Goal: Task Accomplishment & Management: Use online tool/utility

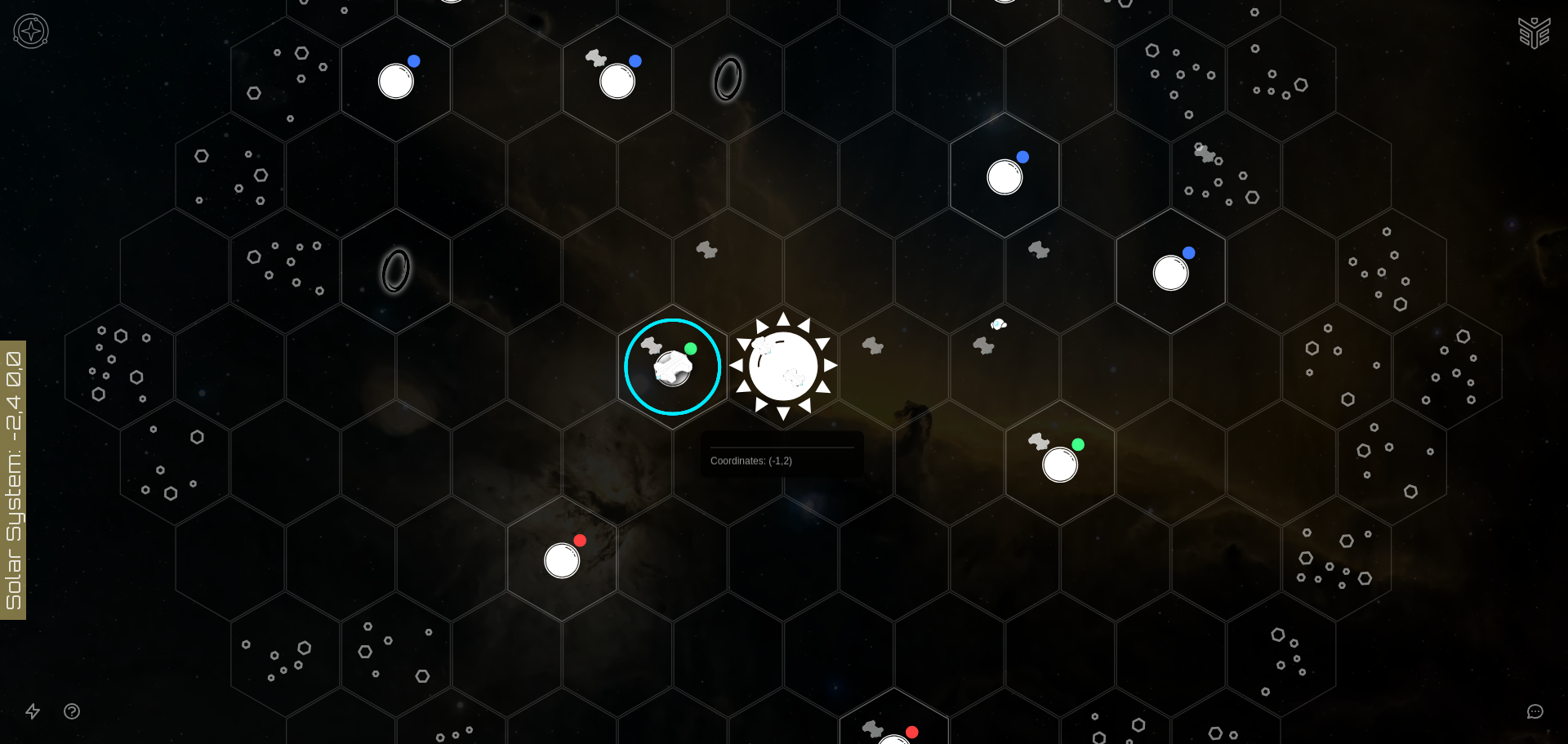
scroll to position [327, 0]
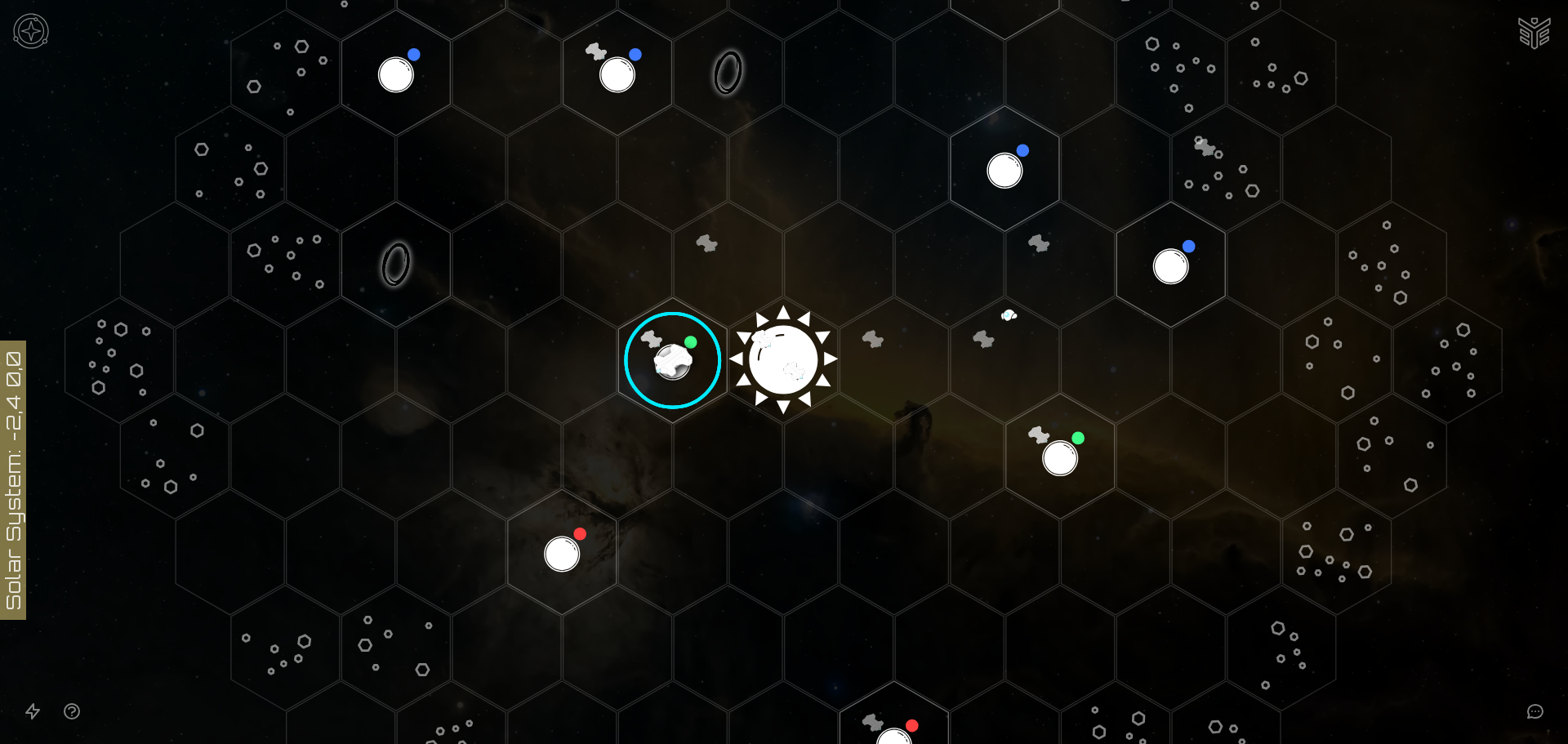
click at [777, 352] on polygon "Hex at coordinates 0,0, clickable" at bounding box center [783, 360] width 108 height 126
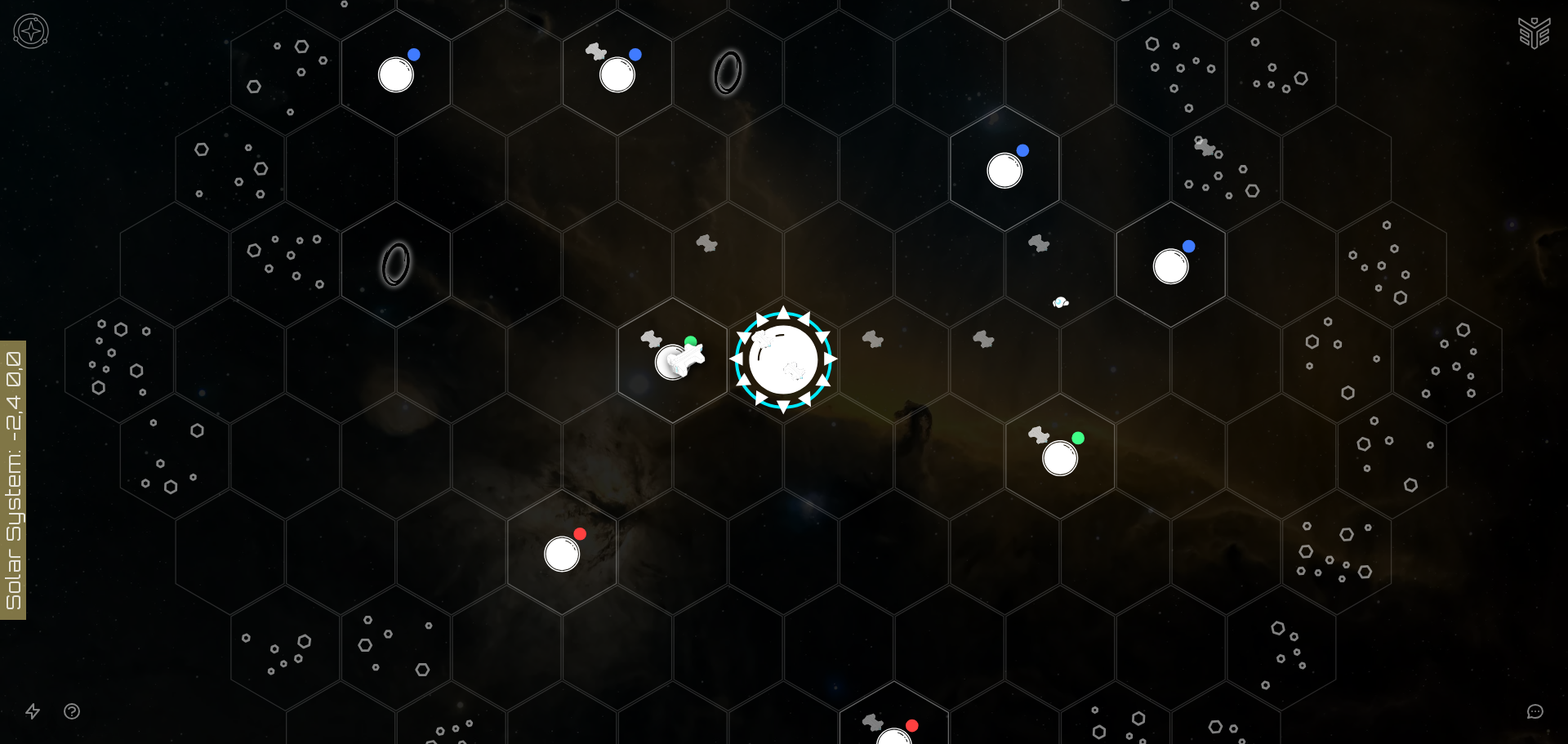
click at [657, 350] on polygon "Hex at coordinates -1,0, clickable" at bounding box center [673, 360] width 108 height 126
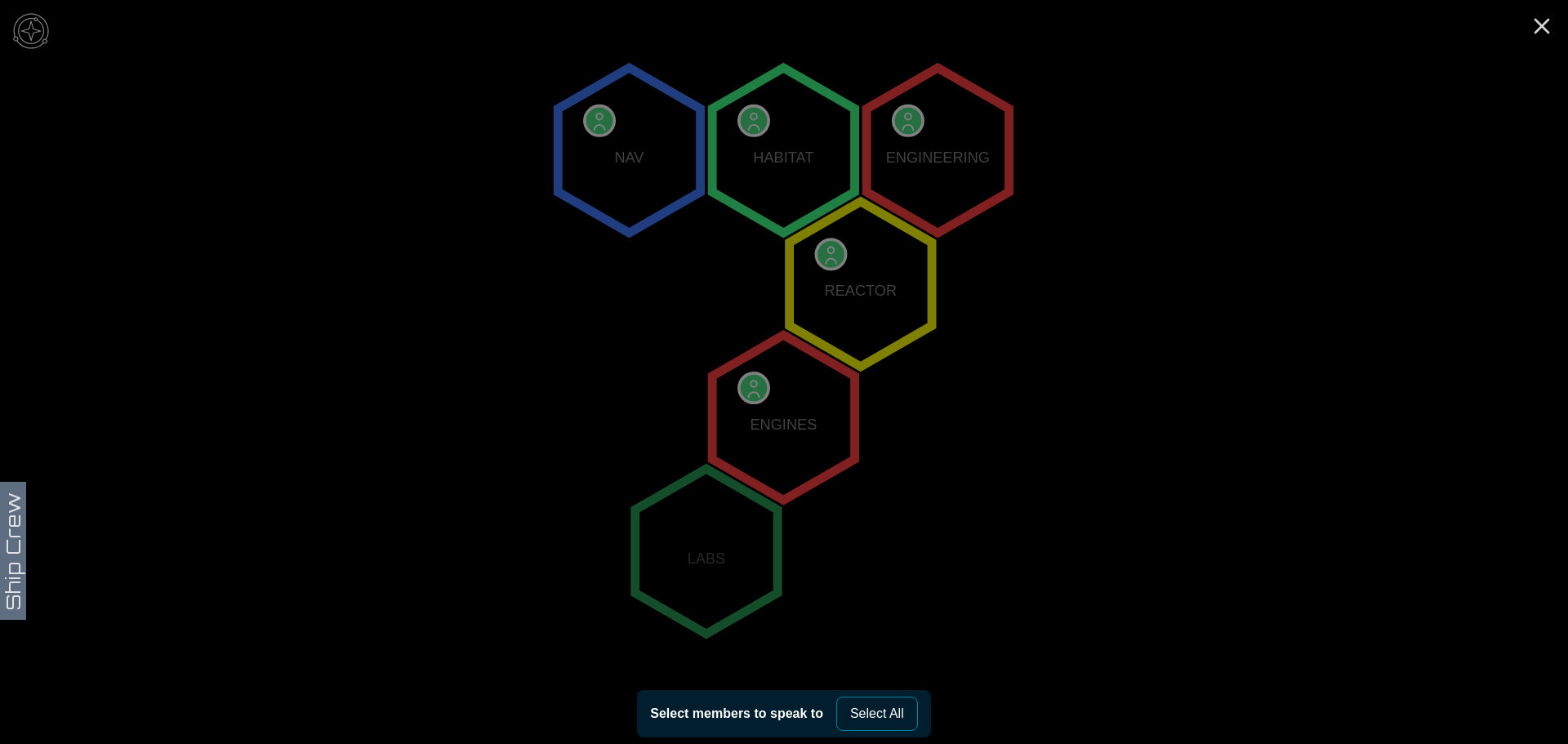
scroll to position [314, 0]
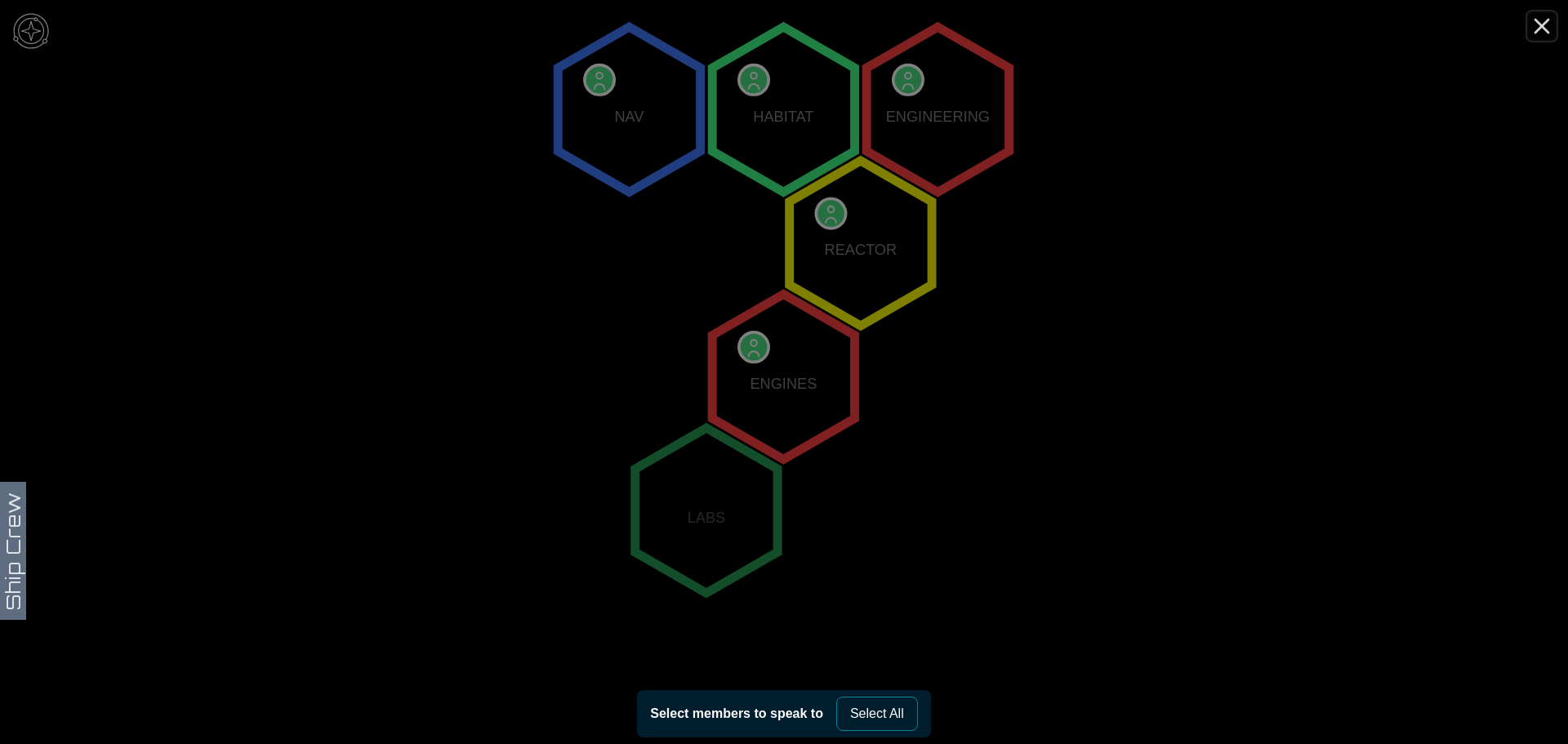
click at [1544, 30] on line "Close" at bounding box center [1541, 26] width 13 height 13
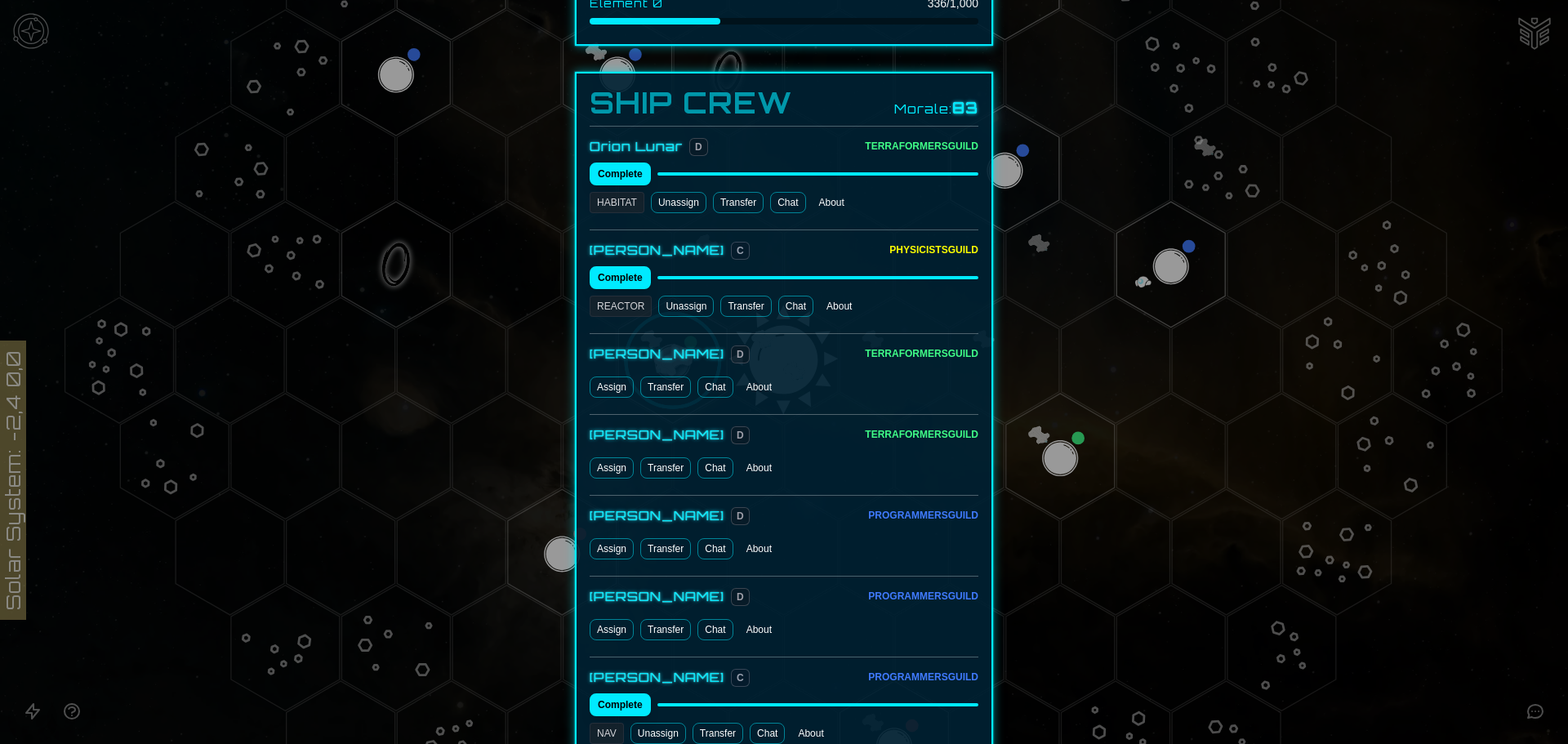
scroll to position [817, 0]
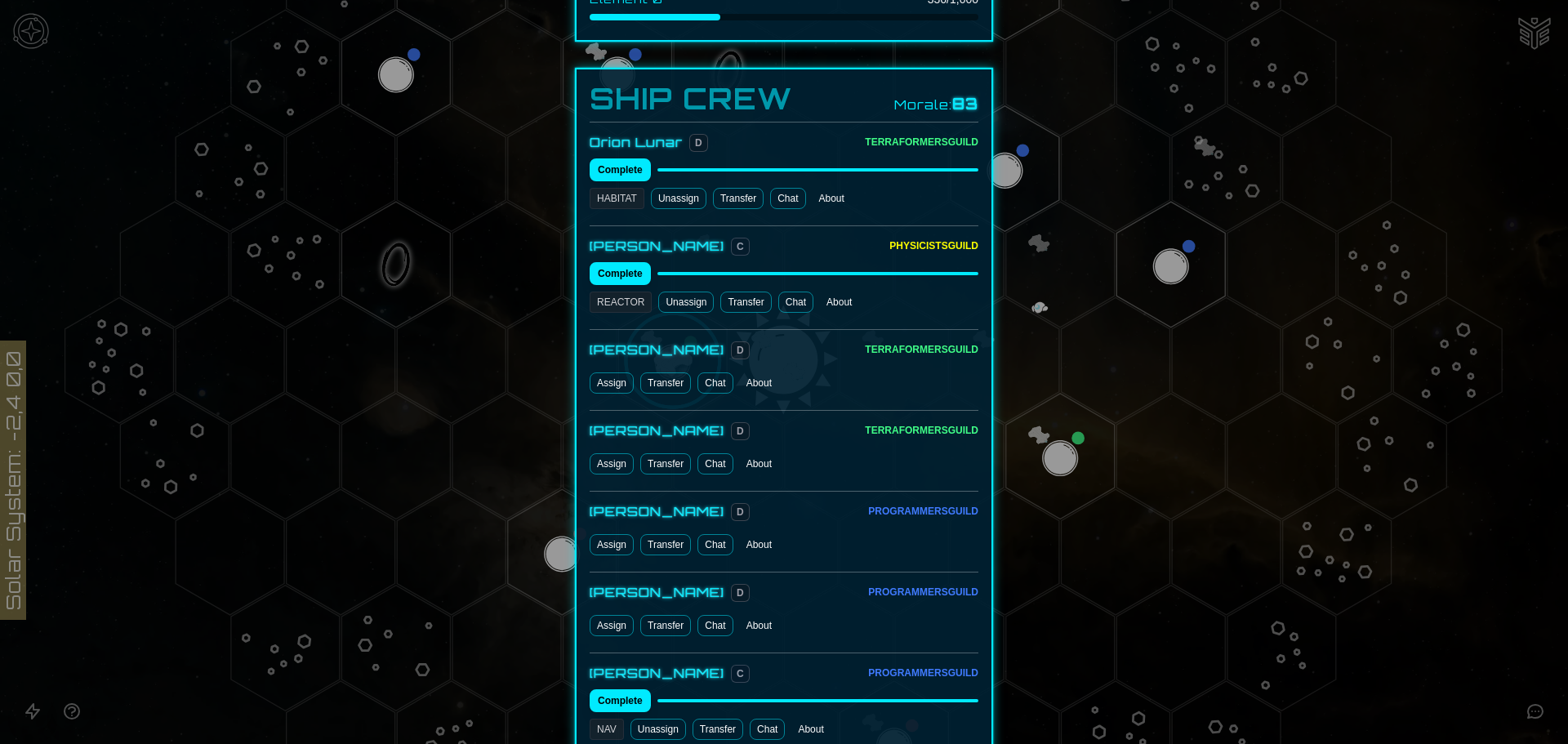
click at [610, 373] on button "Assign" at bounding box center [611, 384] width 44 height 22
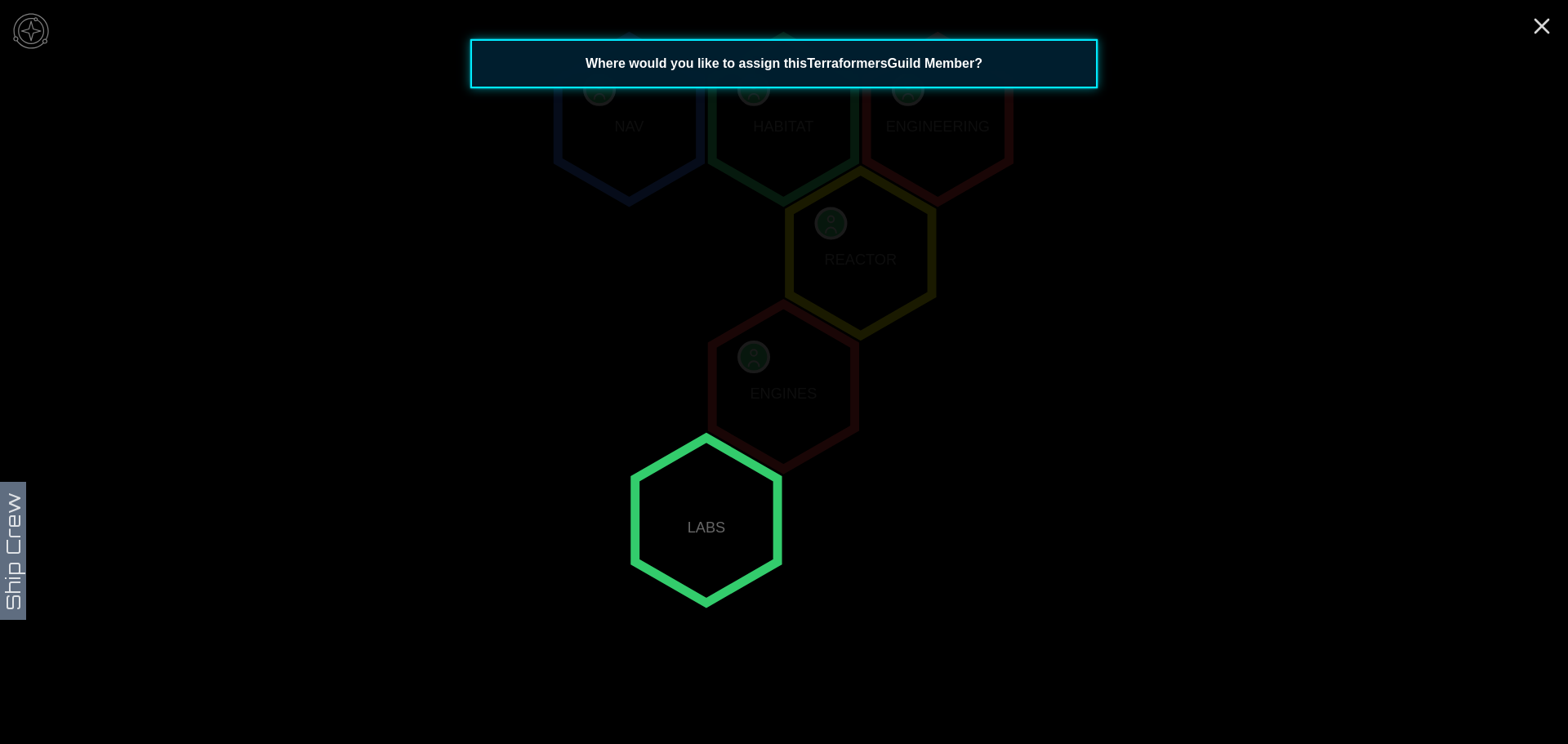
scroll to position [314, 0]
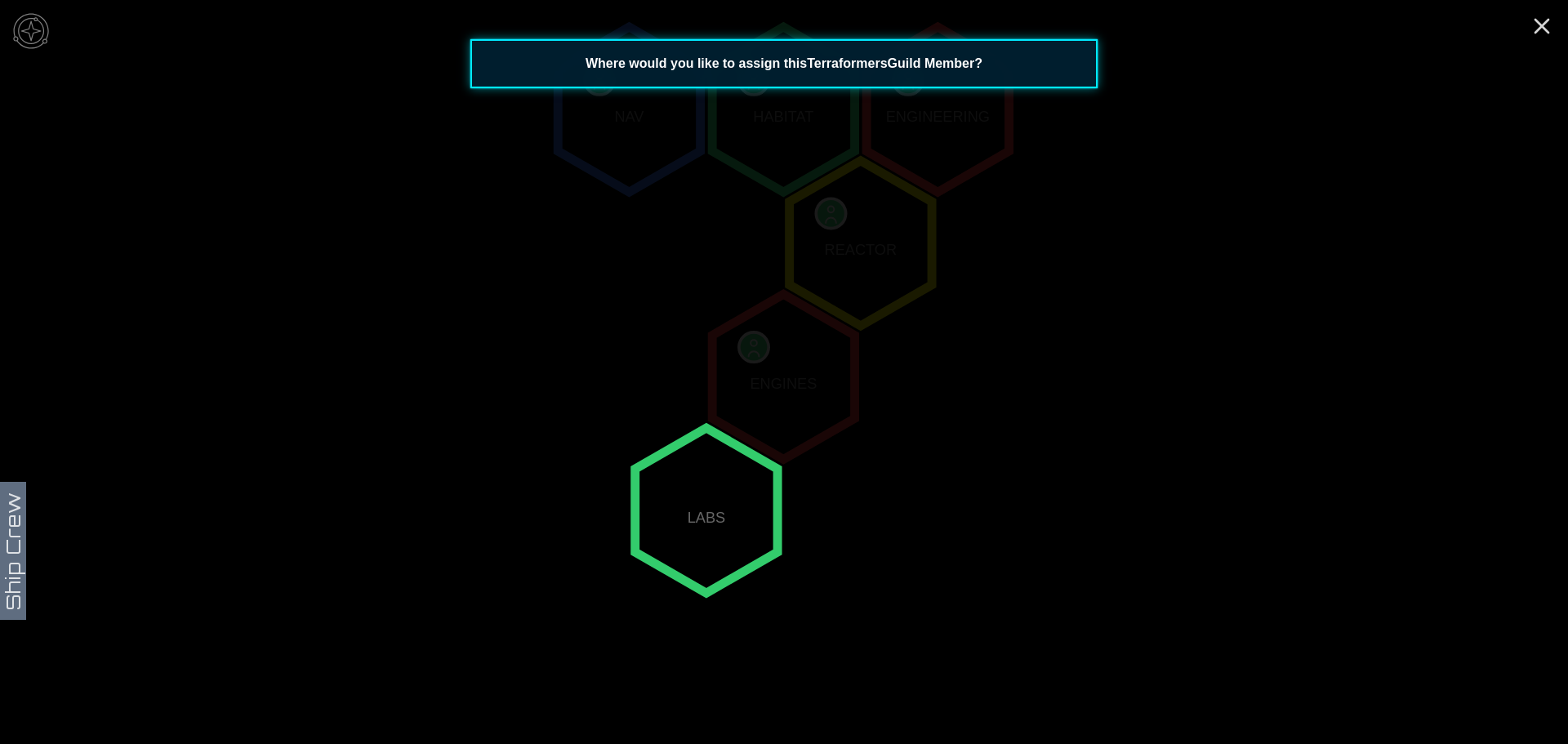
click at [710, 516] on polygon "-1,1" at bounding box center [706, 511] width 142 height 165
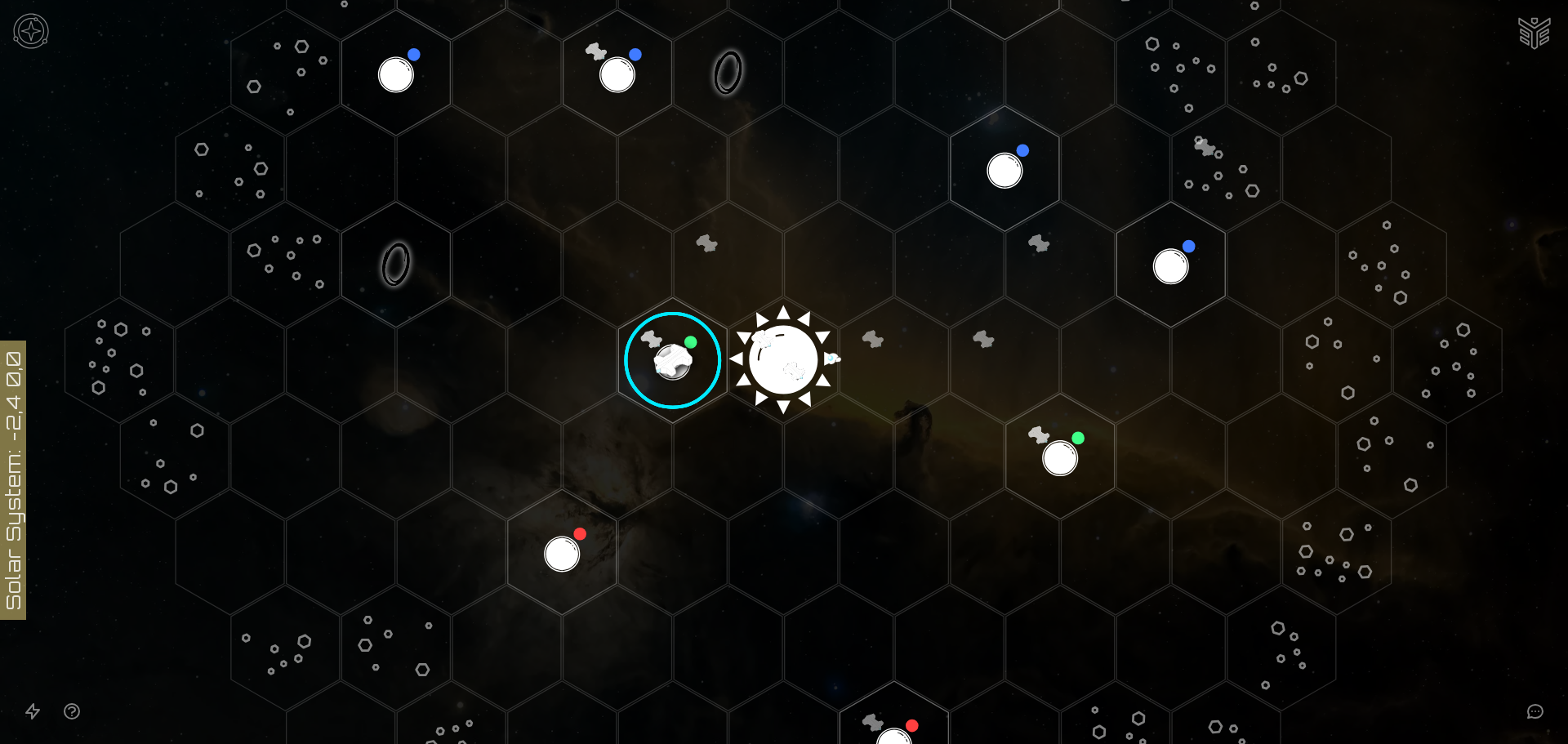
click at [669, 353] on image at bounding box center [673, 360] width 128 height 128
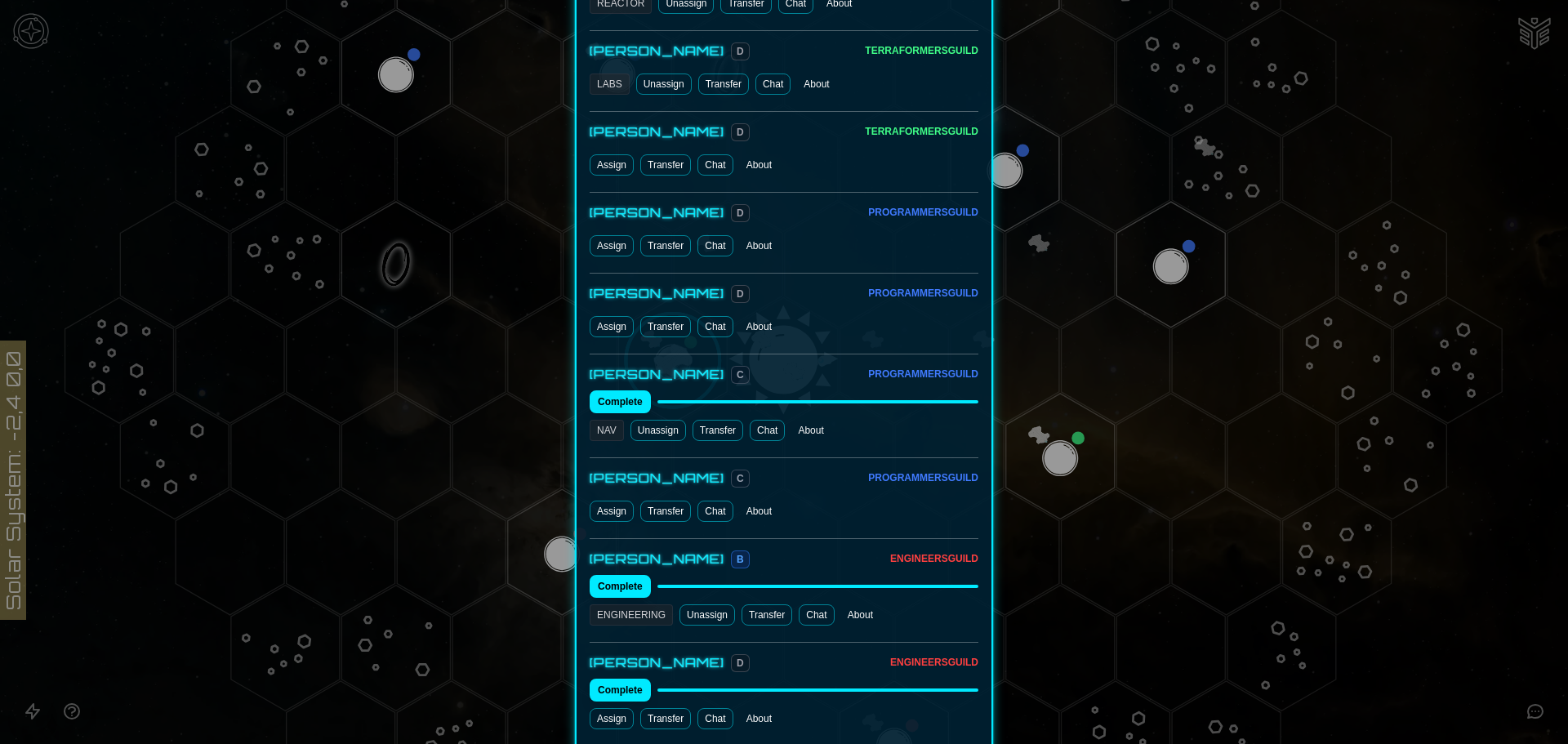
scroll to position [1225, 0]
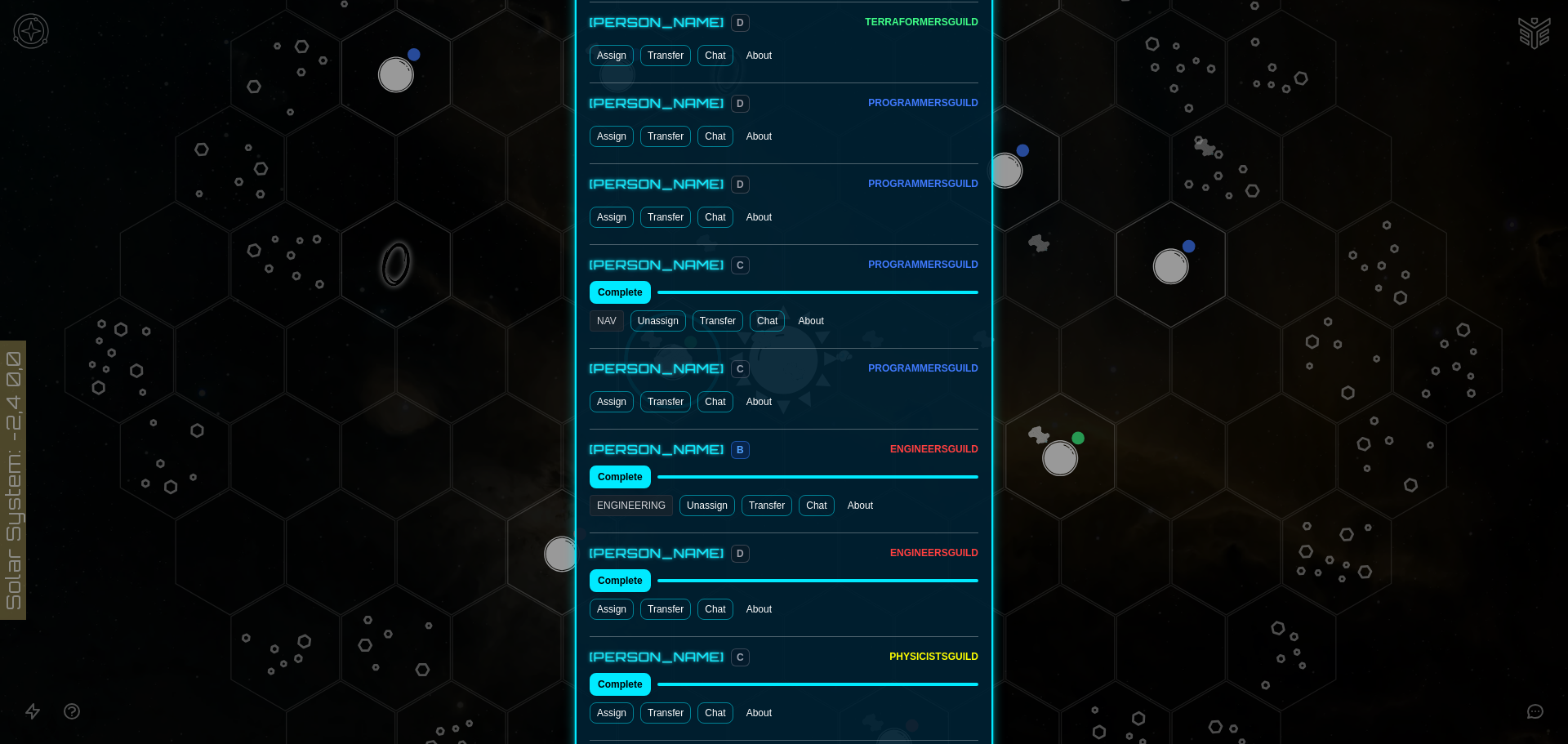
click at [608, 126] on button "Assign" at bounding box center [611, 137] width 44 height 22
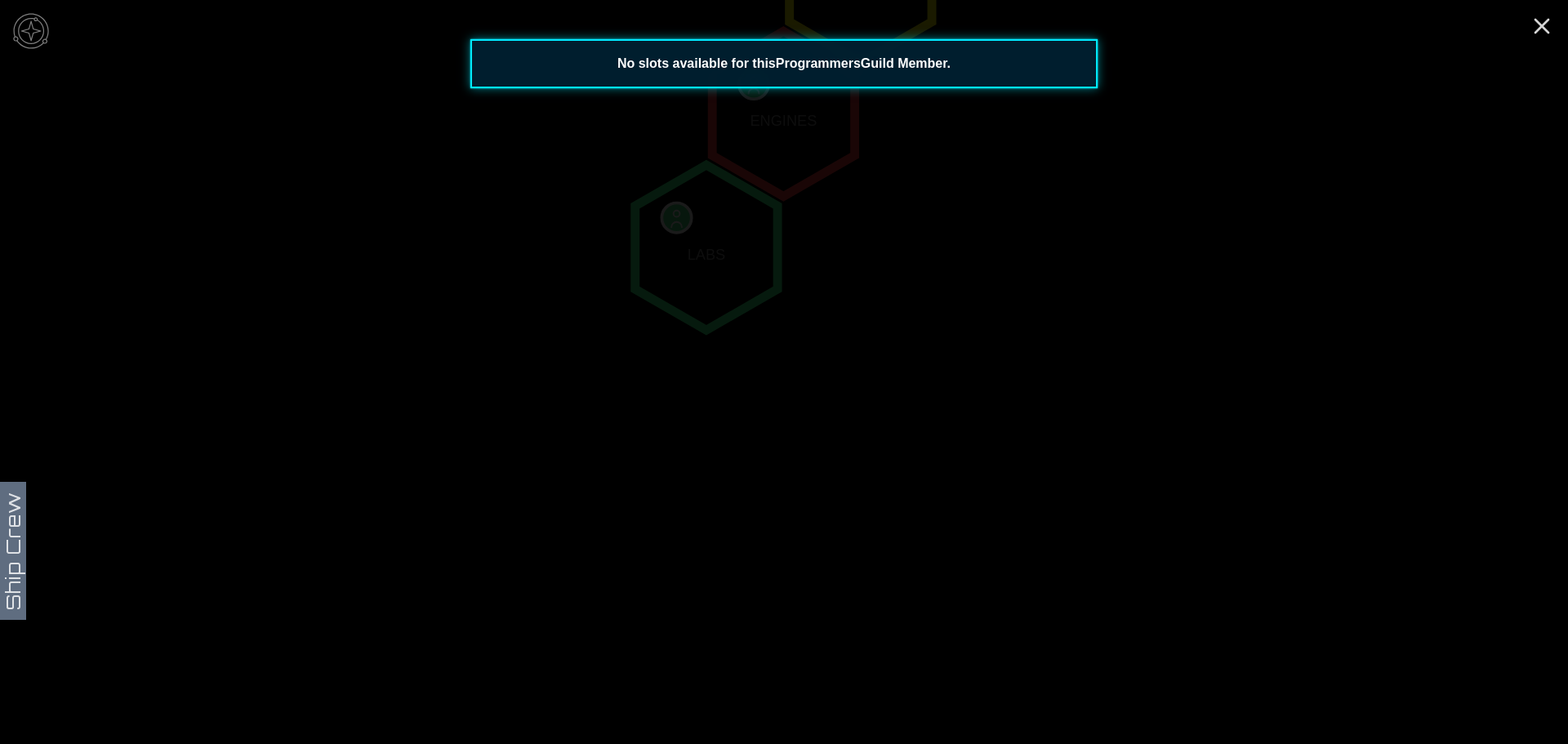
scroll to position [382, 0]
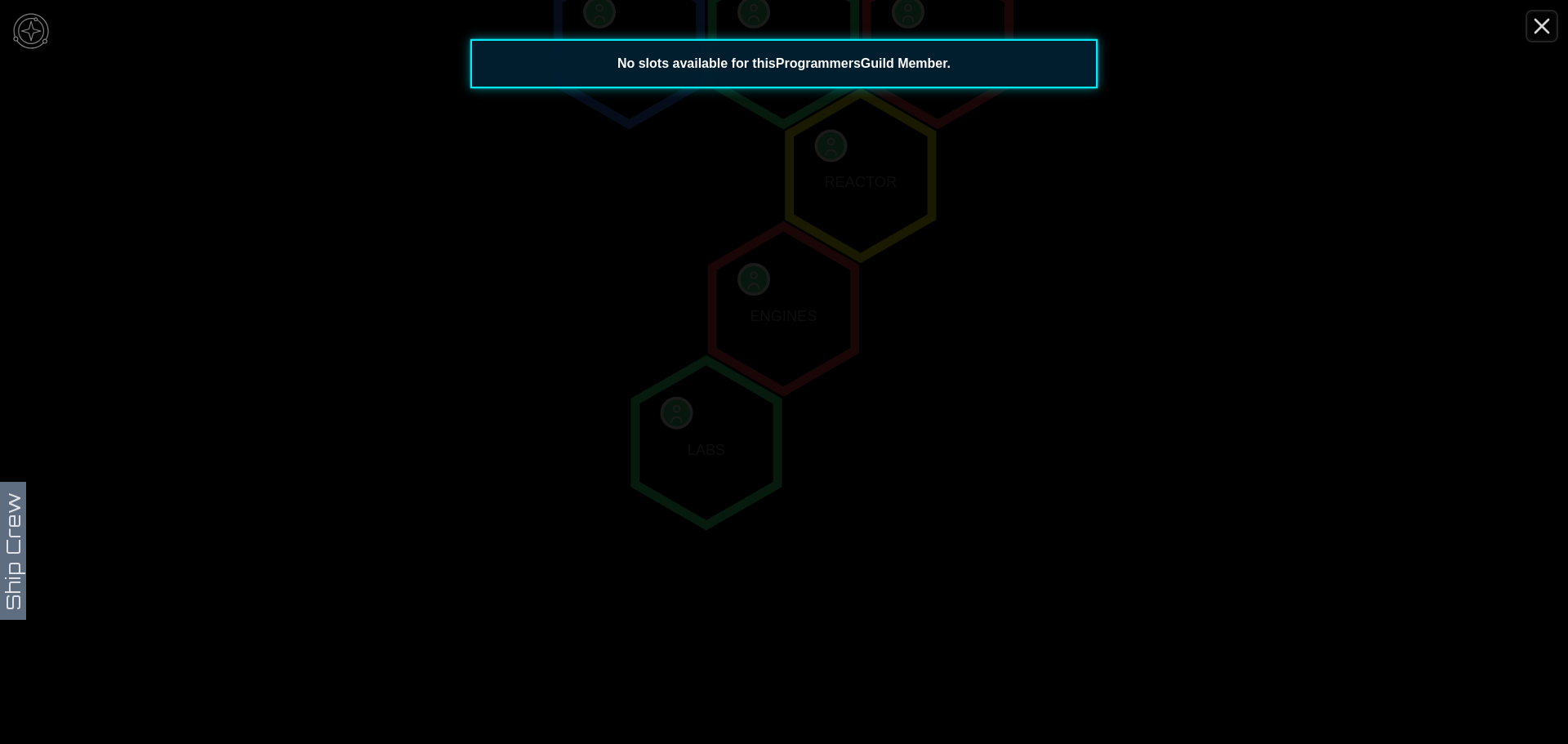
click at [1543, 27] on icon "Close" at bounding box center [1541, 26] width 27 height 27
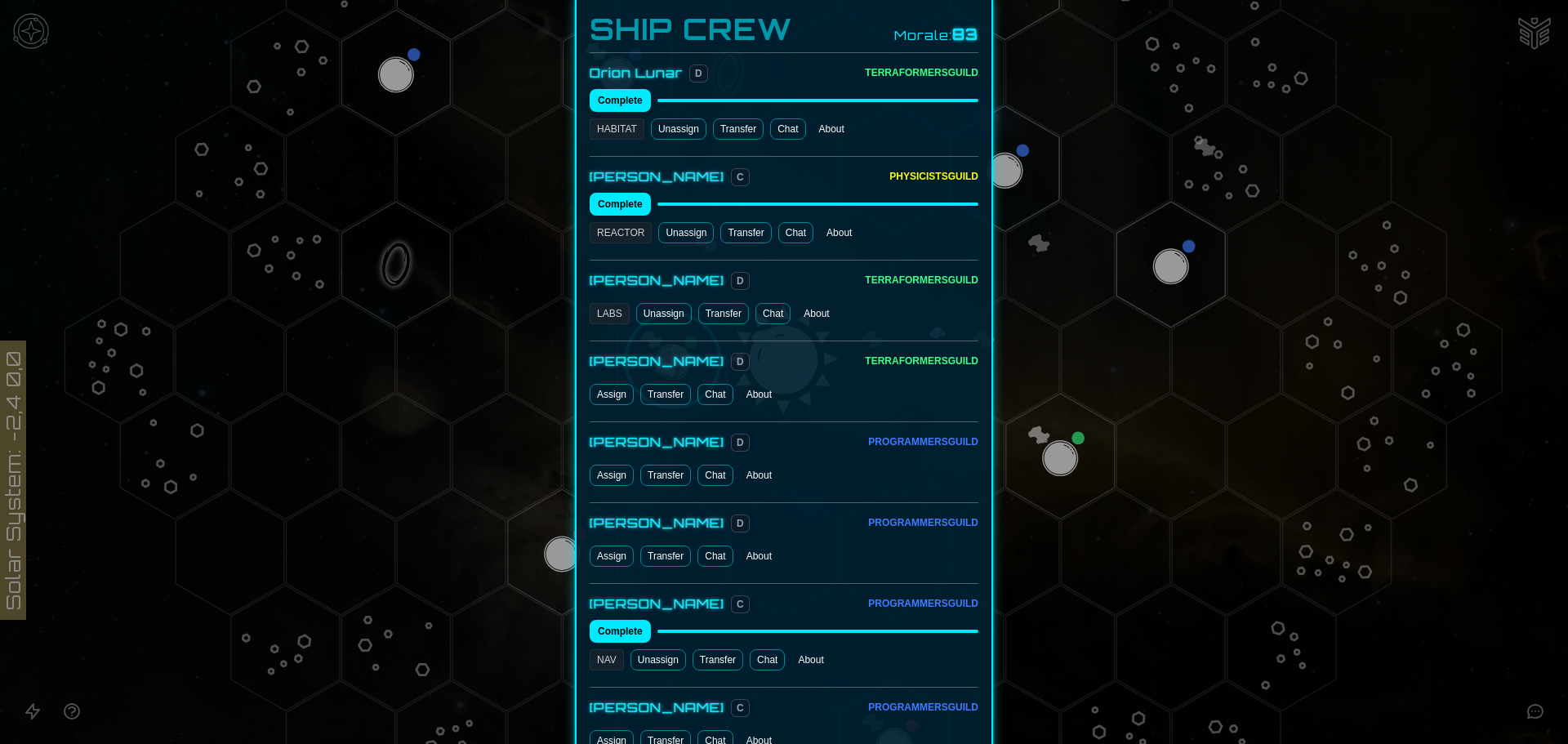
scroll to position [899, 0]
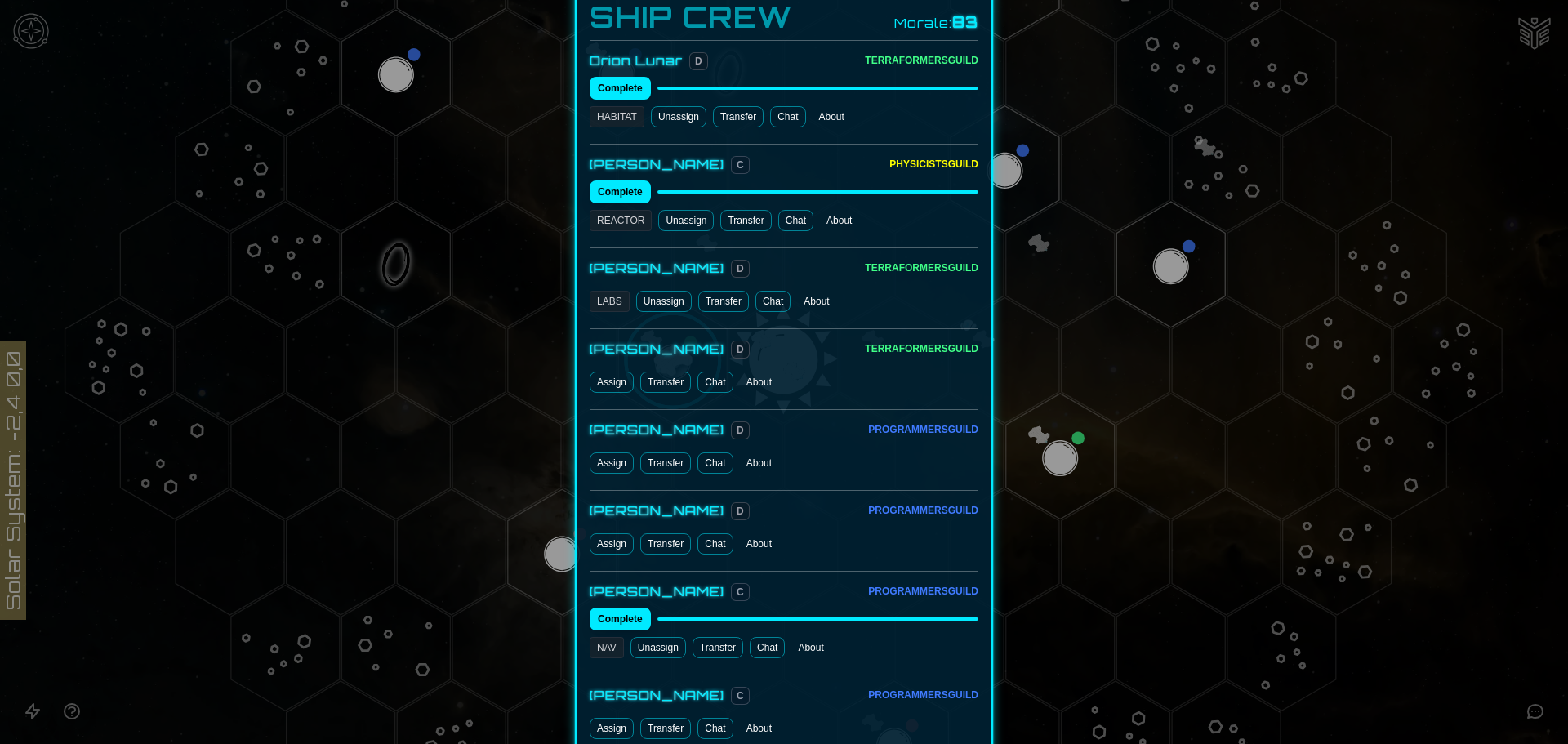
click at [667, 372] on button "Transfer" at bounding box center [665, 383] width 50 height 22
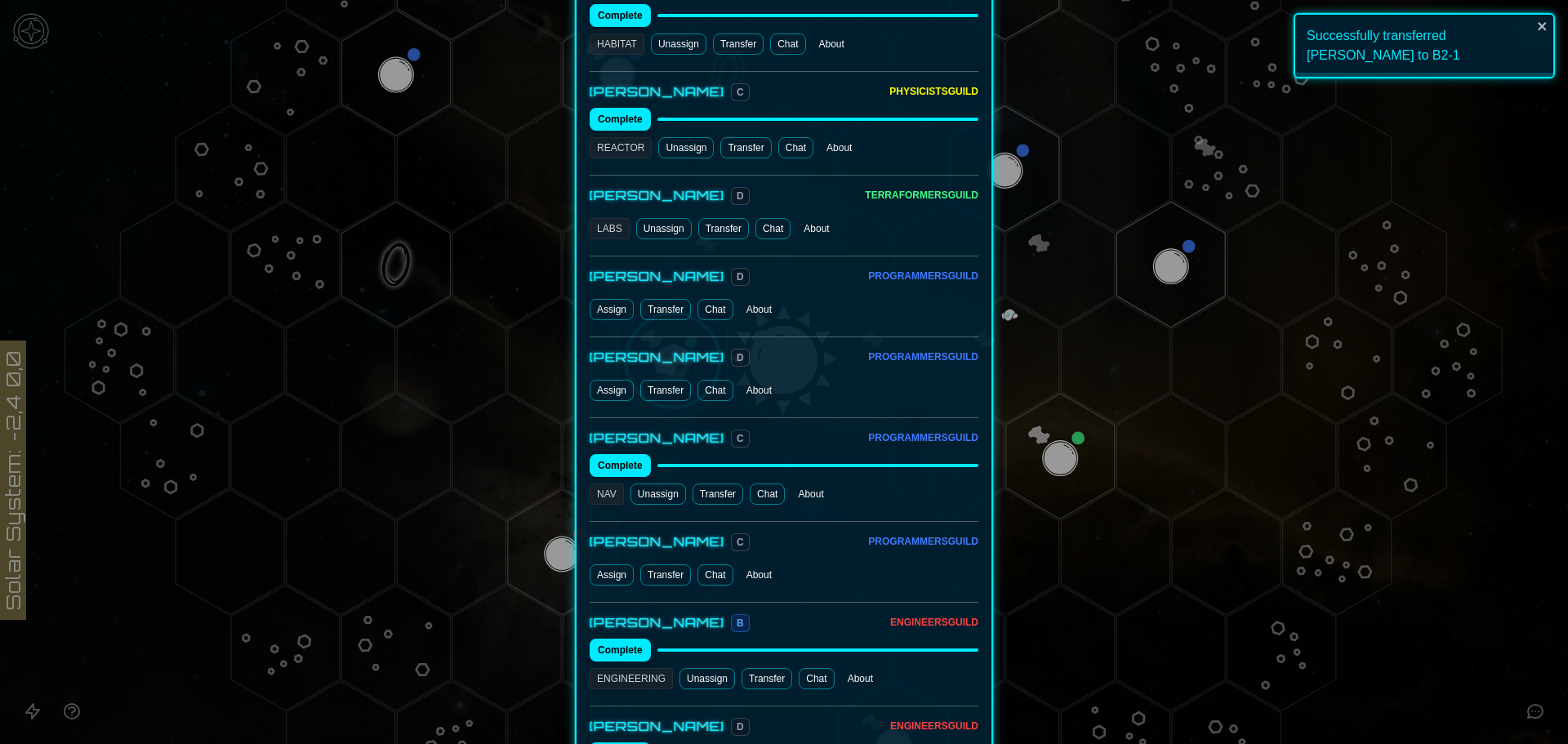
scroll to position [980, 0]
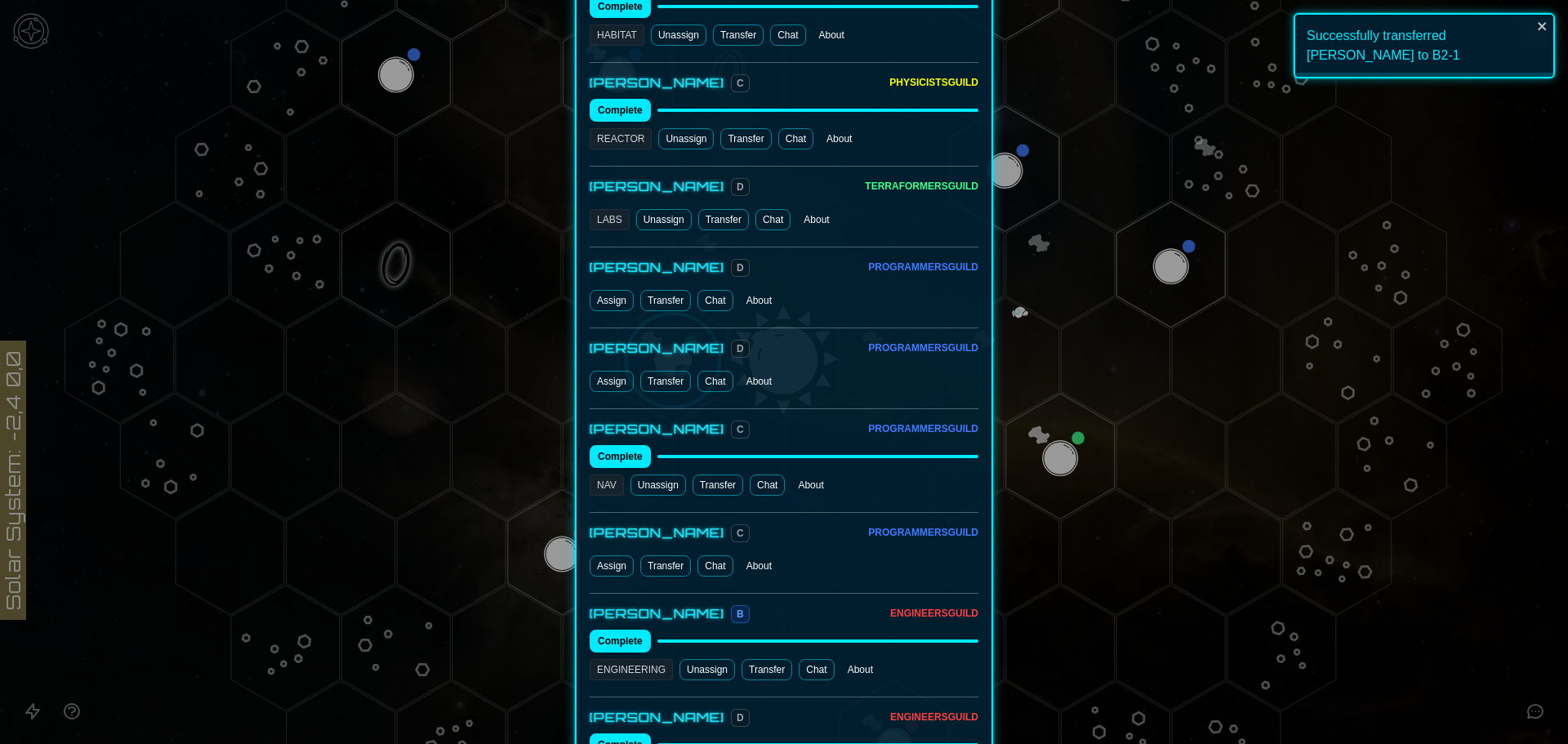
click at [667, 371] on button "Transfer" at bounding box center [665, 382] width 50 height 22
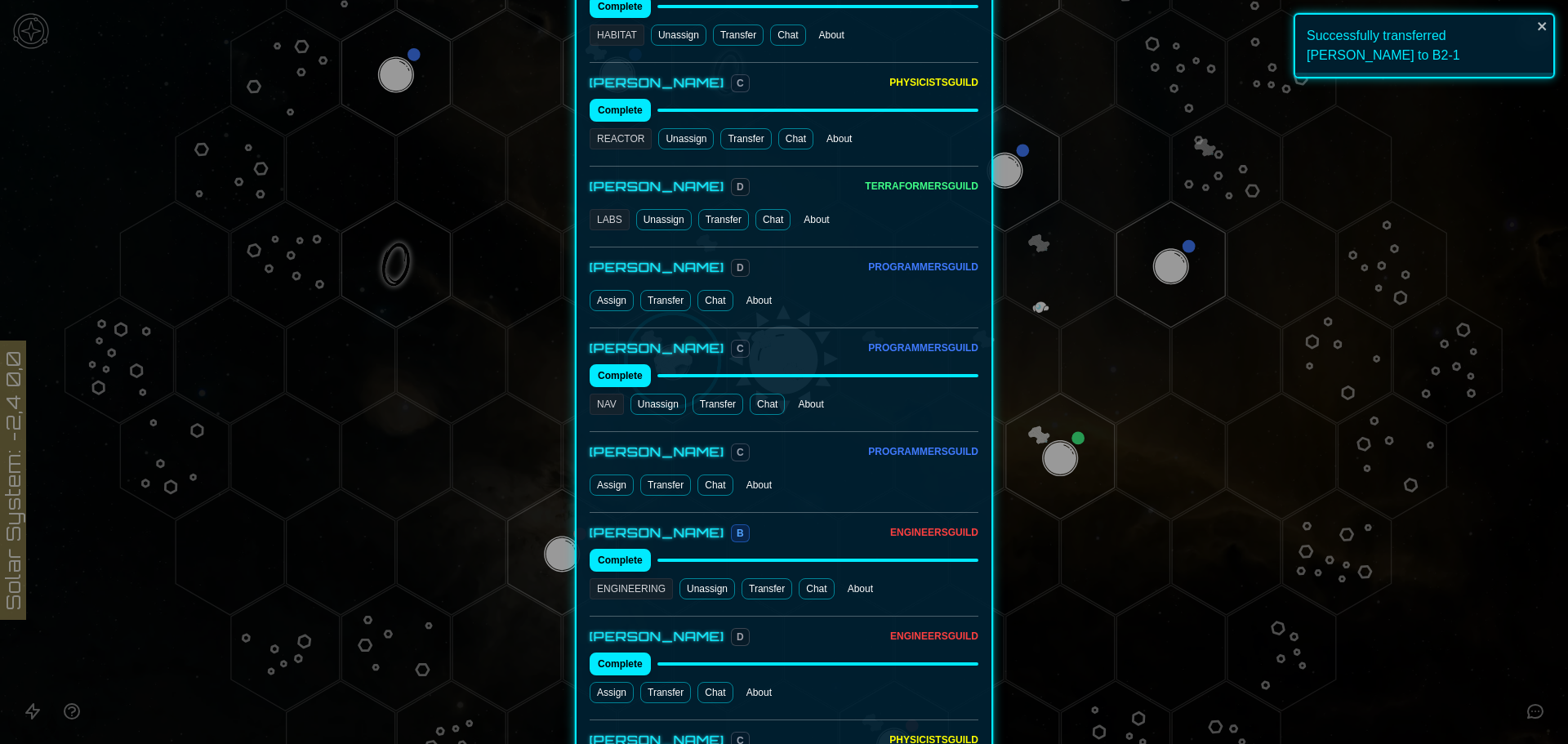
click at [670, 474] on button "Transfer" at bounding box center [665, 485] width 50 height 22
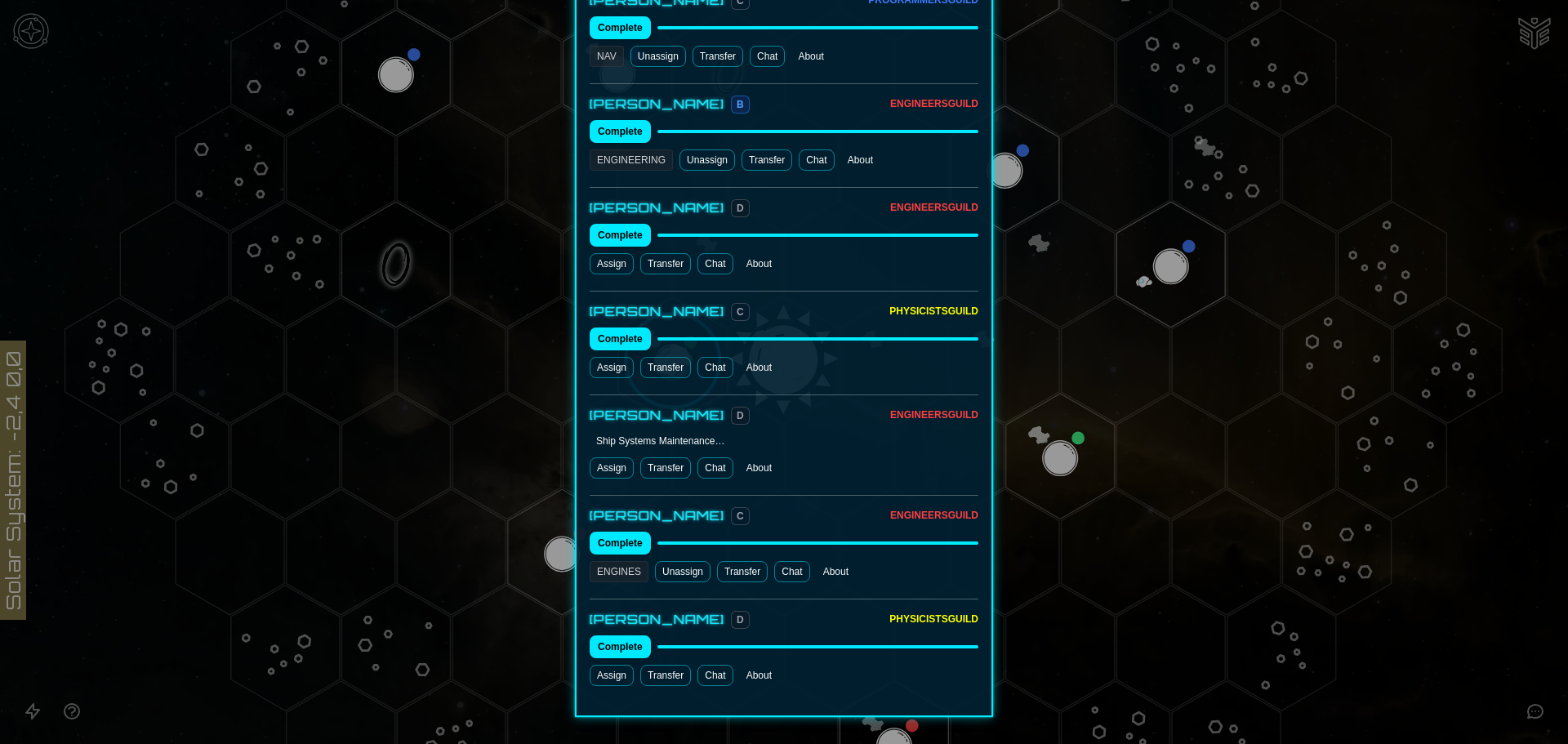
scroll to position [1360, 0]
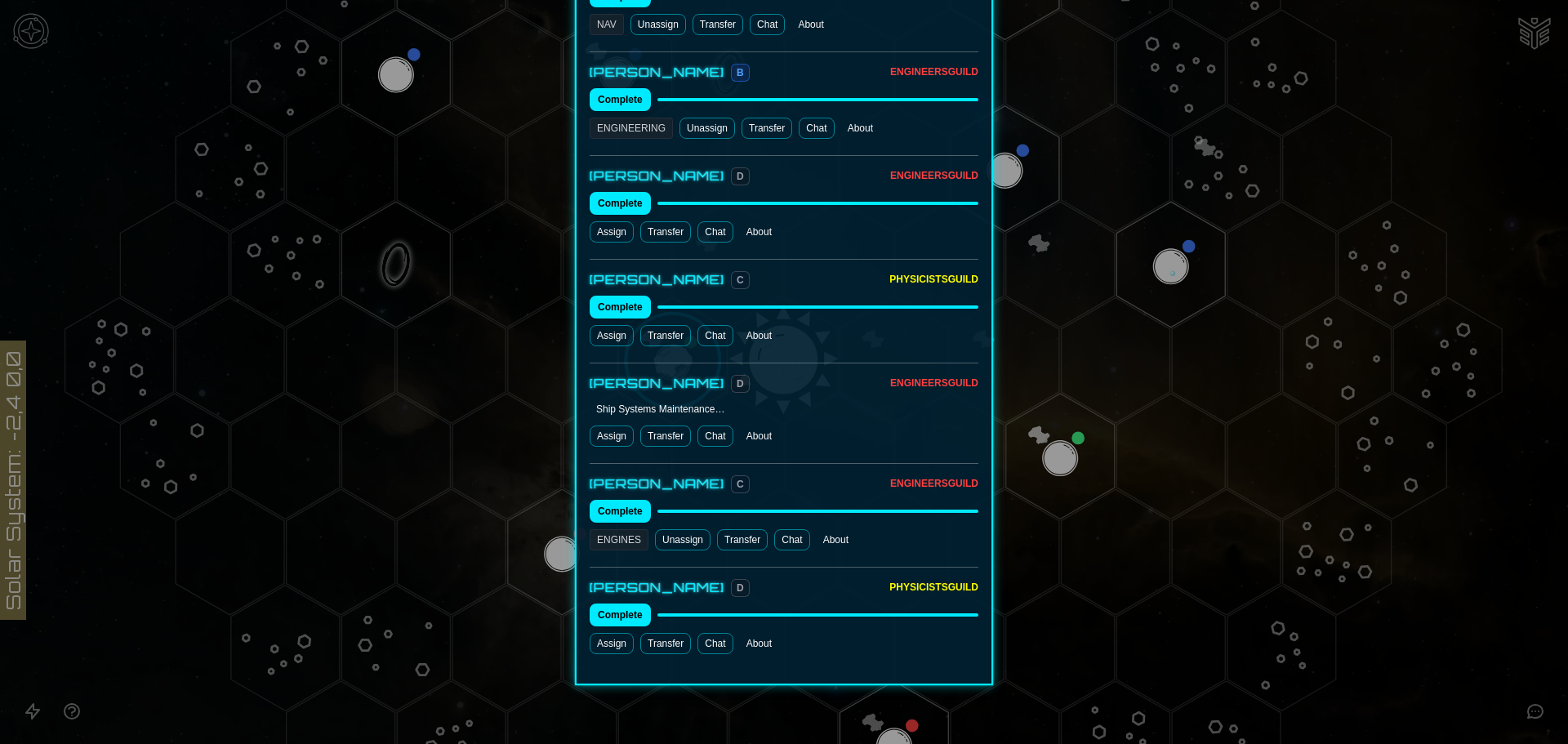
click at [657, 426] on button "Transfer" at bounding box center [665, 437] width 50 height 22
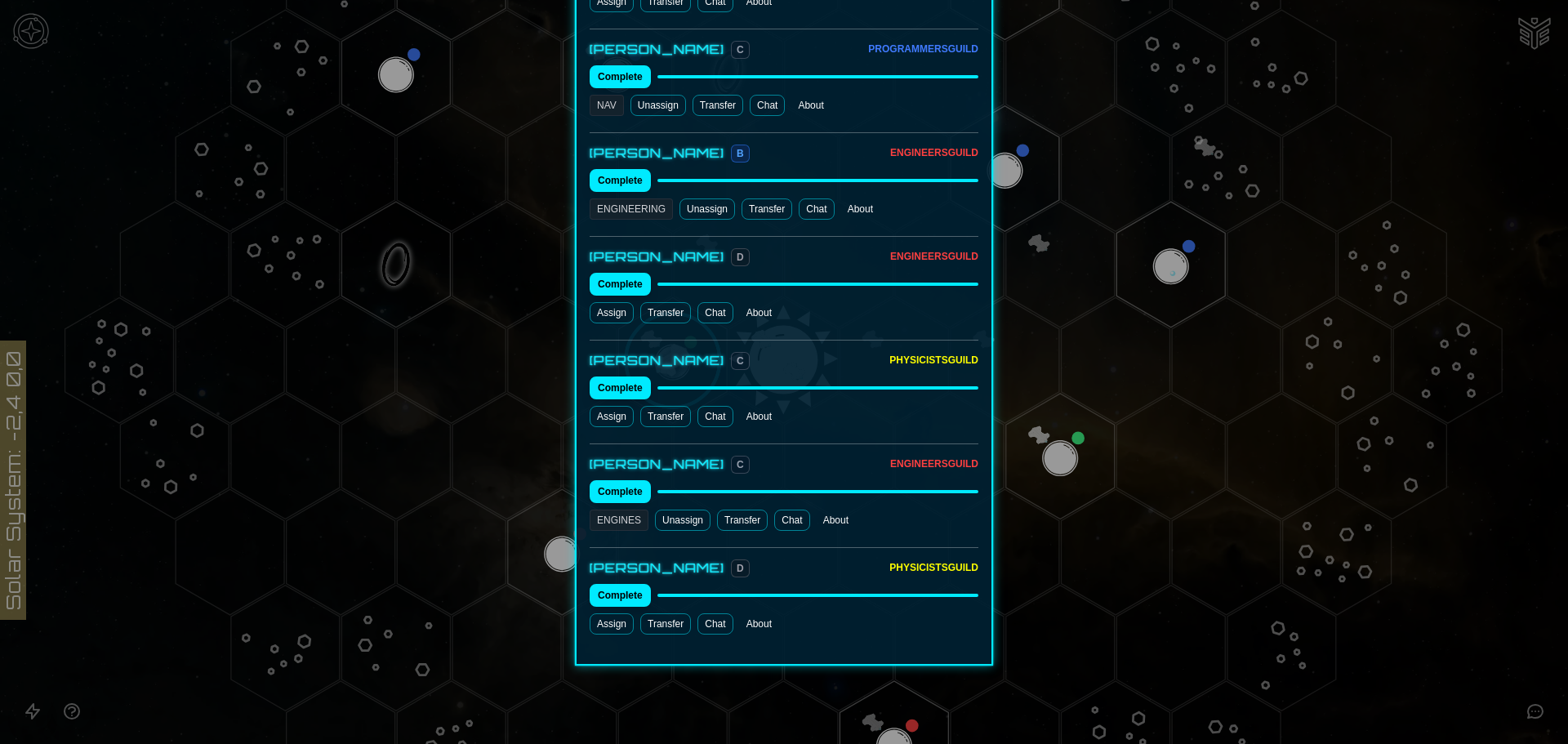
scroll to position [1260, 0]
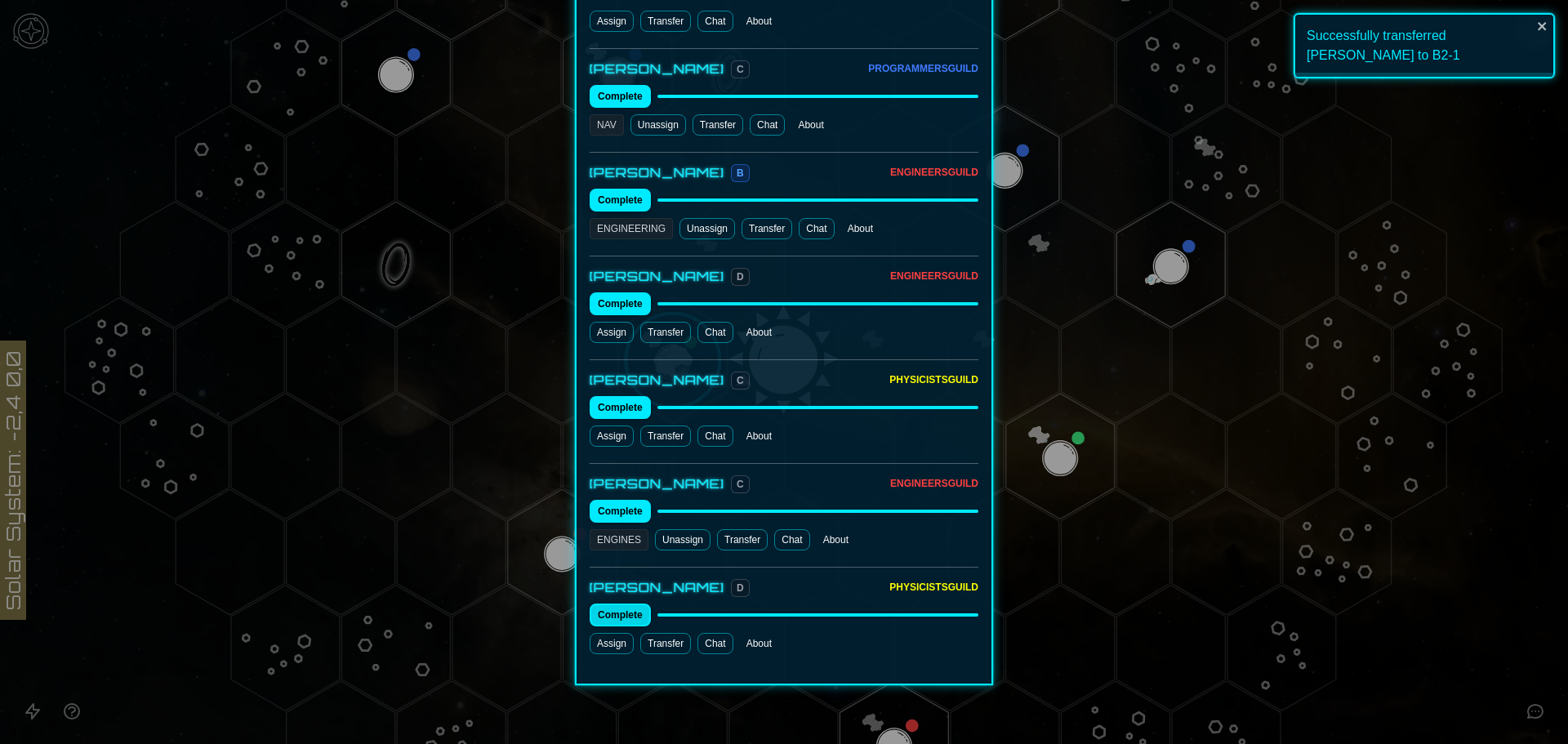
click at [619, 604] on button "Complete" at bounding box center [620, 615] width 61 height 23
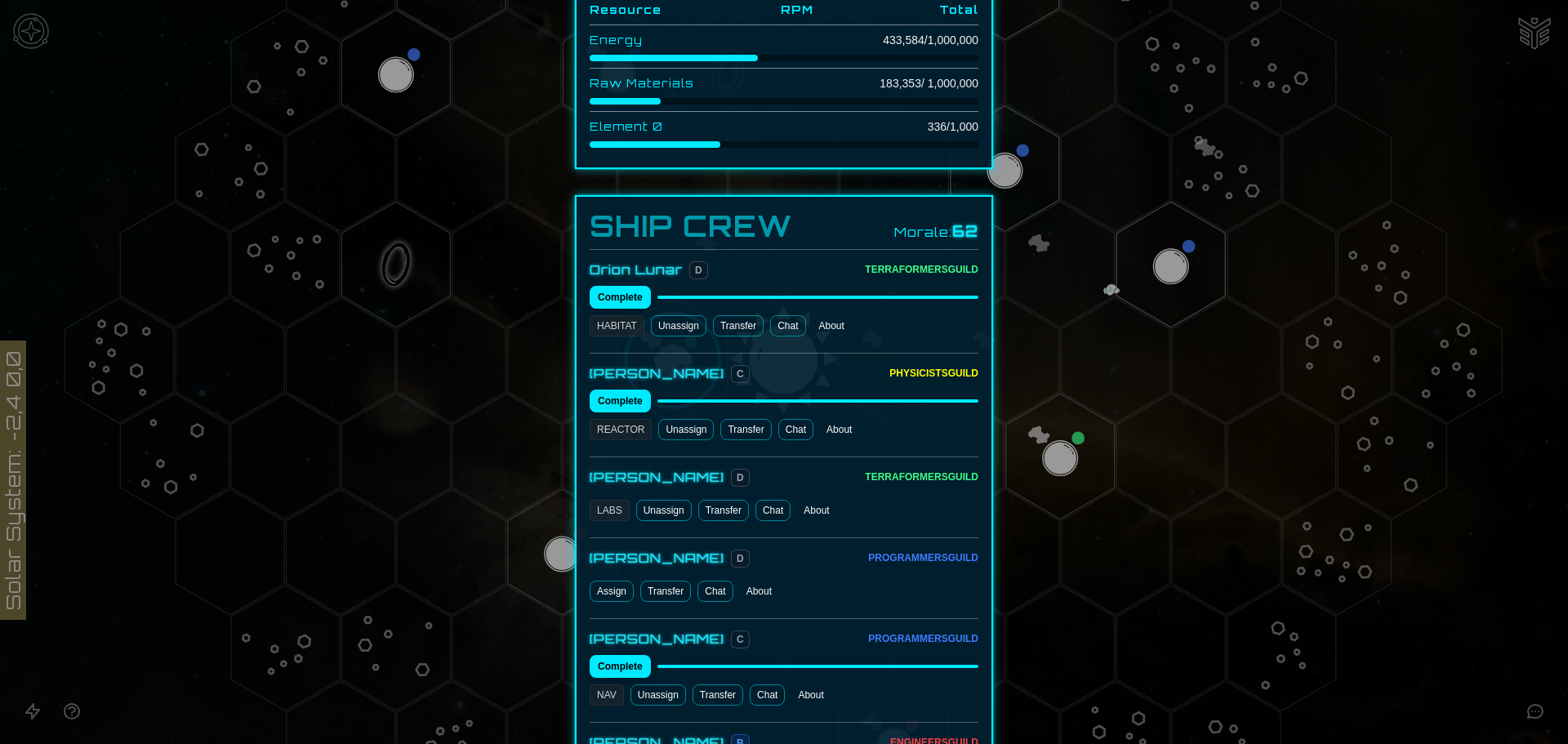
scroll to position [770, 0]
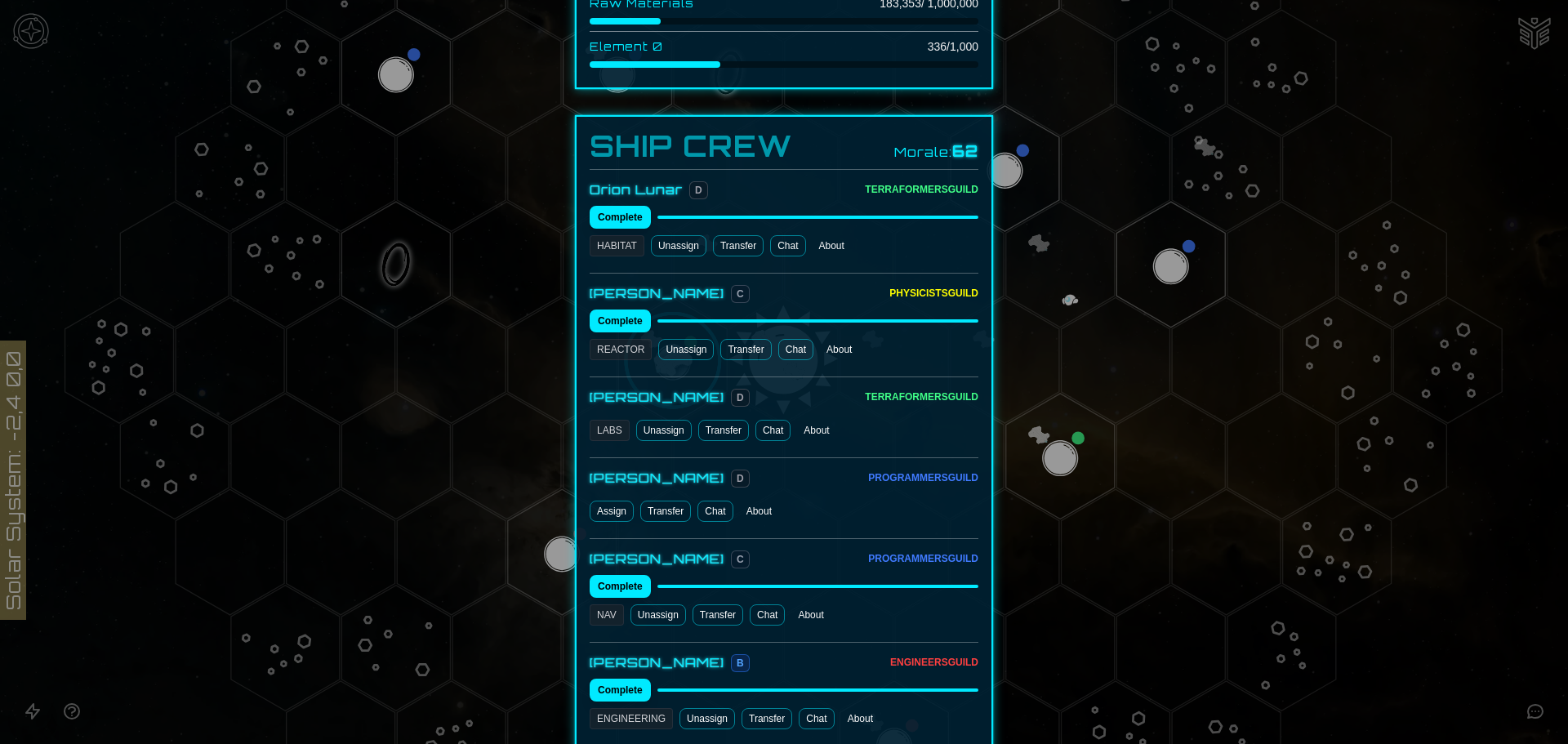
click at [660, 501] on button "Transfer" at bounding box center [665, 512] width 50 height 22
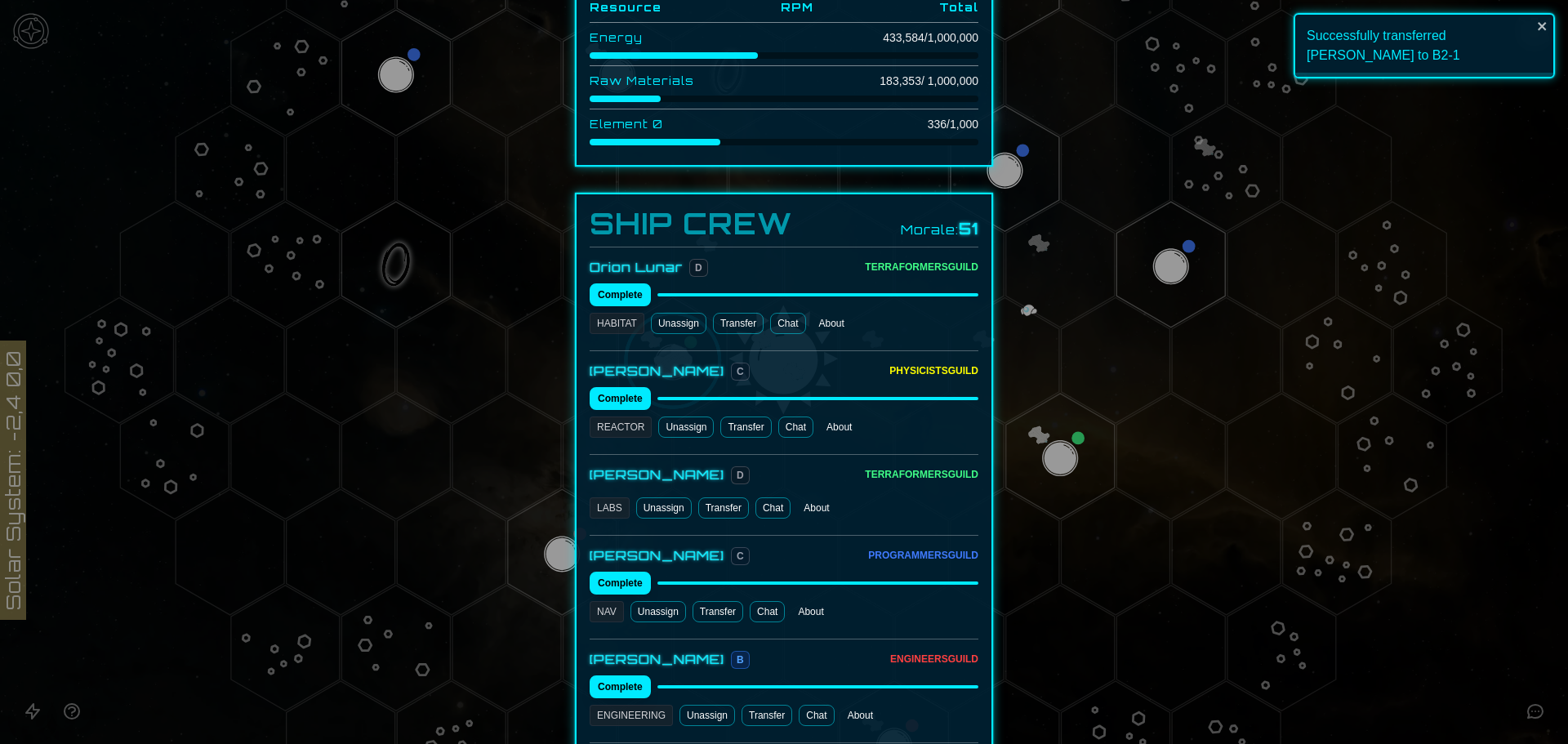
scroll to position [688, 0]
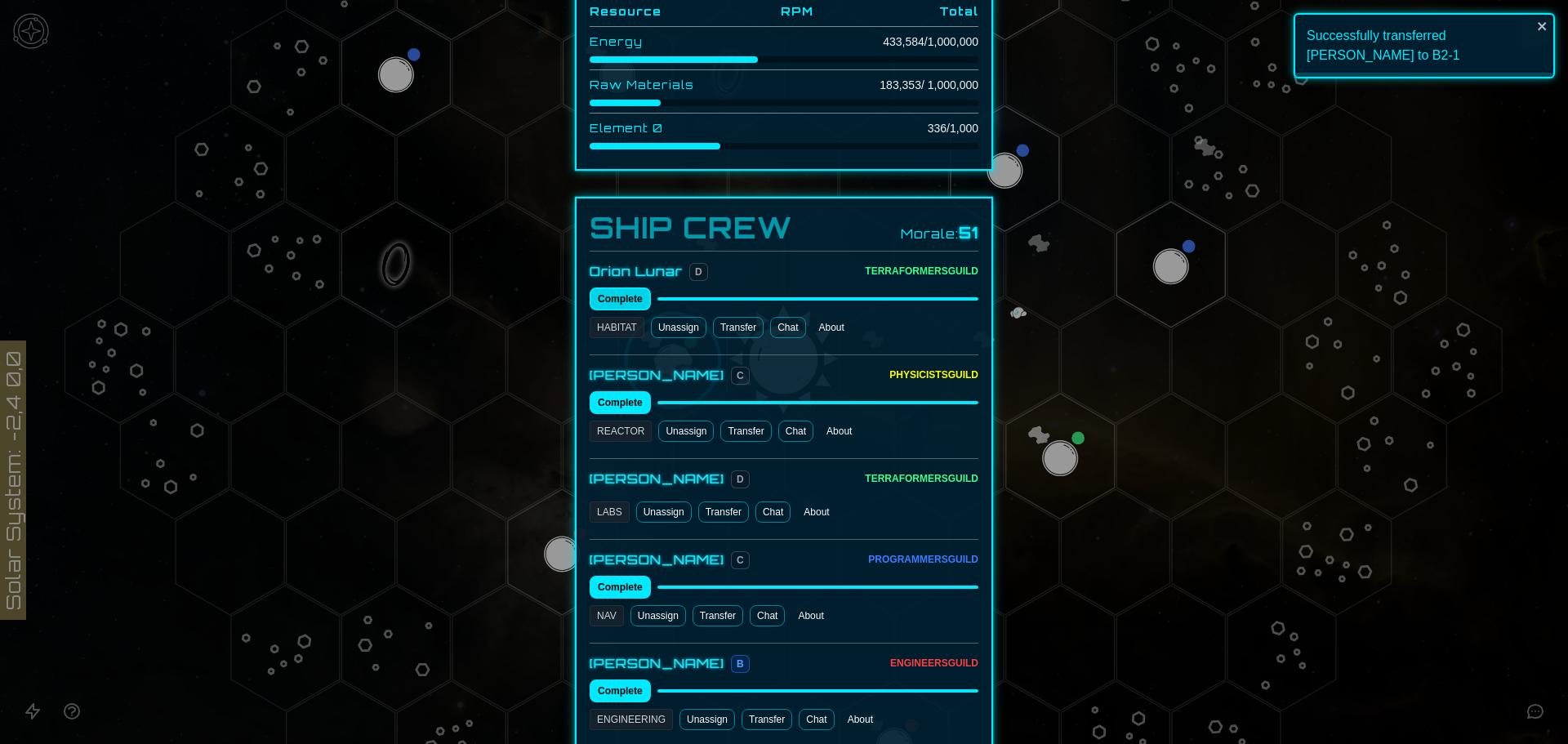
click at [619, 288] on button "Complete" at bounding box center [620, 298] width 61 height 23
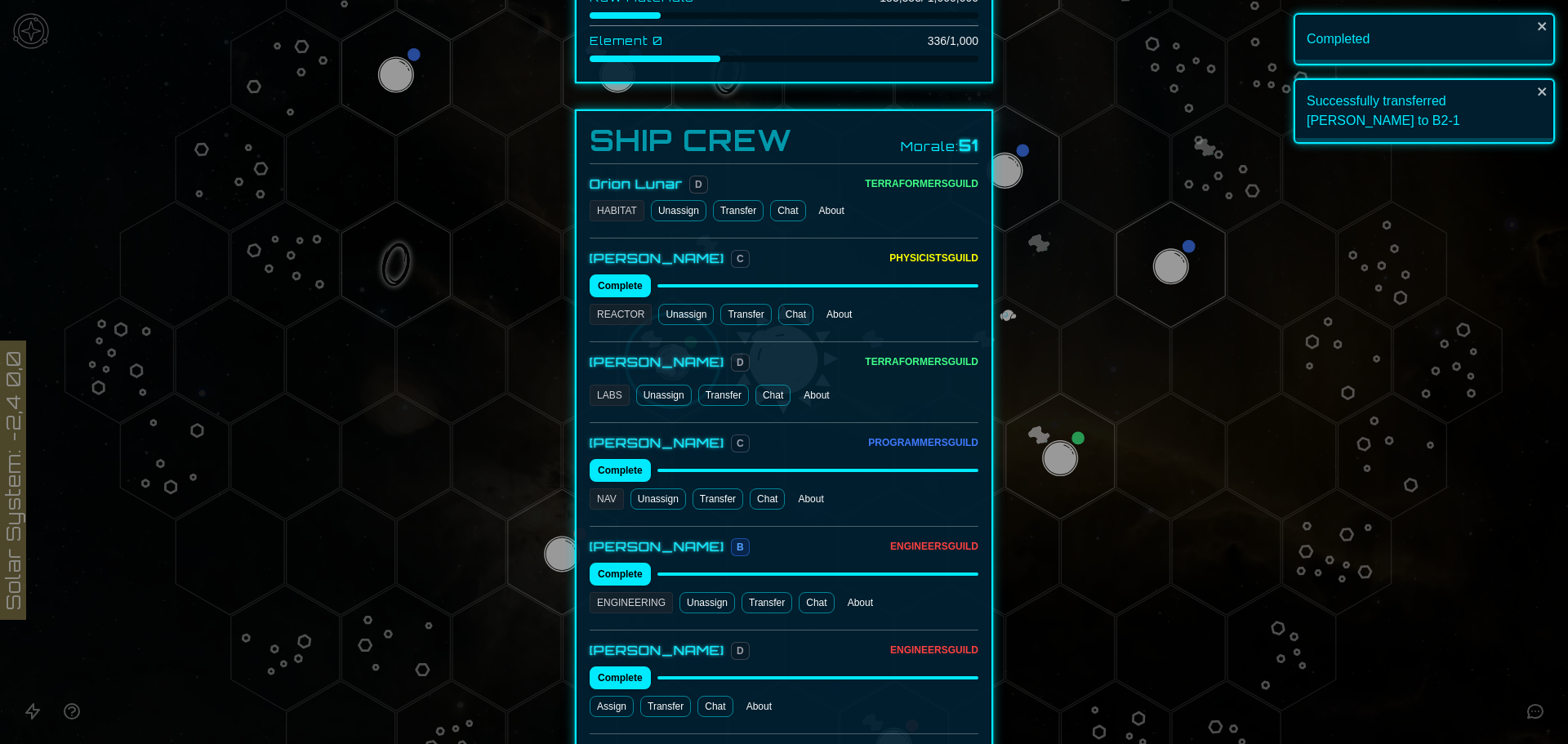
scroll to position [730, 0]
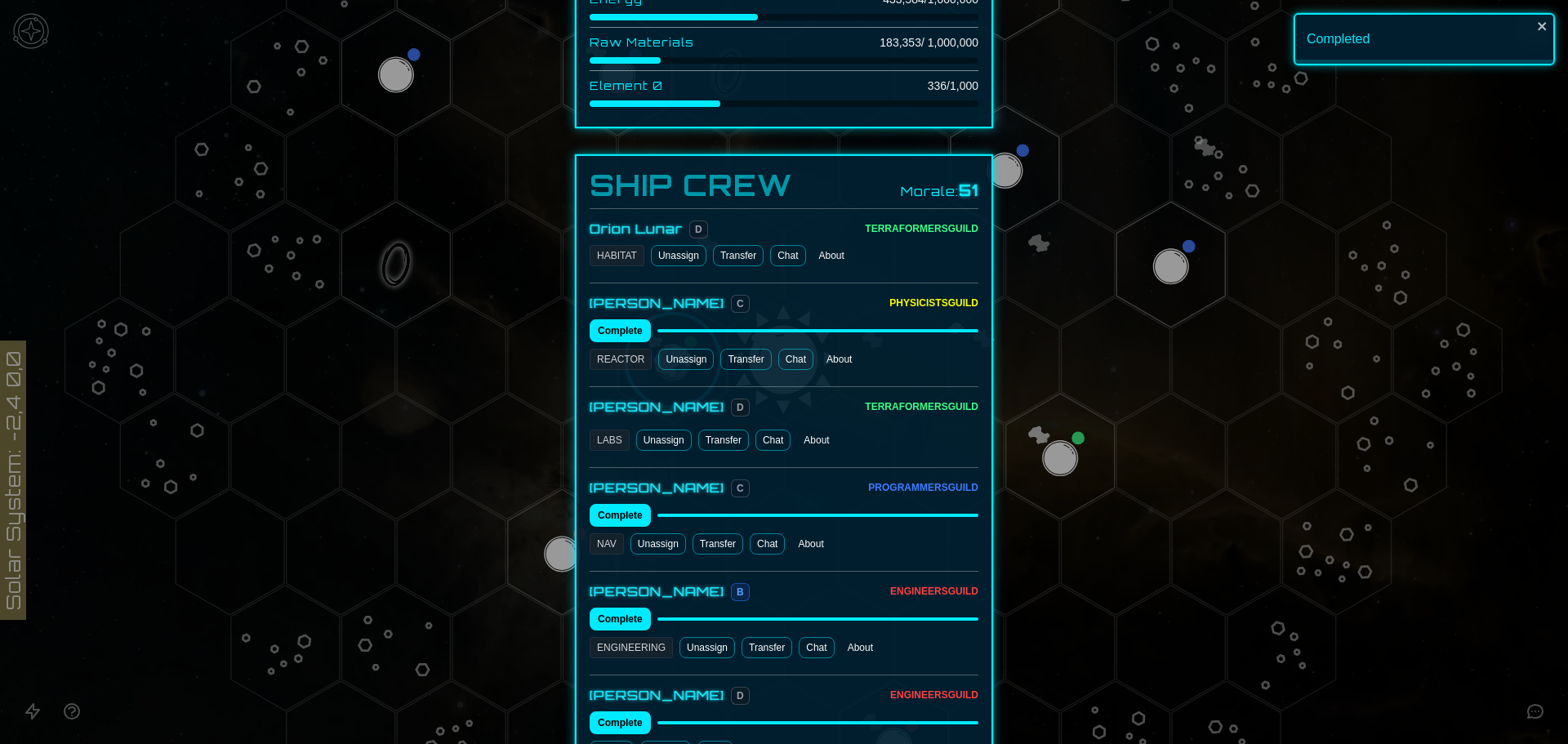
click at [773, 245] on link "Chat" at bounding box center [788, 256] width 35 height 22
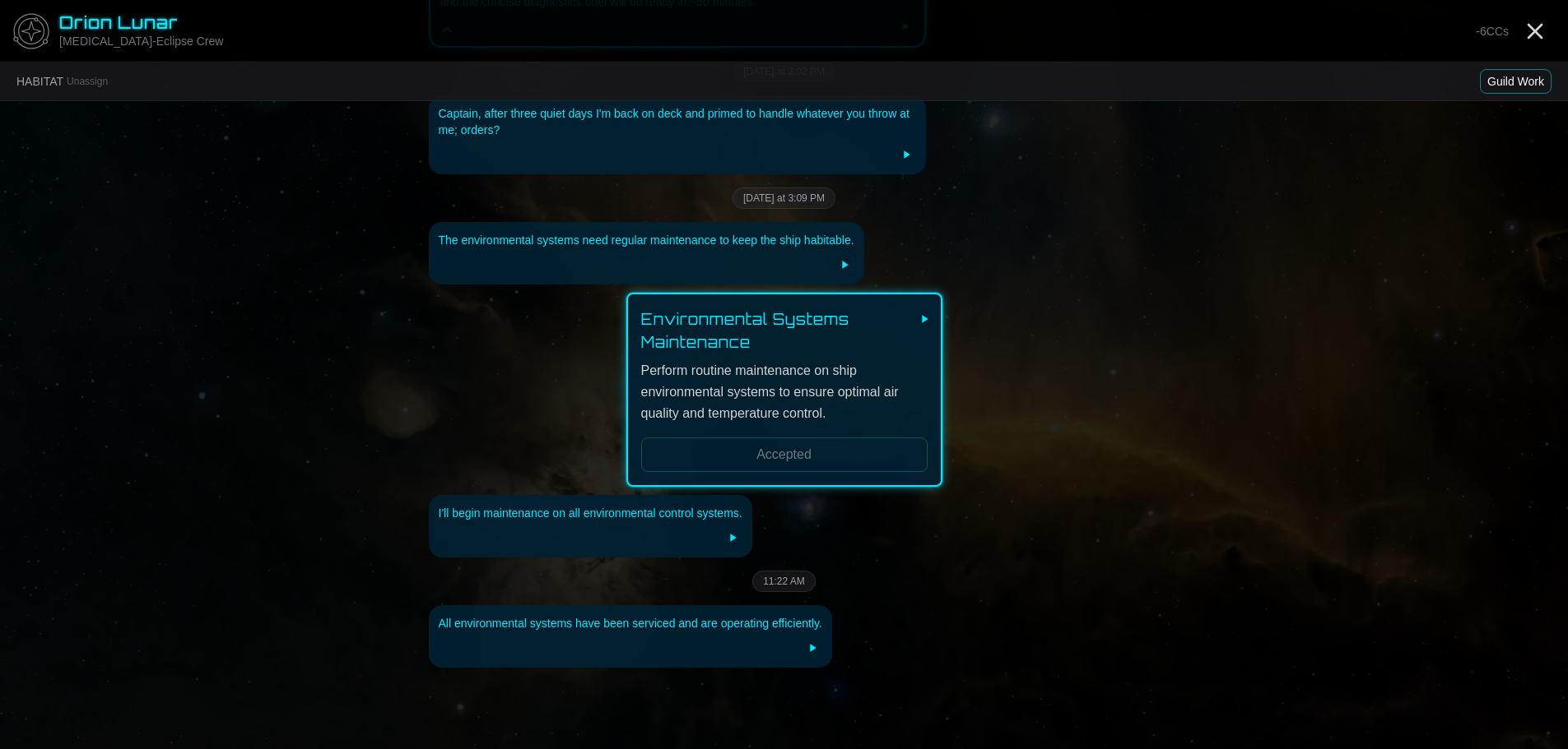
scroll to position [2760, 0]
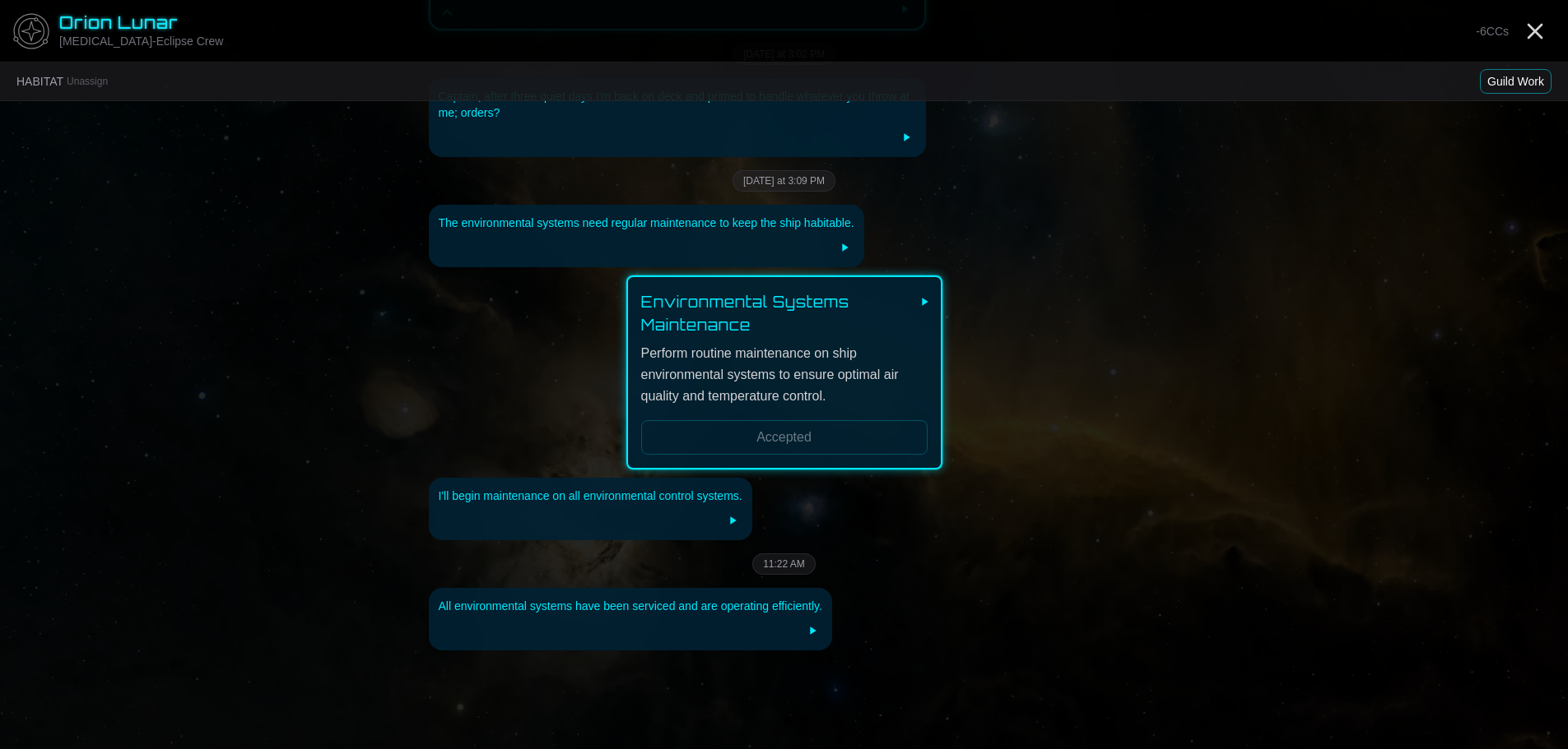
click at [1511, 85] on button "Guild Work" at bounding box center [1515, 81] width 71 height 25
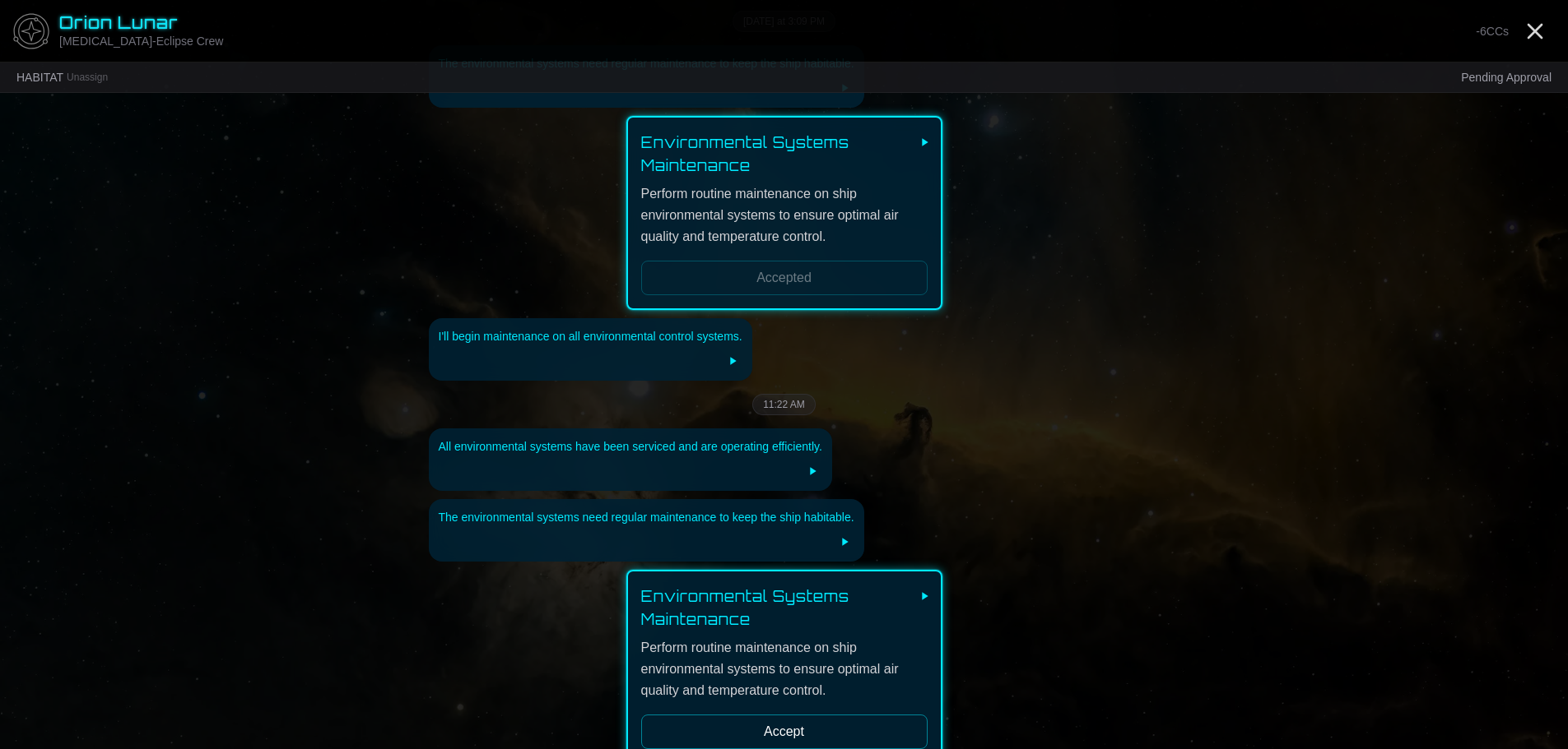
scroll to position [3033, 0]
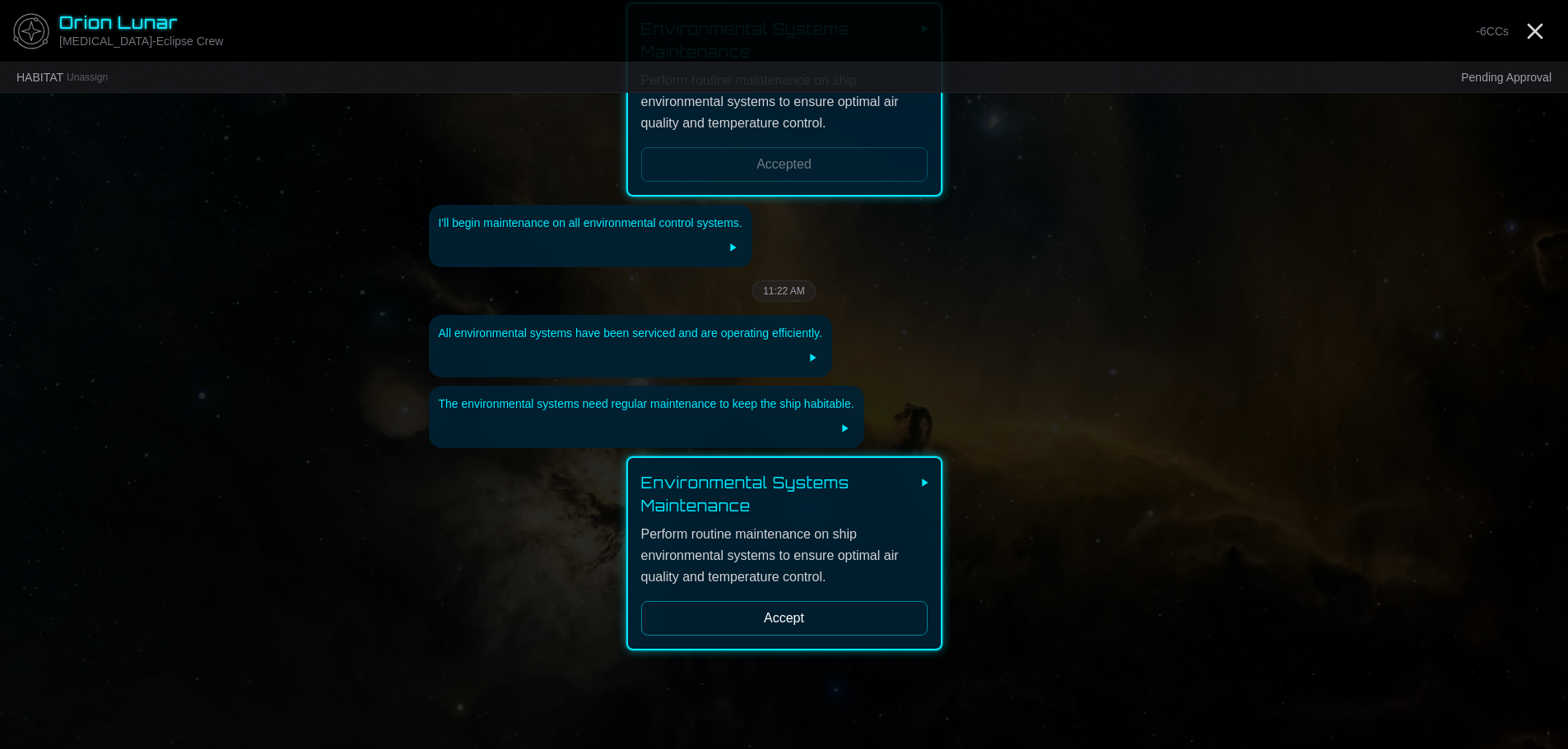
click at [852, 601] on button "Accept" at bounding box center [784, 618] width 286 height 35
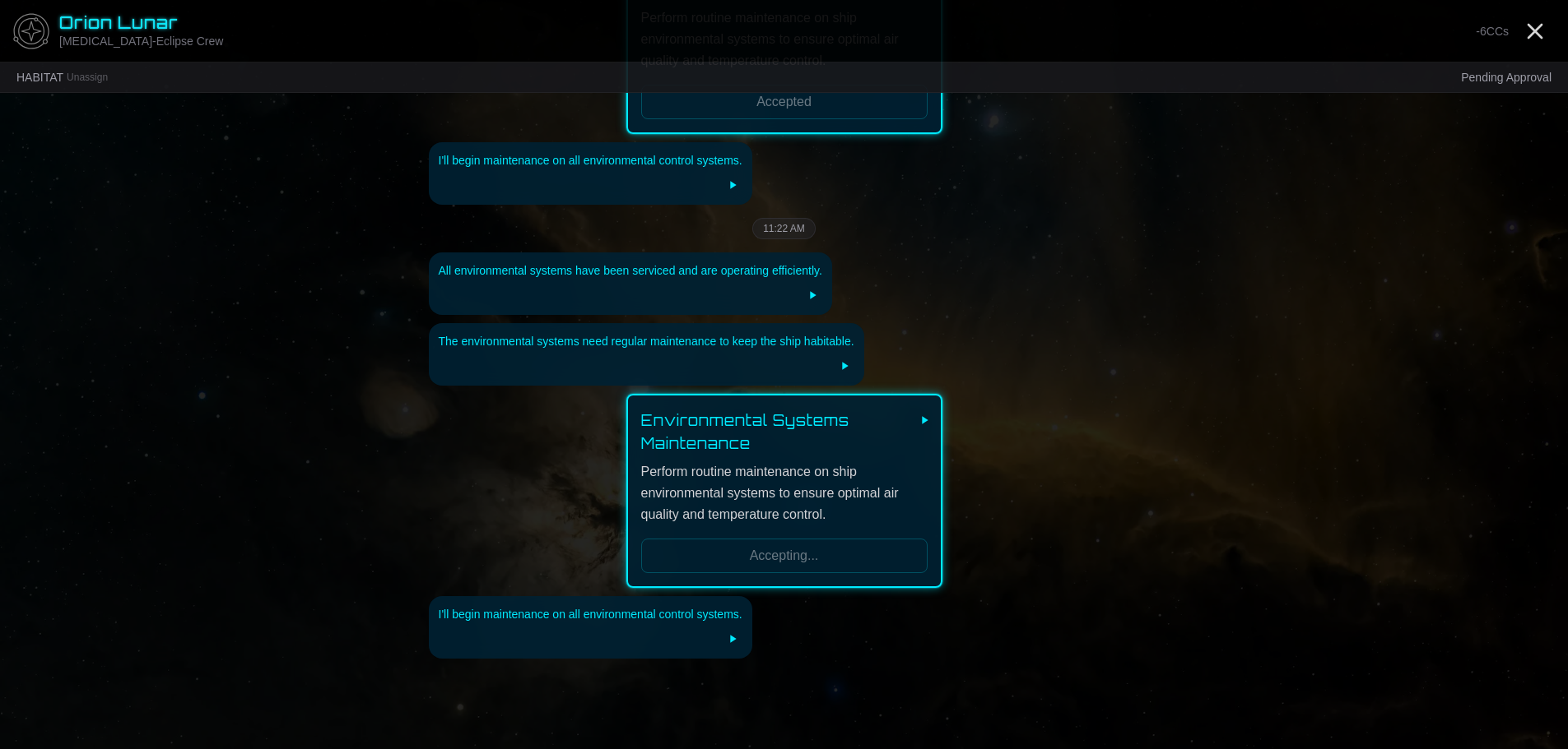
scroll to position [3104, 0]
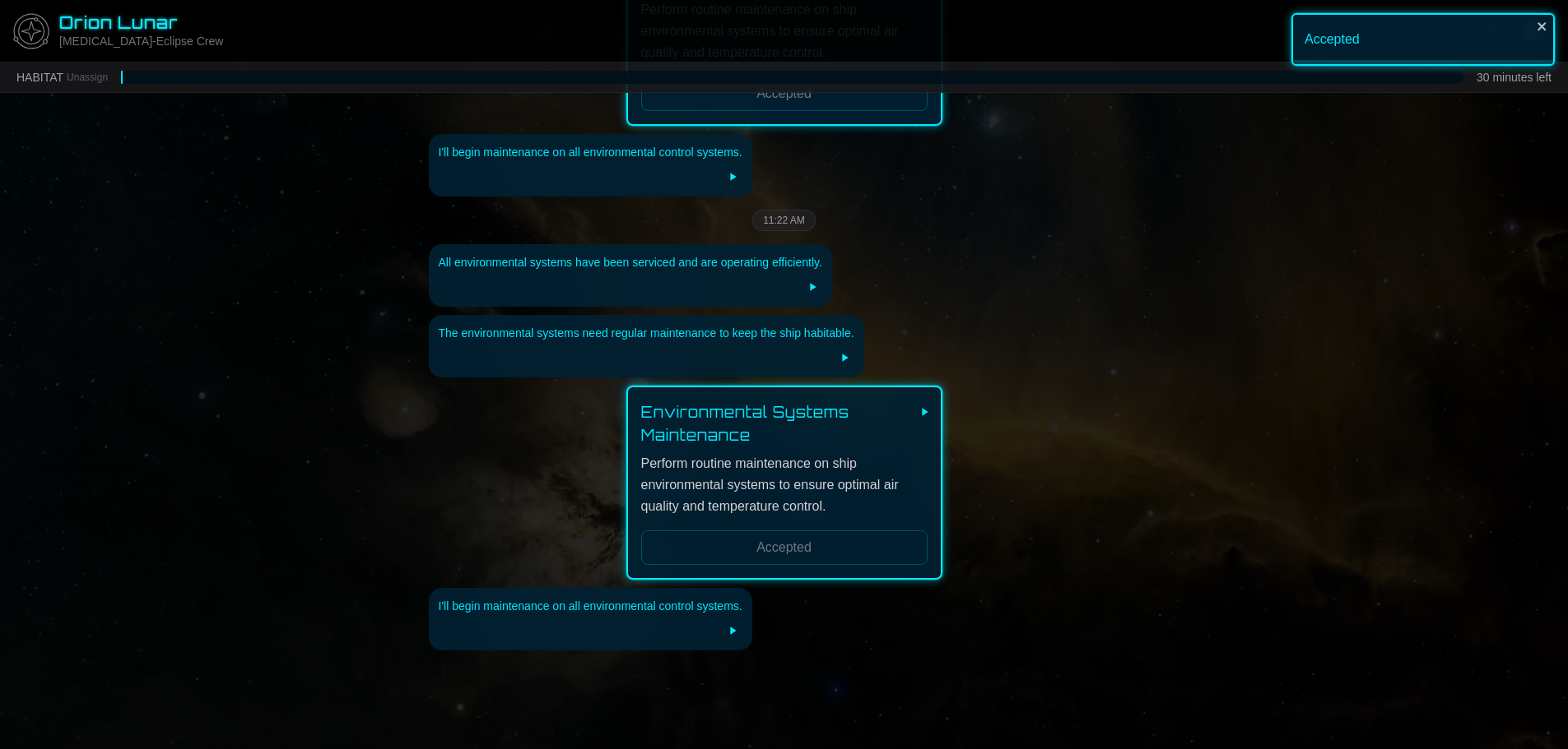
drag, startPoint x: 1484, startPoint y: 157, endPoint x: 1504, endPoint y: 111, distance: 50.2
click at [1540, 27] on icon "close" at bounding box center [1541, 26] width 8 height 8
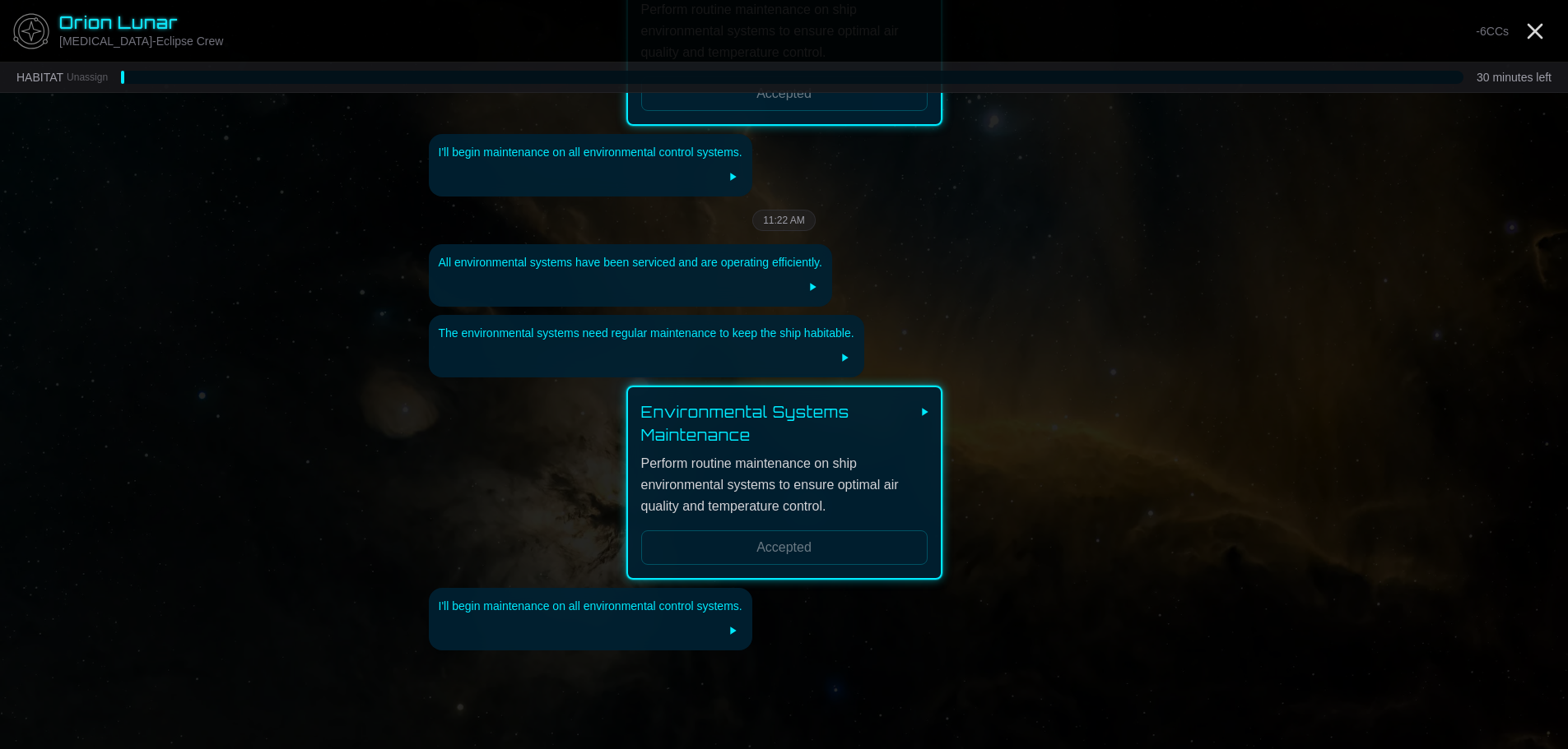
click at [1539, 27] on line "Close" at bounding box center [1534, 31] width 13 height 13
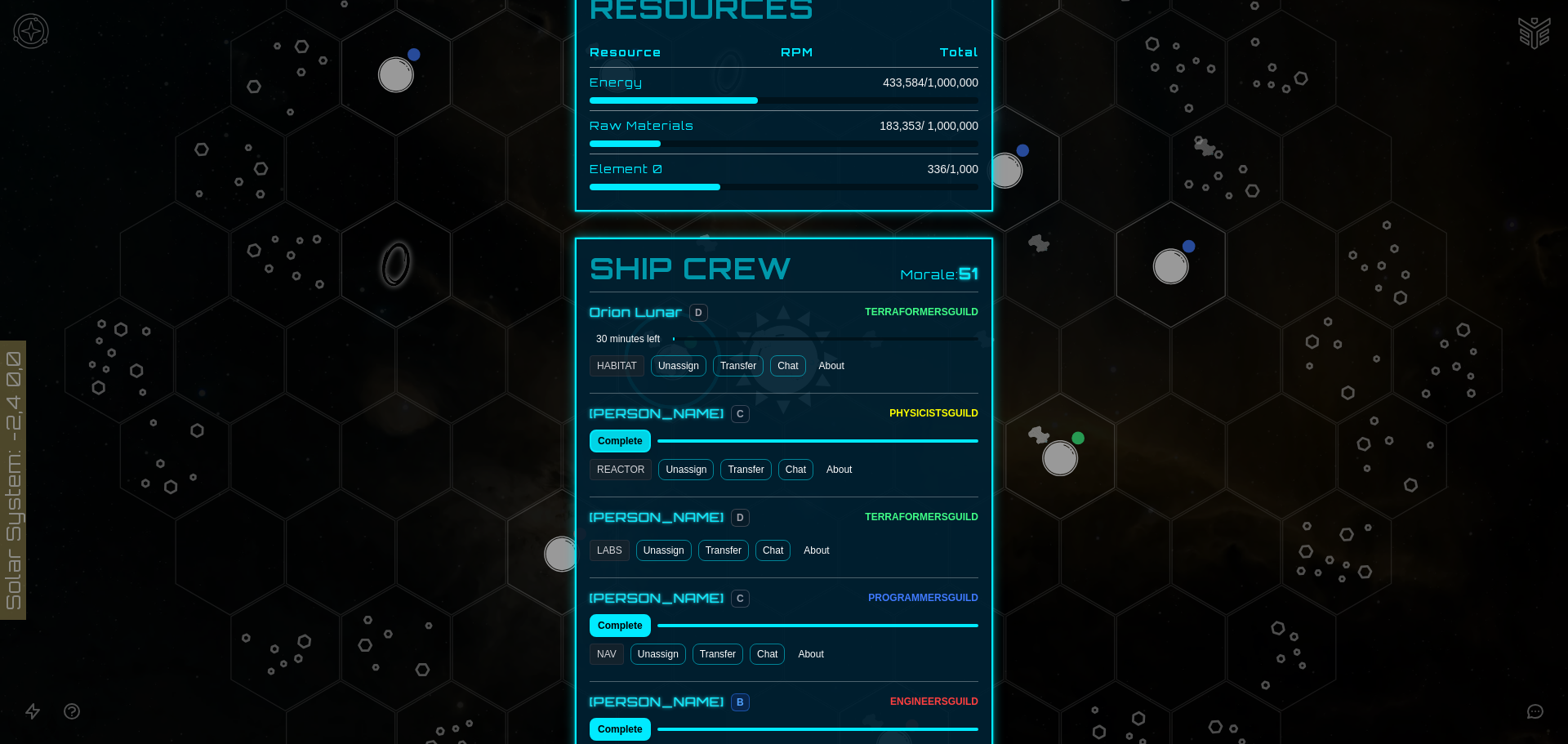
scroll to position [653, 0]
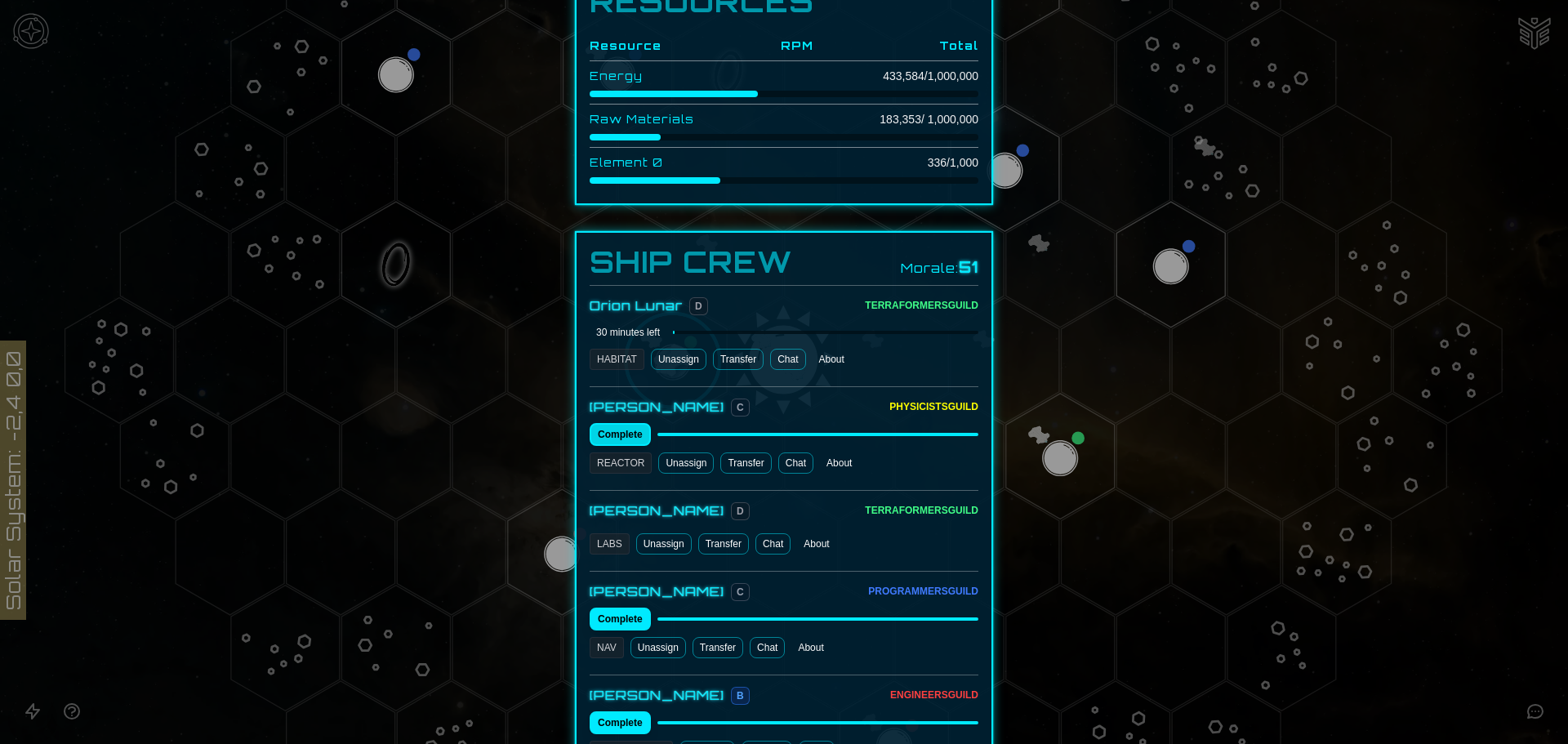
click at [630, 423] on button "Complete" at bounding box center [620, 434] width 61 height 23
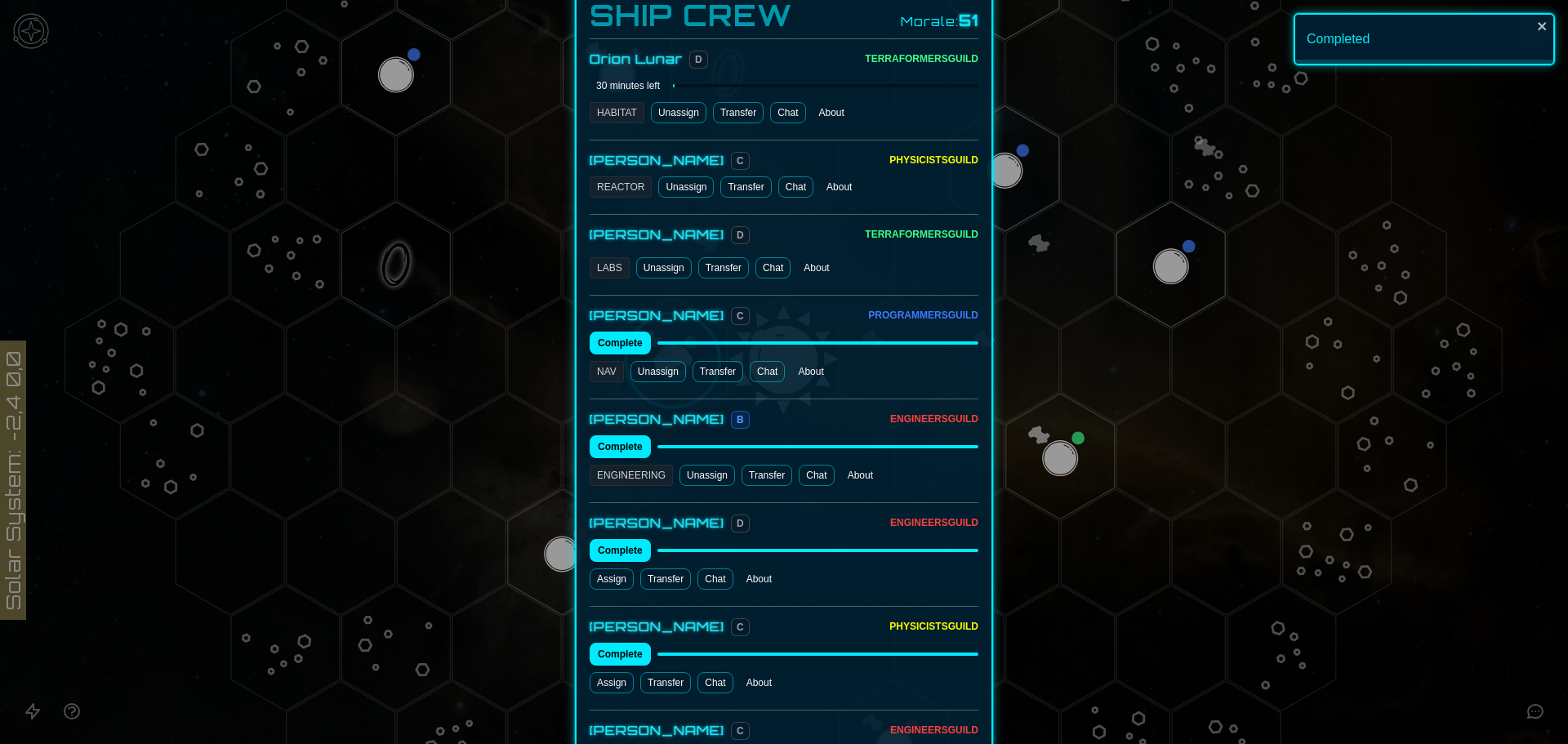
scroll to position [859, 0]
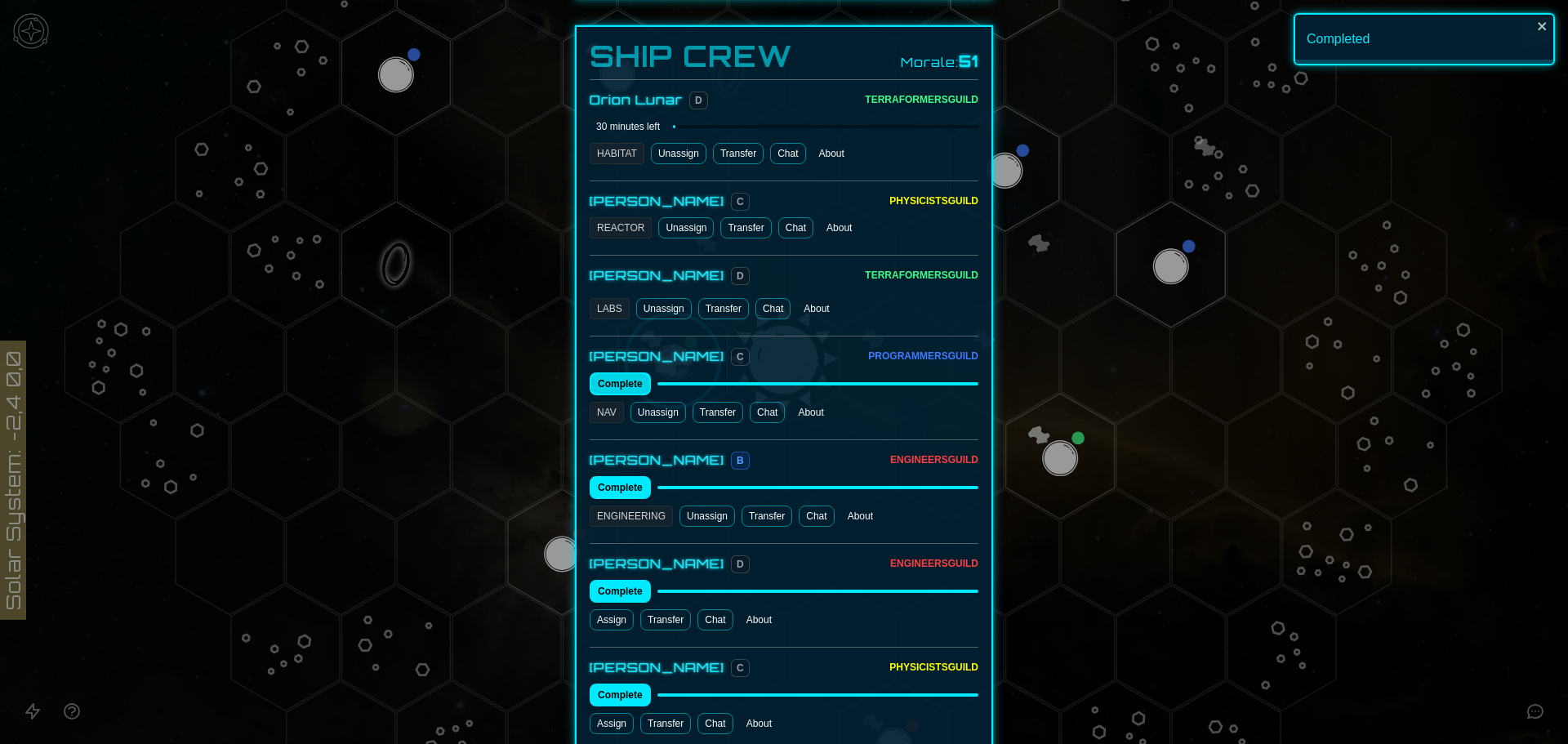
click at [619, 373] on button "Complete" at bounding box center [620, 384] width 61 height 23
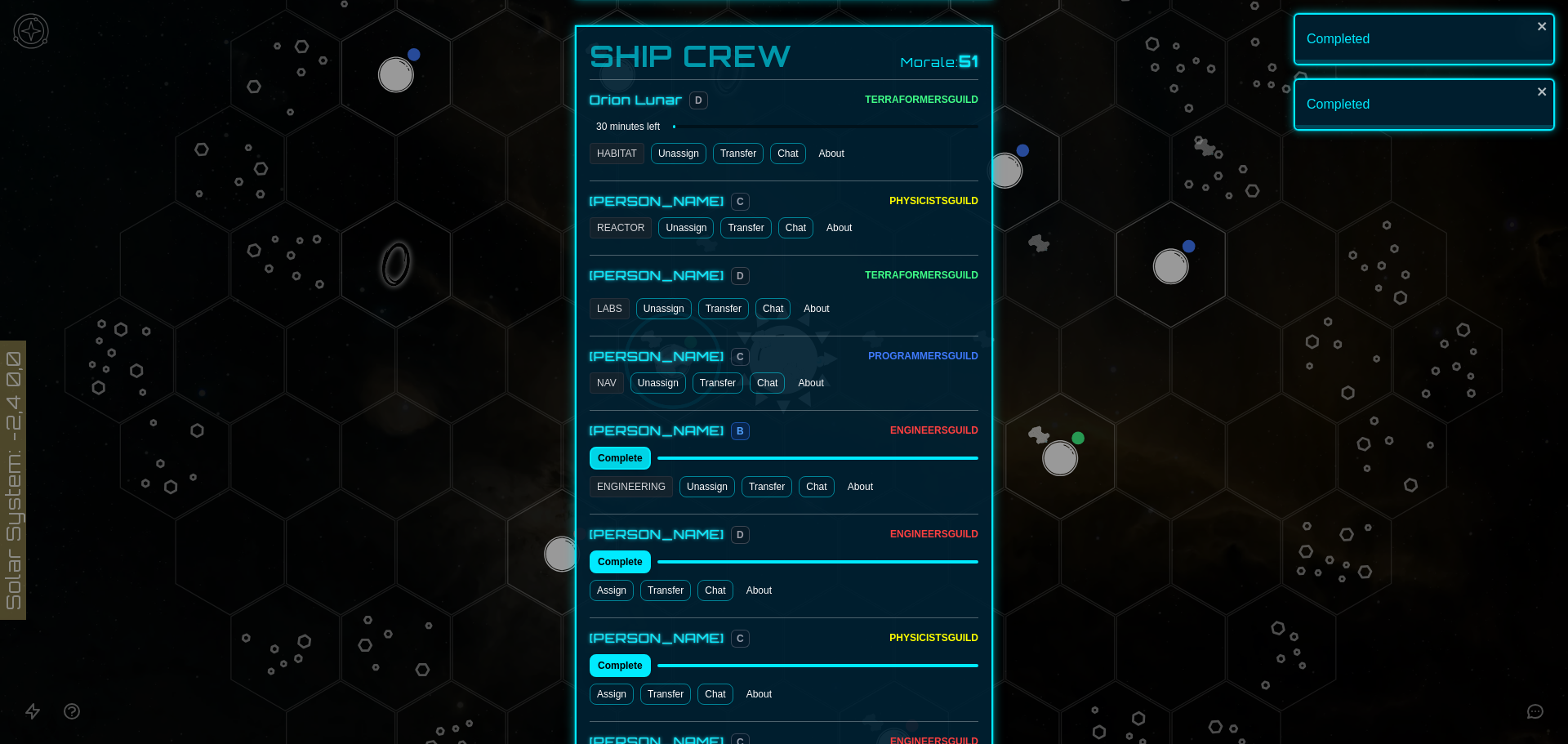
click at [617, 447] on button "Complete" at bounding box center [620, 458] width 61 height 23
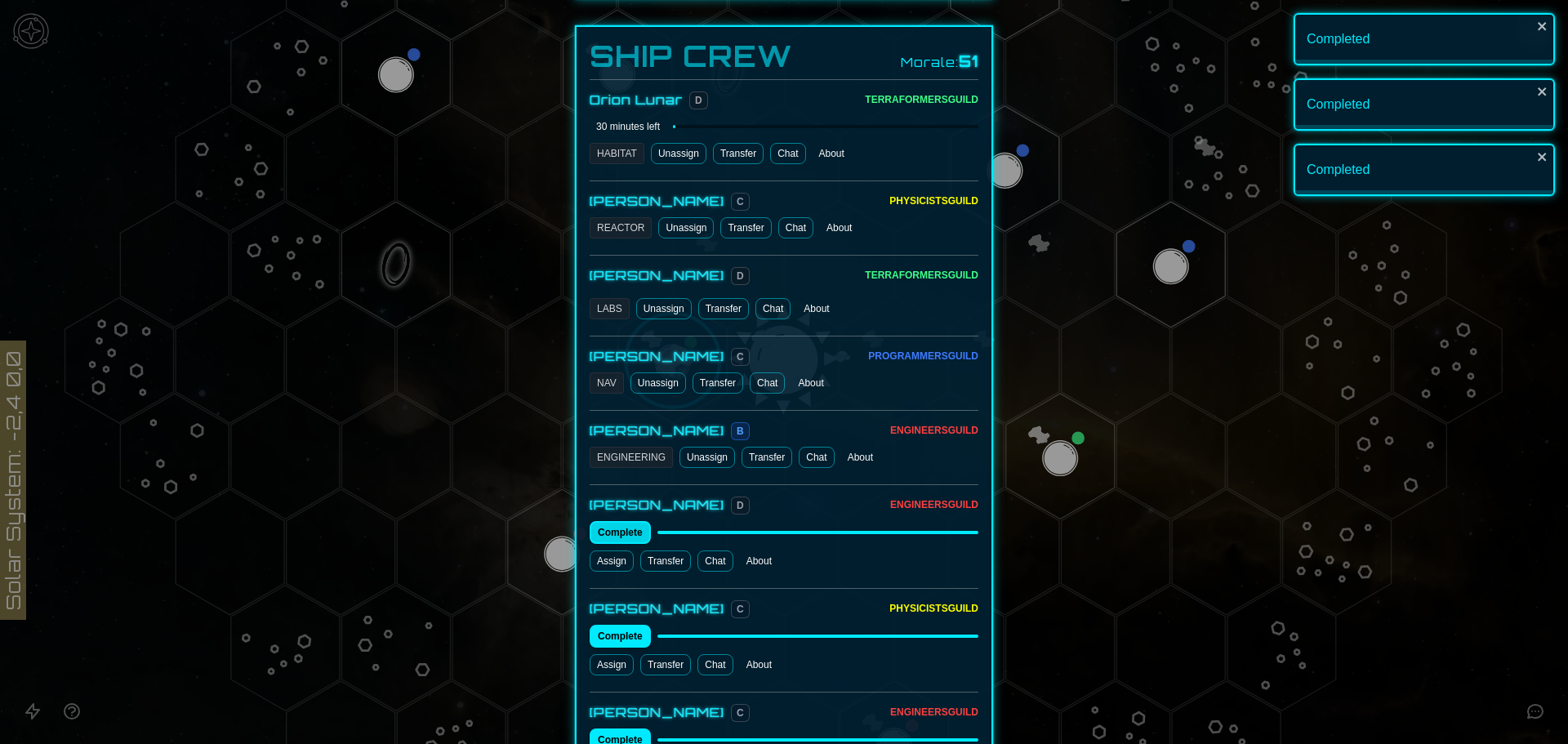
click at [620, 522] on button "Complete" at bounding box center [620, 532] width 61 height 23
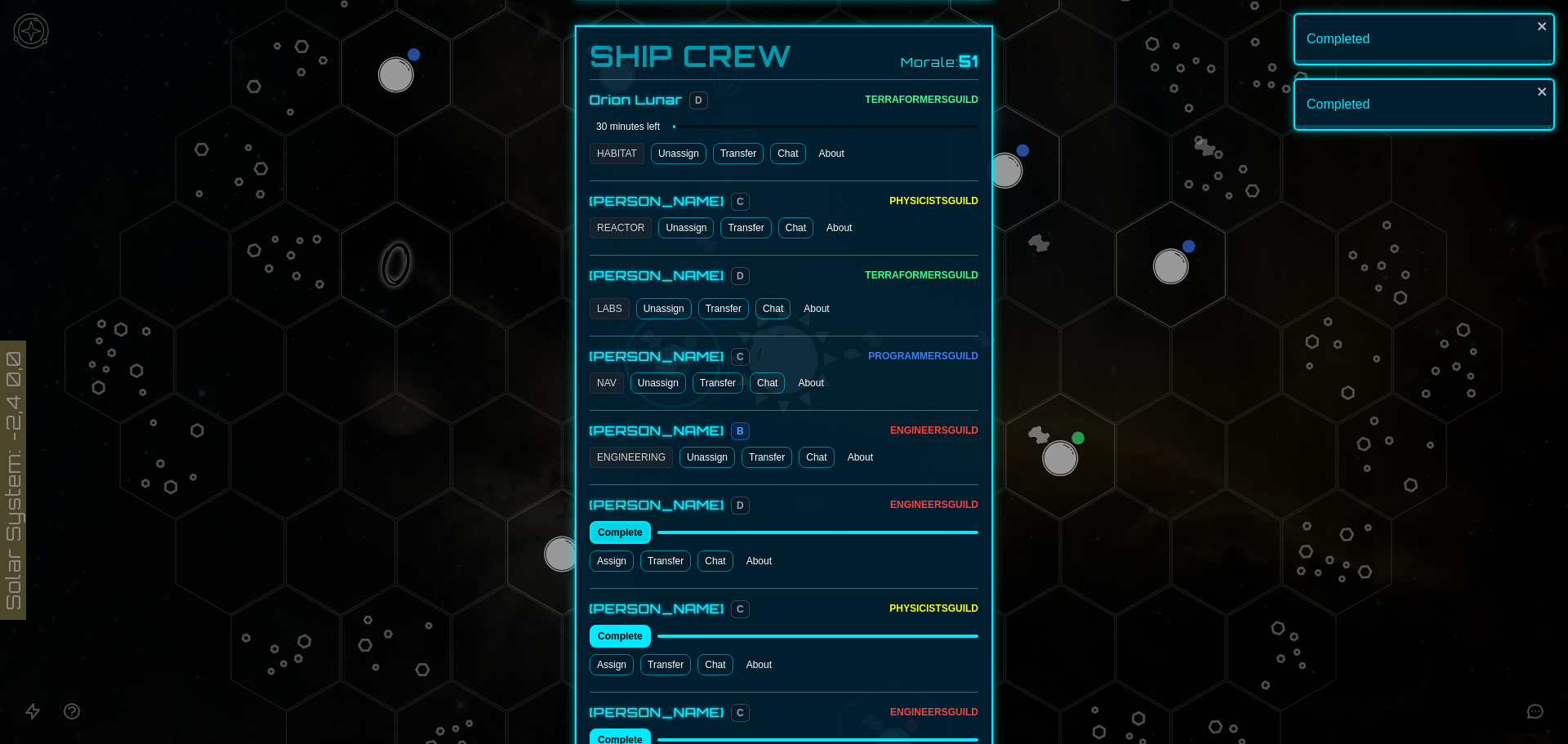
click at [619, 522] on button "Complete" at bounding box center [620, 532] width 61 height 23
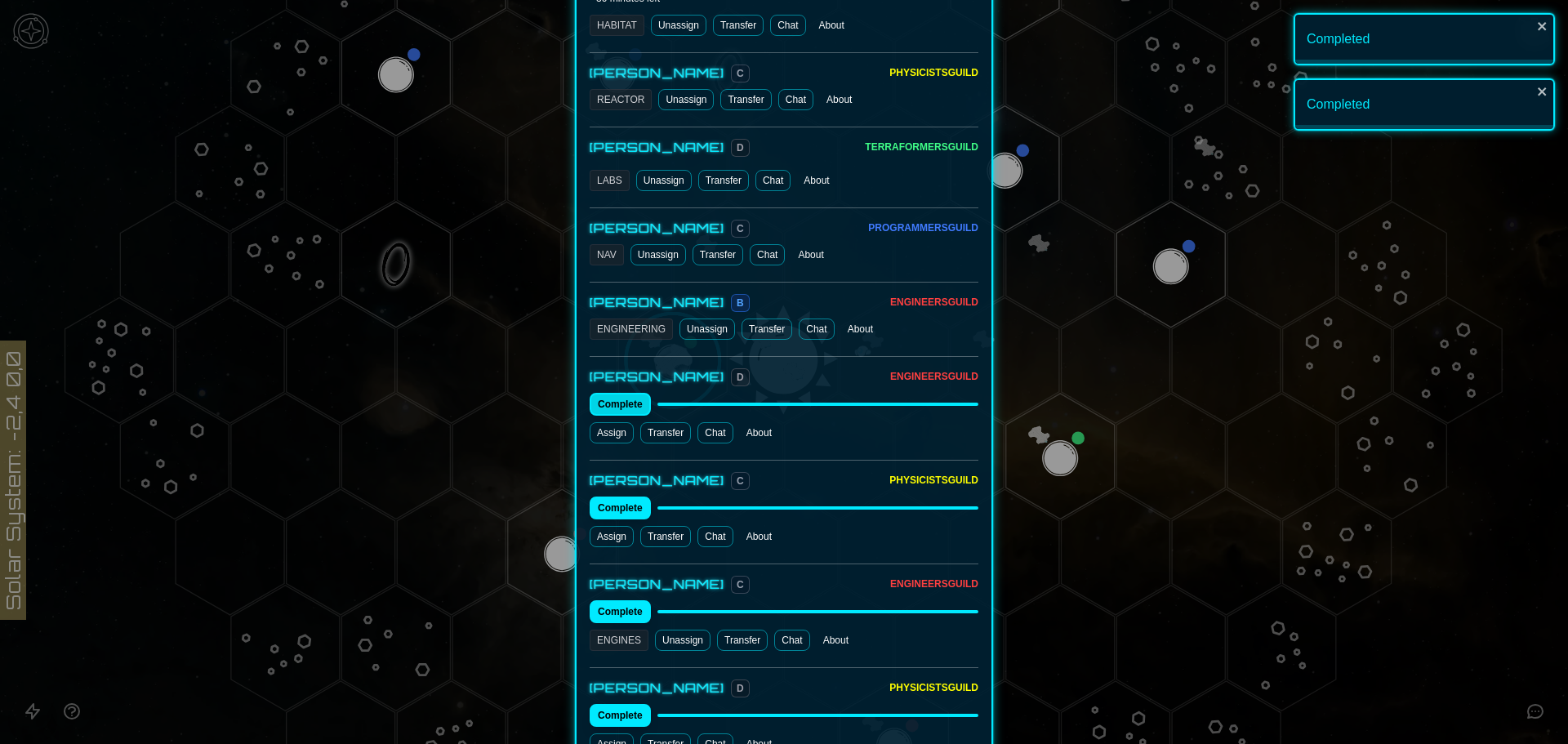
scroll to position [1023, 0]
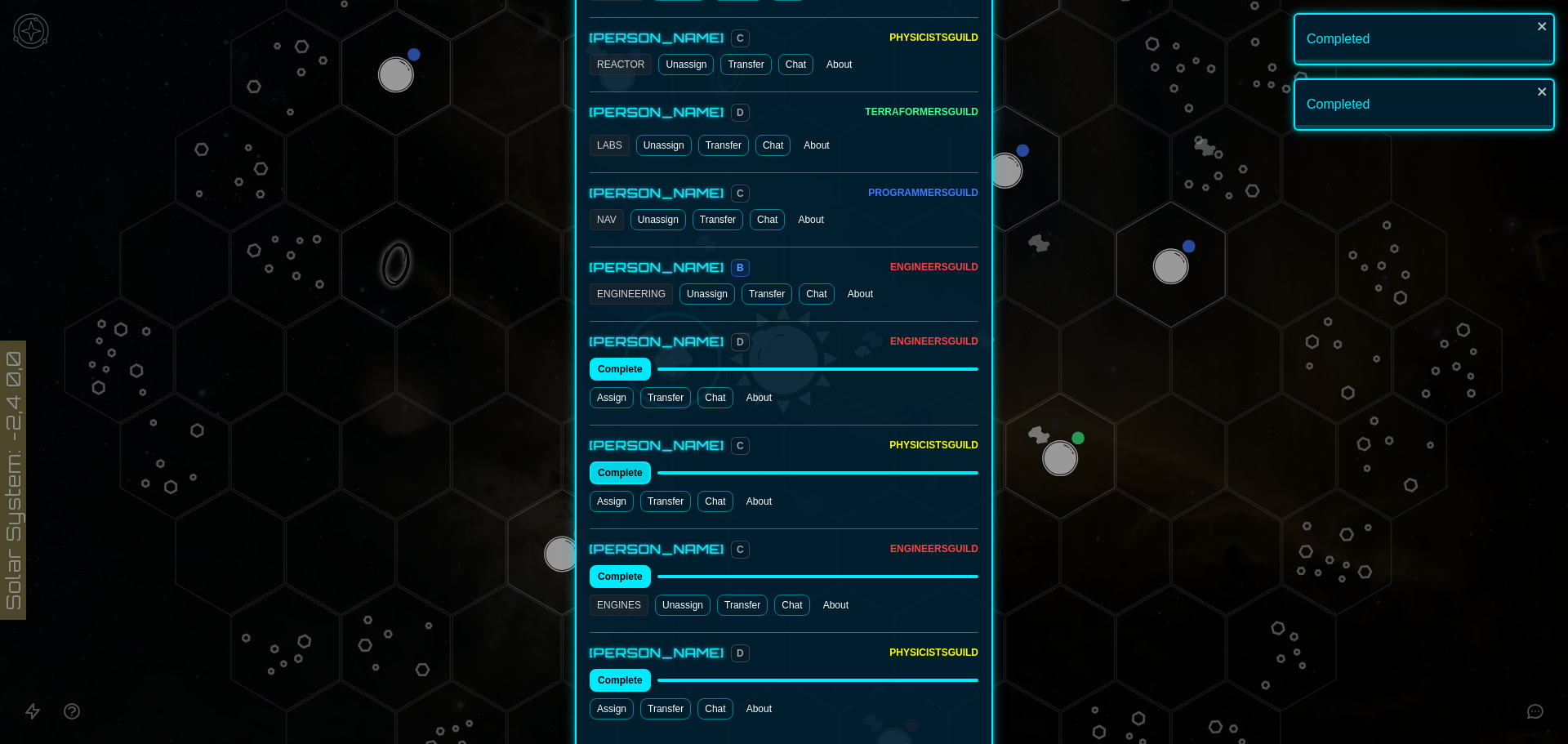
click at [615, 462] on button "Complete" at bounding box center [620, 472] width 61 height 23
click at [630, 566] on button "Complete" at bounding box center [620, 577] width 61 height 23
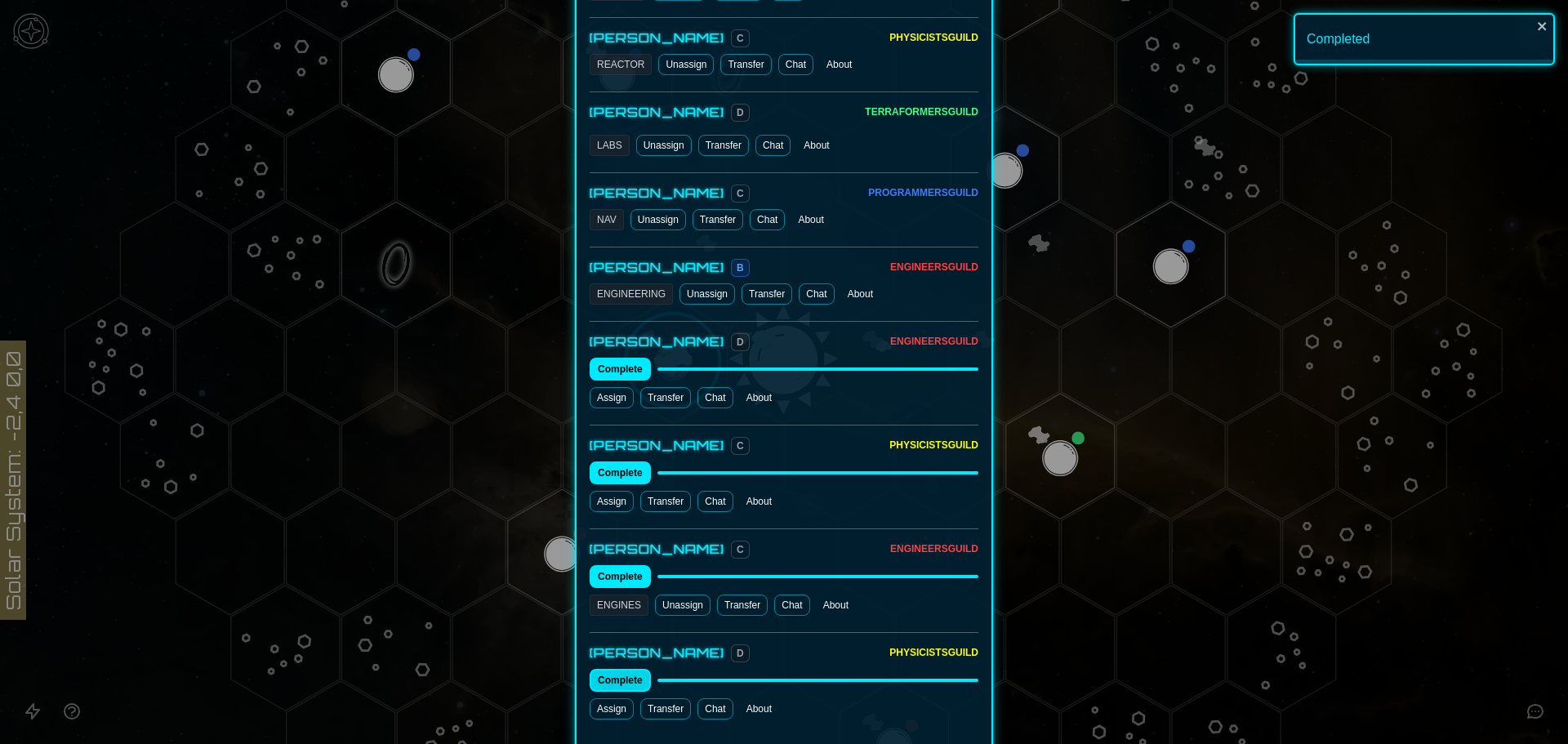
click at [620, 669] on button "Complete" at bounding box center [620, 680] width 61 height 23
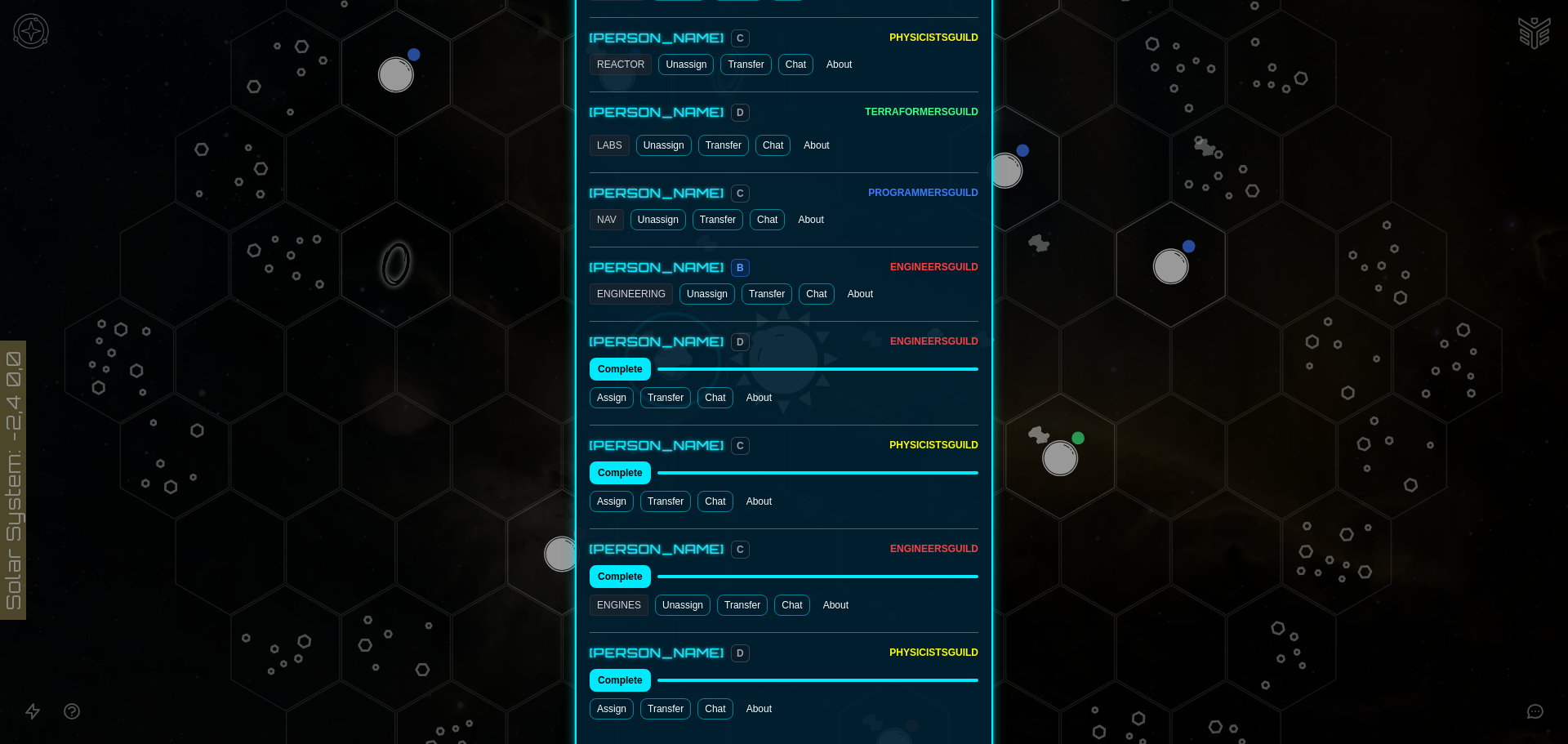
click at [709, 699] on link "Chat" at bounding box center [715, 710] width 35 height 22
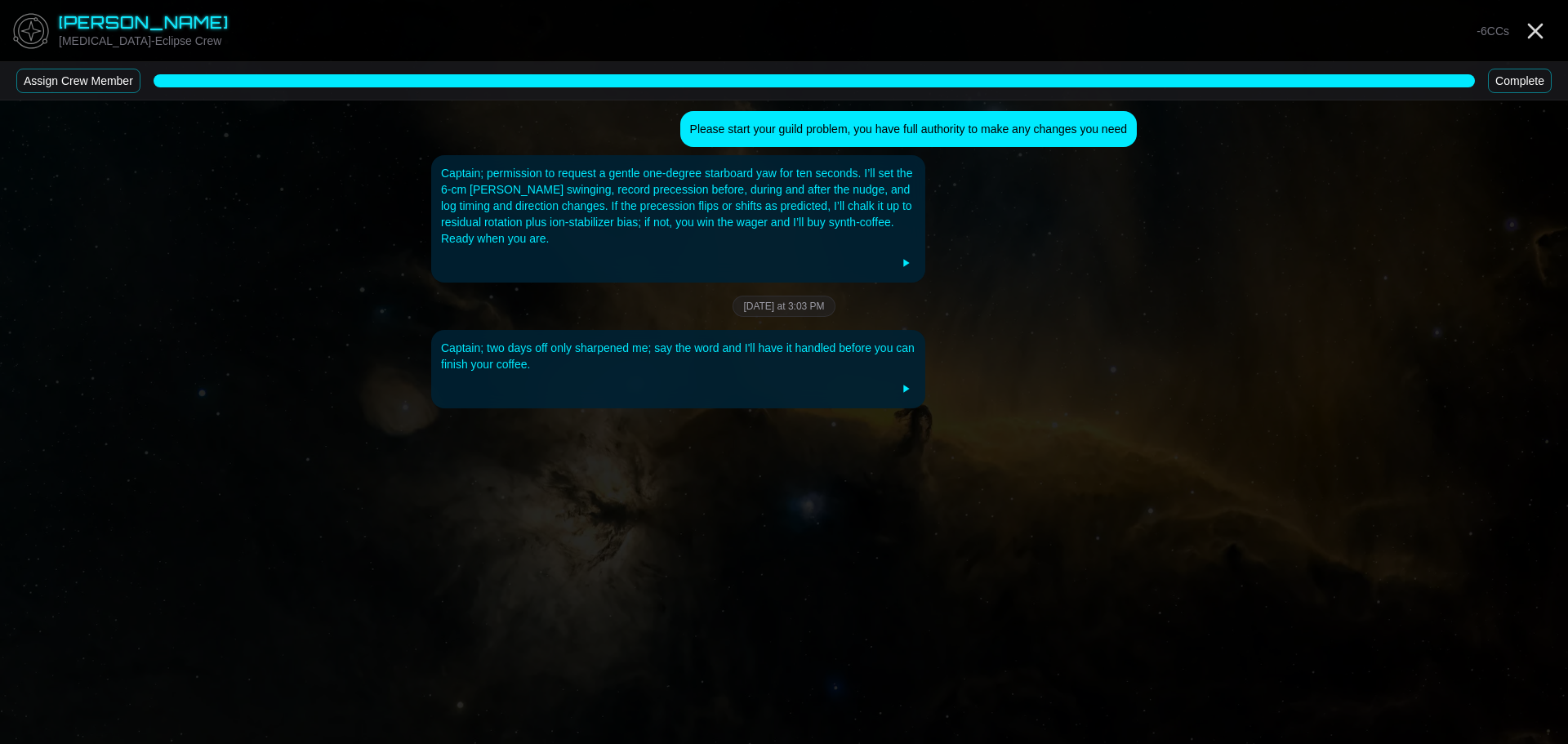
click at [1519, 70] on button "Complete" at bounding box center [1520, 81] width 64 height 25
click at [1528, 85] on button "Complete" at bounding box center [1520, 81] width 64 height 25
click at [1528, 84] on button "Complete" at bounding box center [1520, 81] width 64 height 25
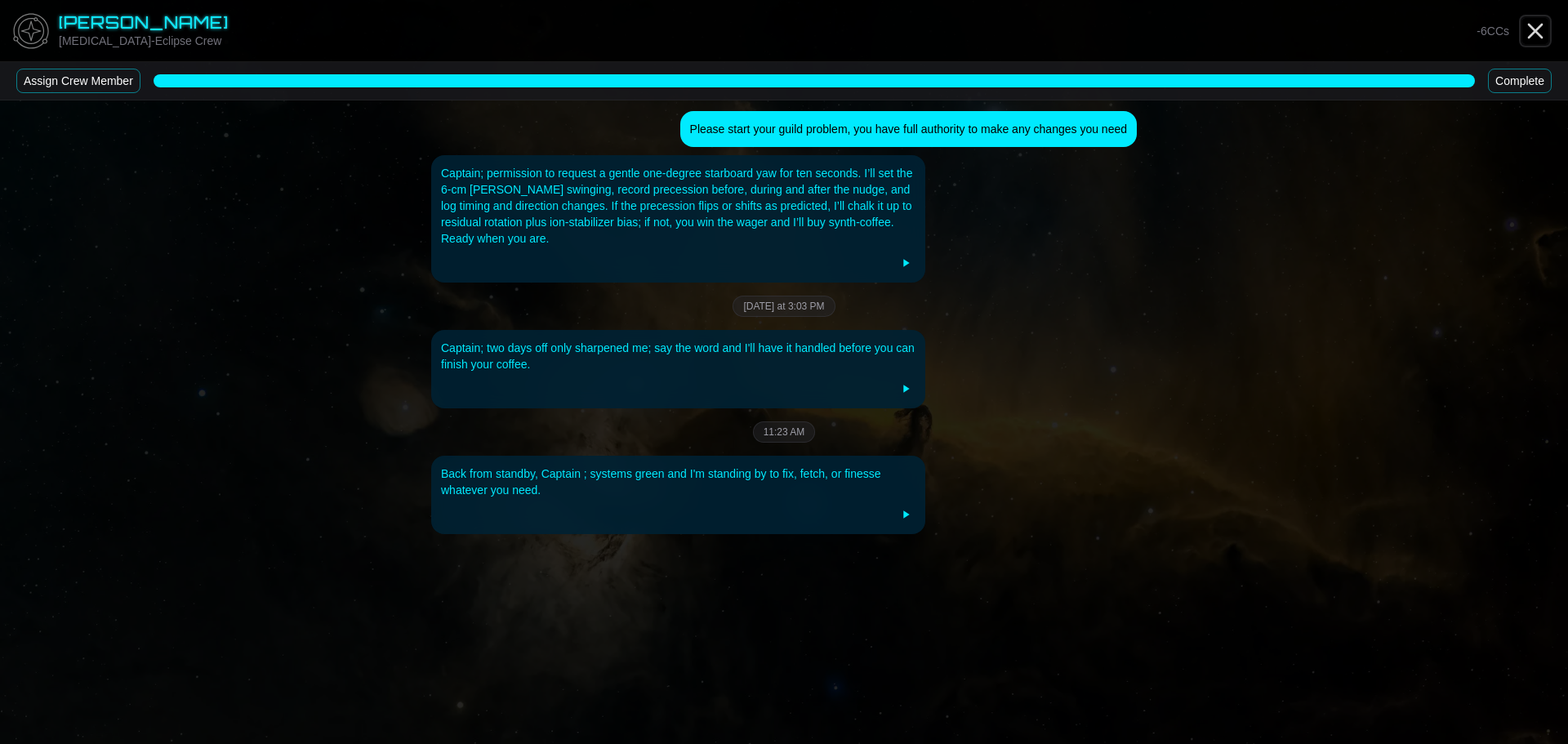
click at [1534, 28] on line "Close" at bounding box center [1535, 31] width 13 height 13
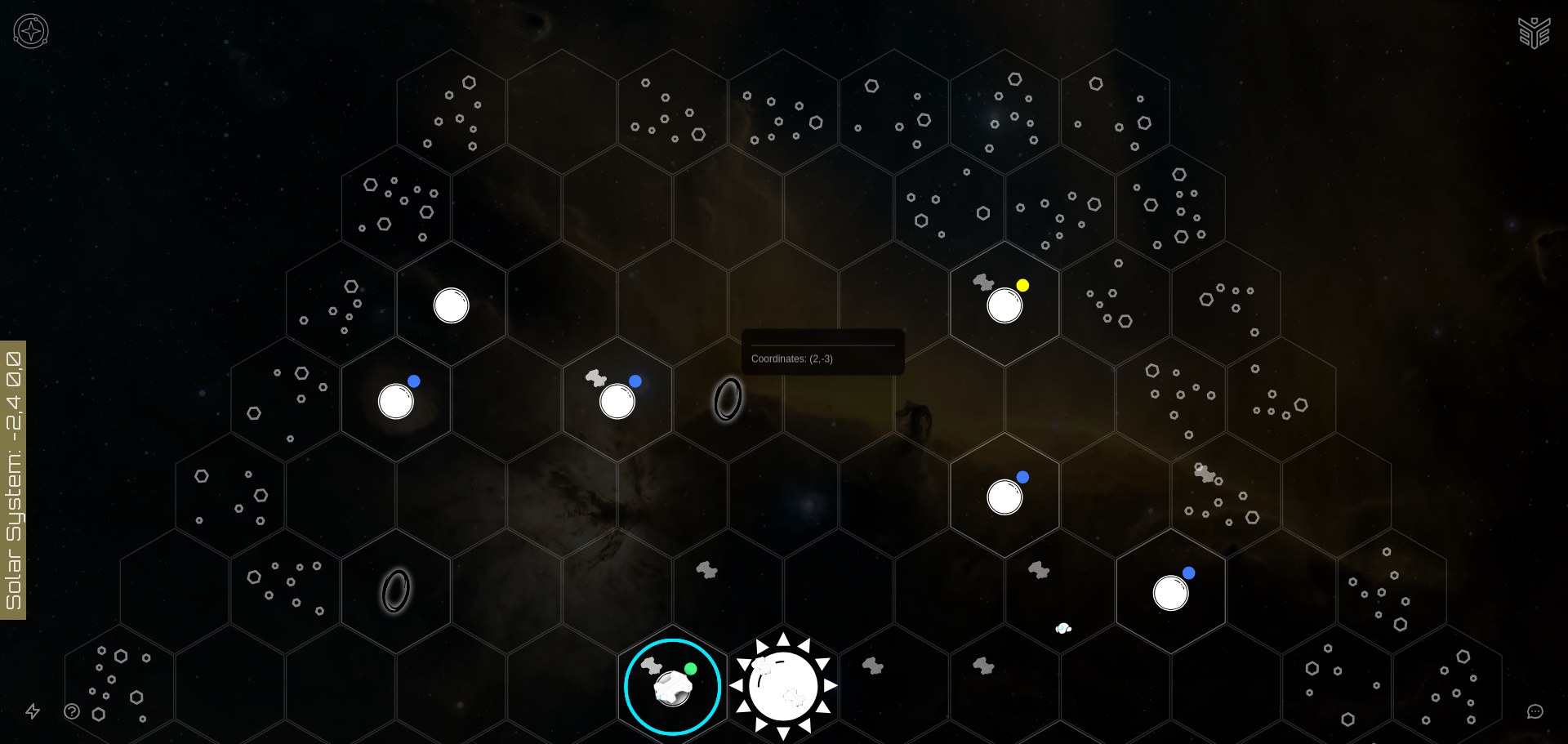
scroll to position [408, 0]
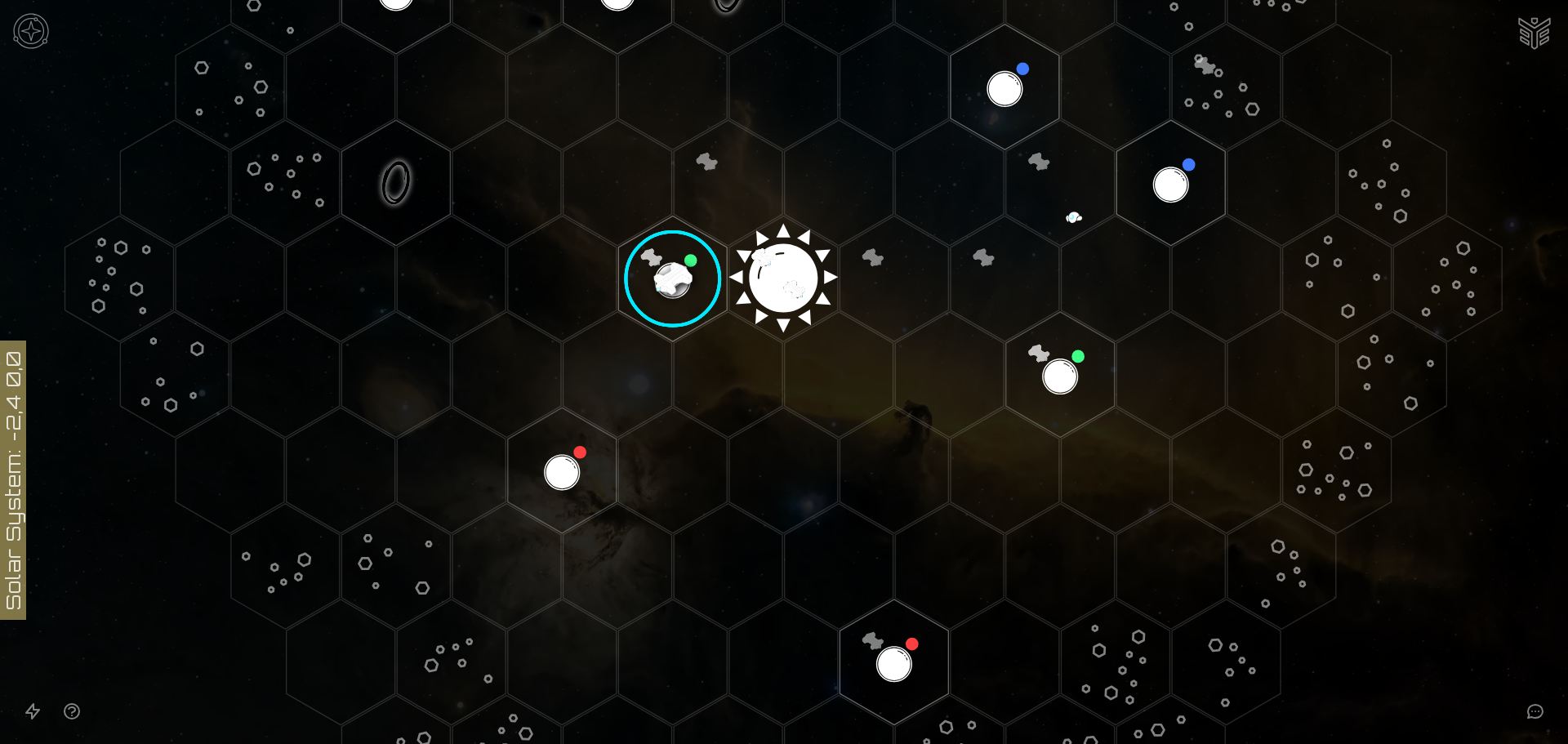
click at [668, 271] on image at bounding box center [673, 279] width 128 height 128
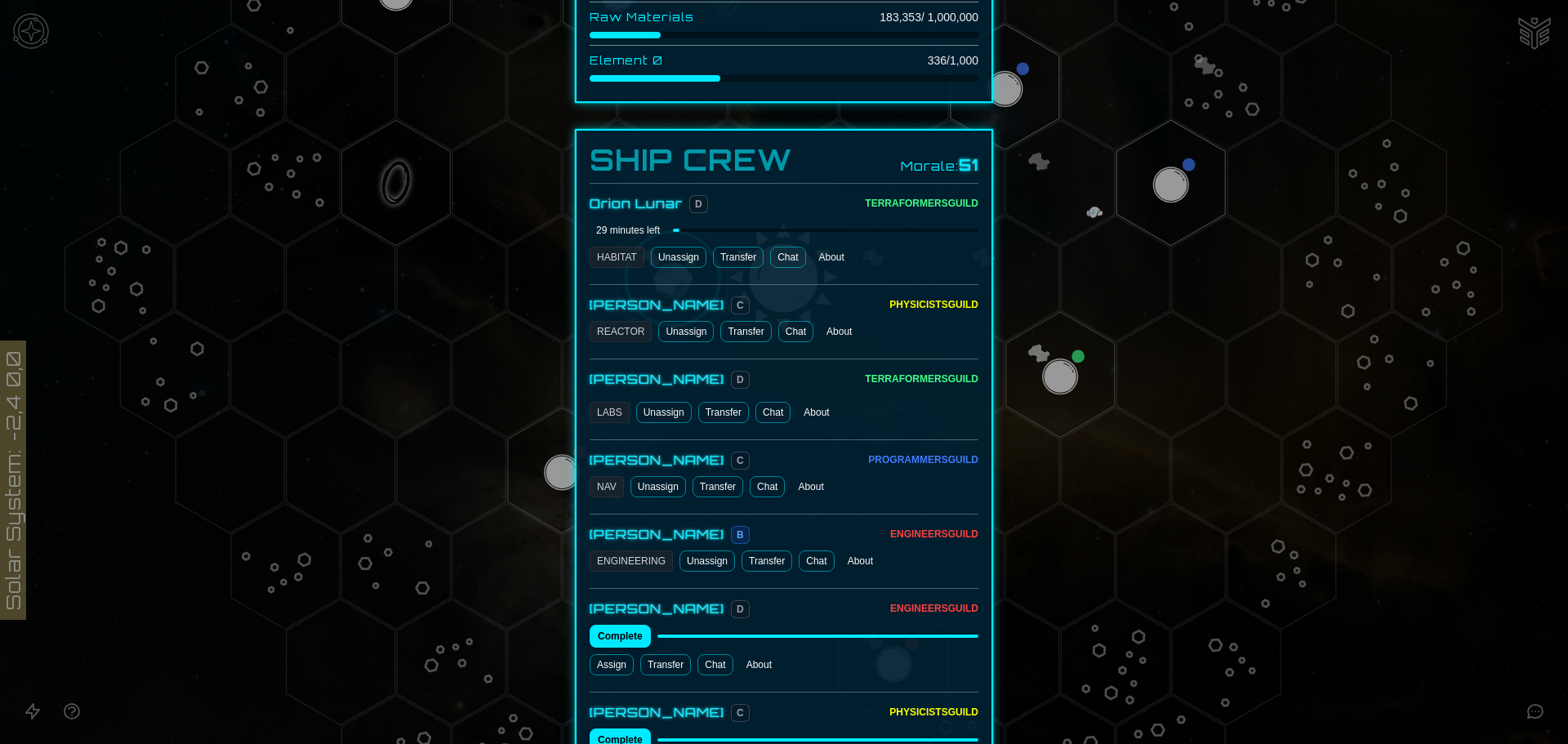
scroll to position [817, 0]
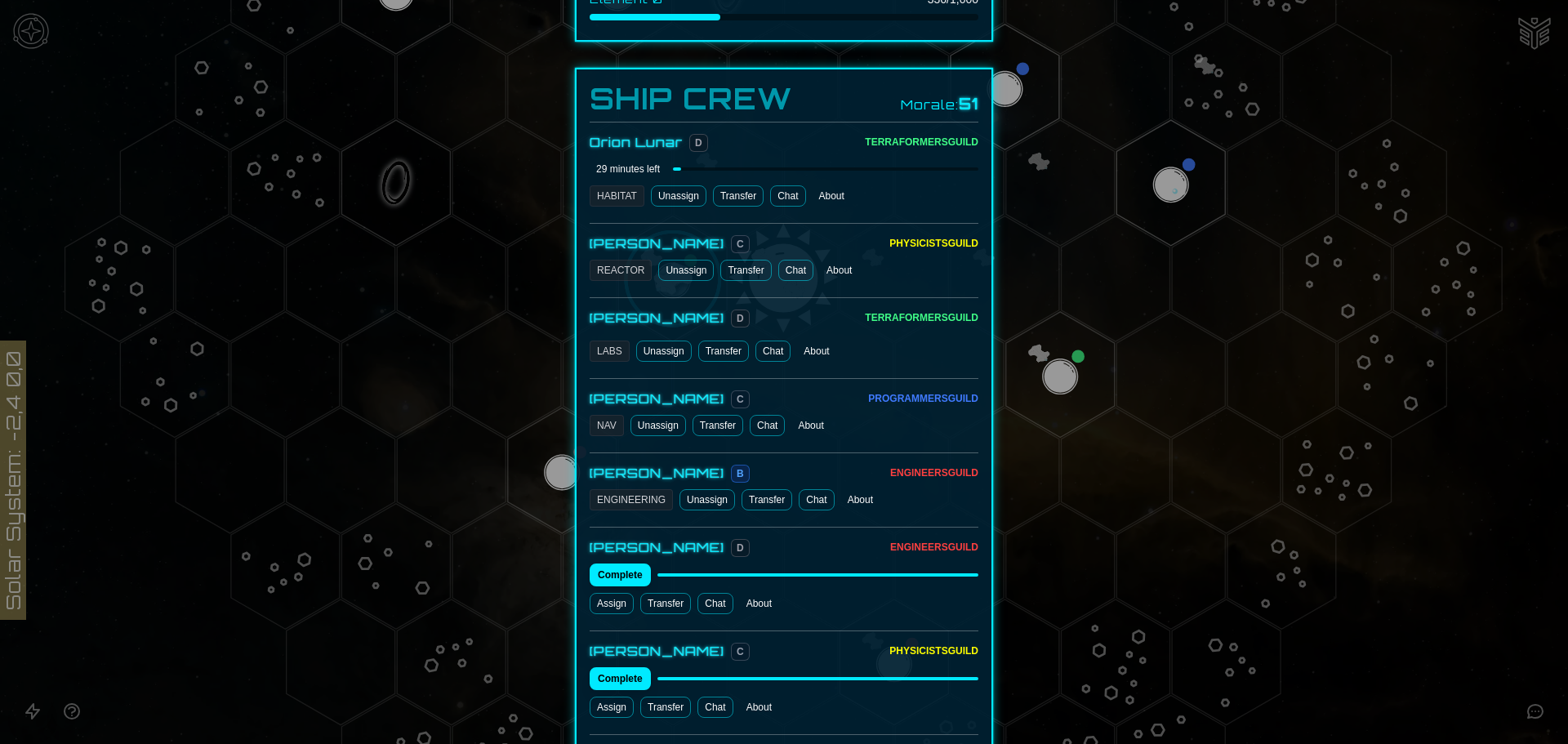
click at [782, 260] on link "Chat" at bounding box center [796, 271] width 35 height 22
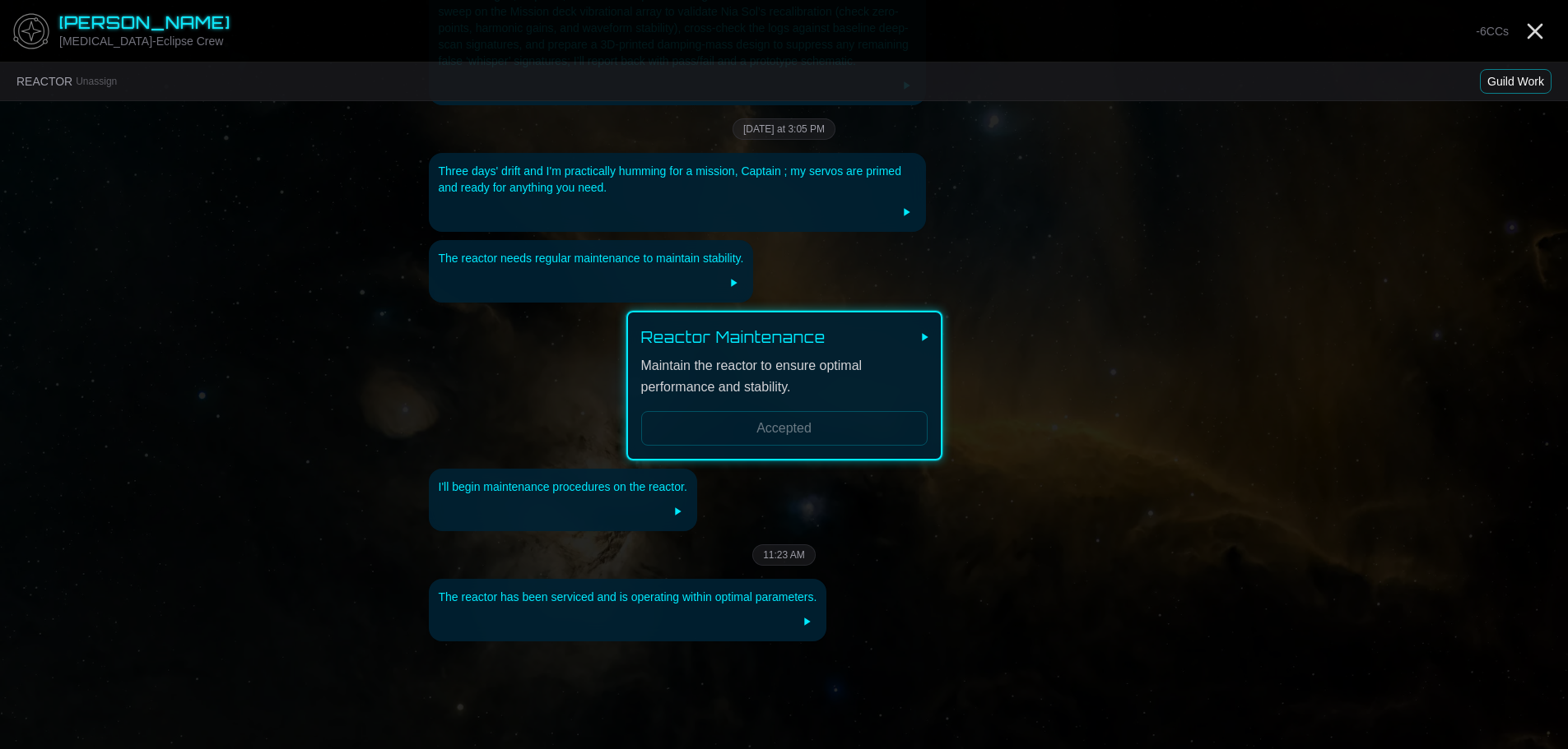
scroll to position [1095, 0]
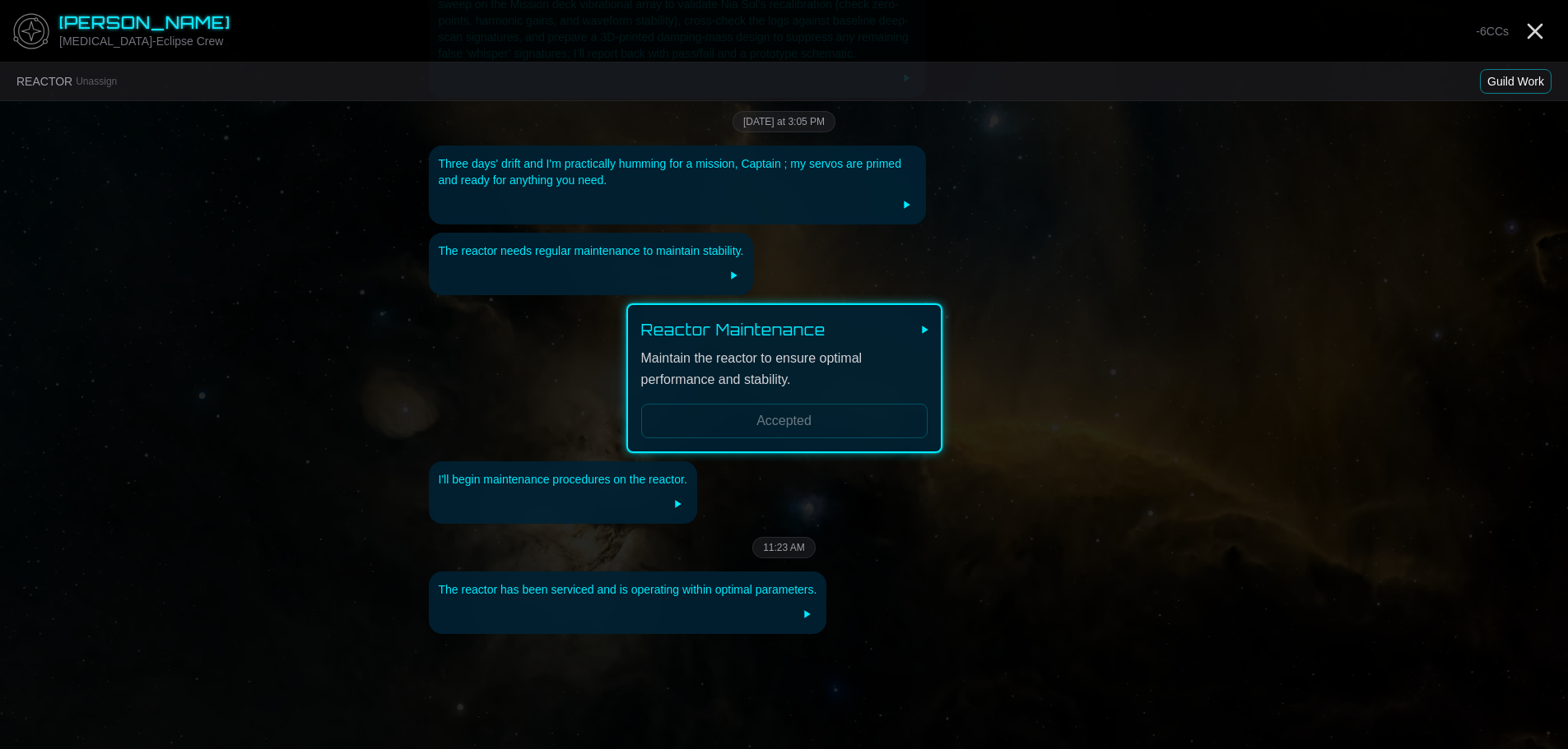
click at [1520, 81] on button "Guild Work" at bounding box center [1515, 81] width 71 height 25
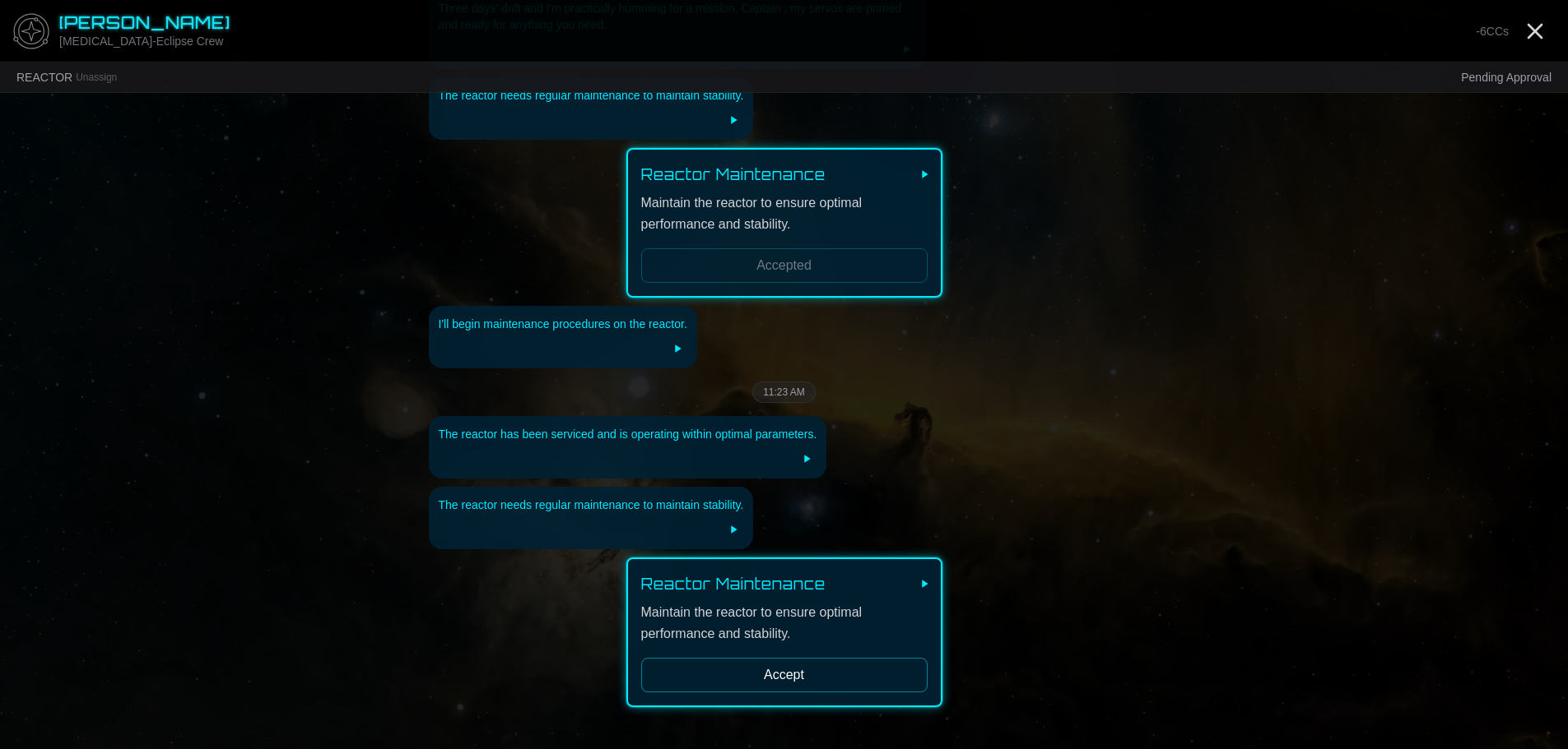
scroll to position [1324, 0]
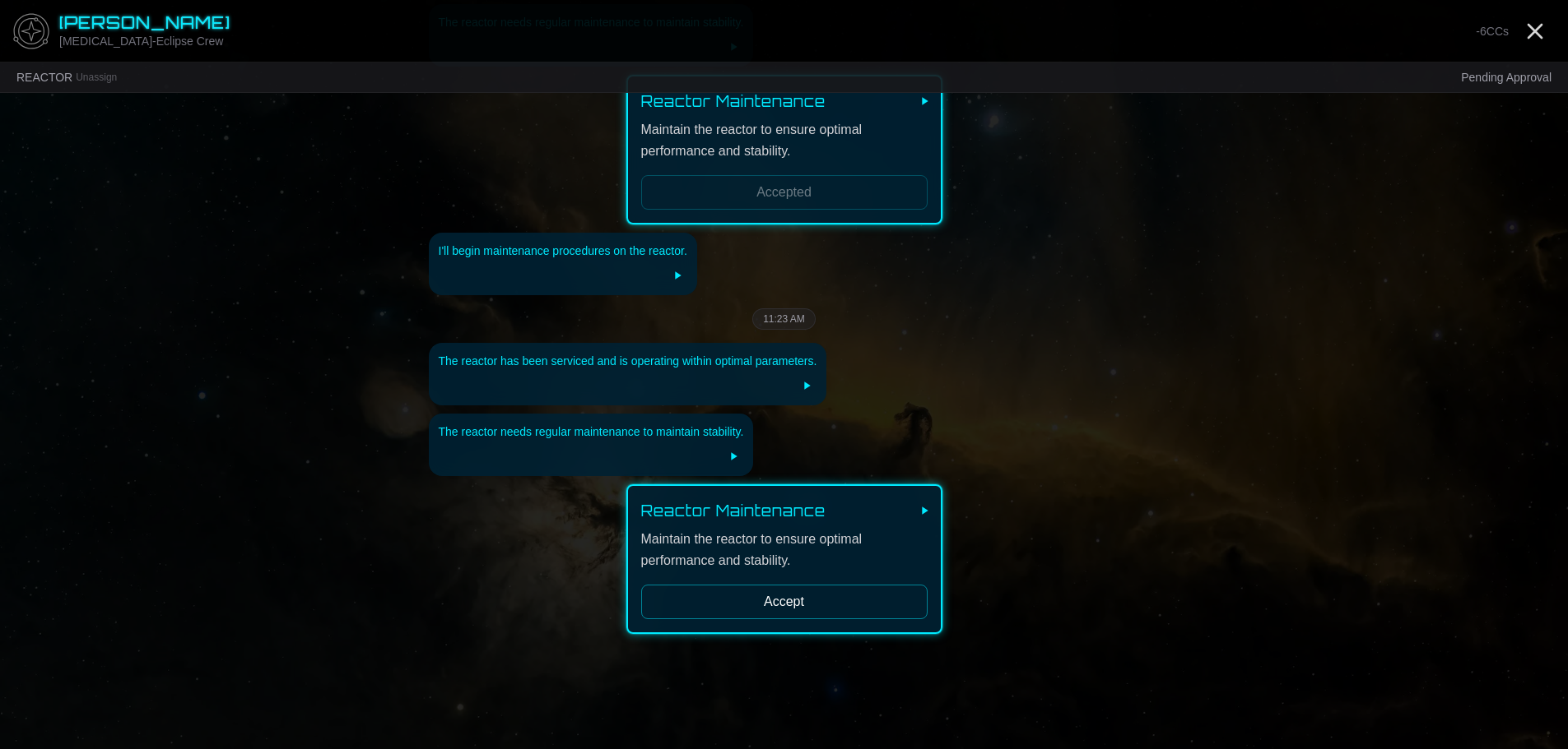
click at [803, 585] on button "Accept" at bounding box center [784, 601] width 286 height 35
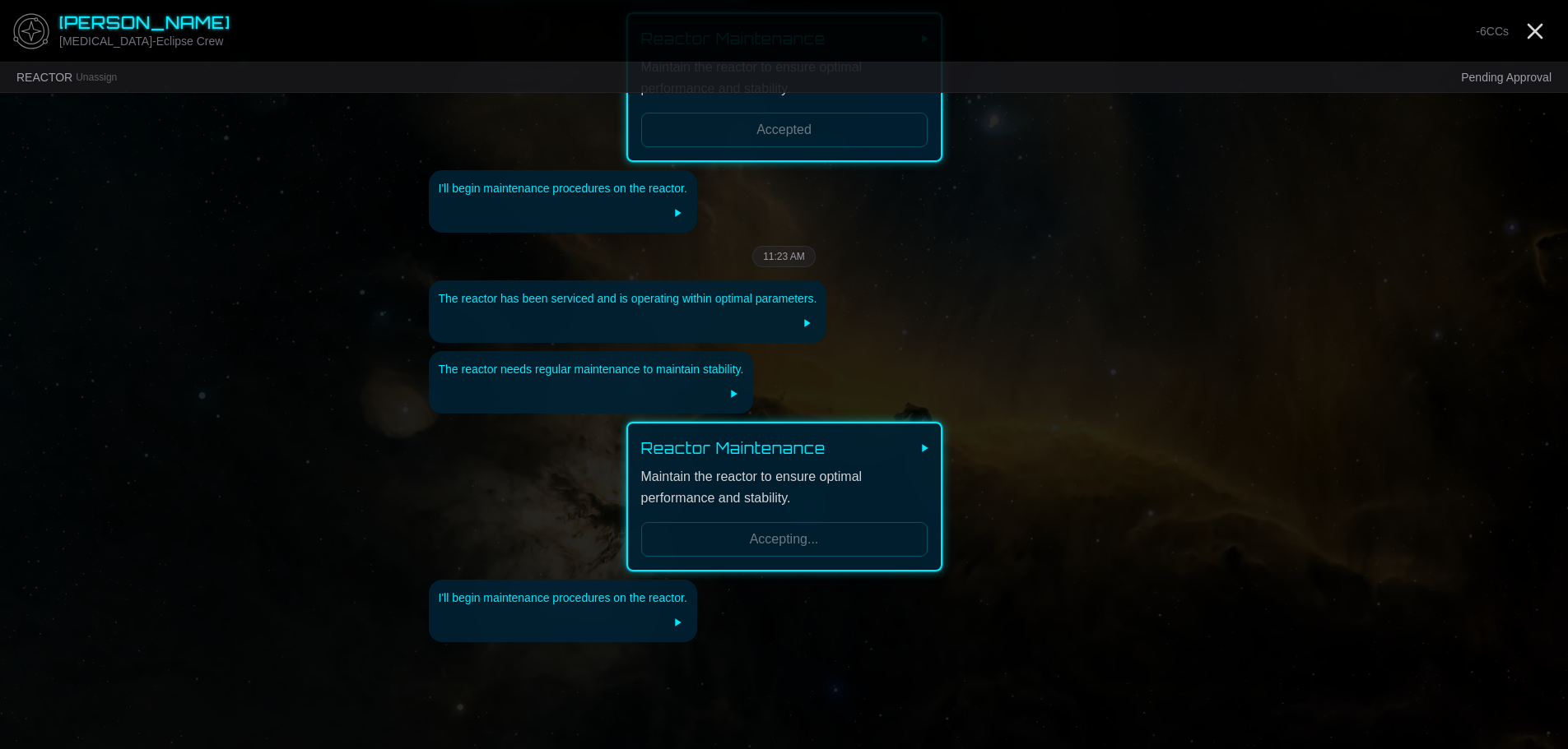
scroll to position [1394, 0]
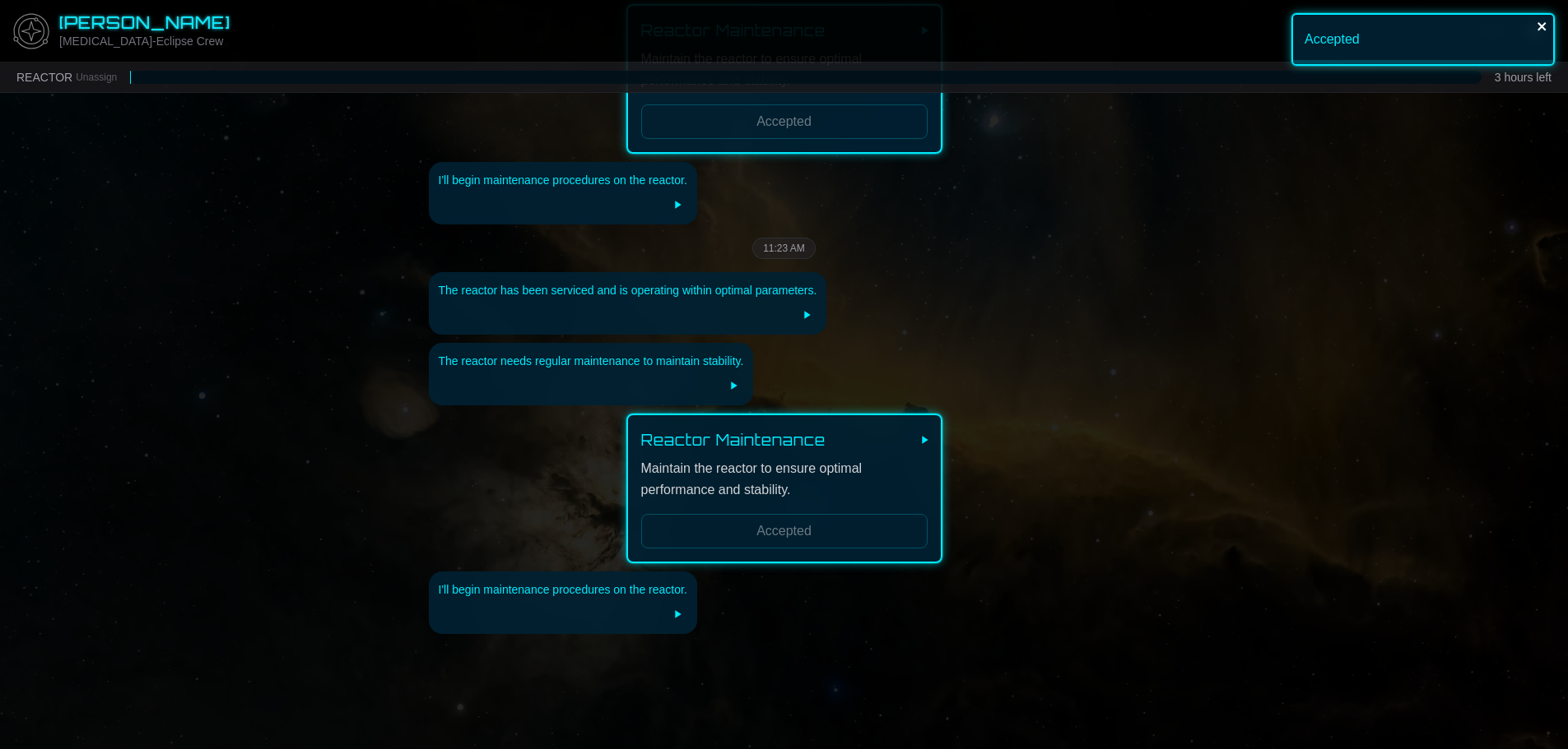
click at [1542, 23] on icon "close" at bounding box center [1542, 26] width 12 height 13
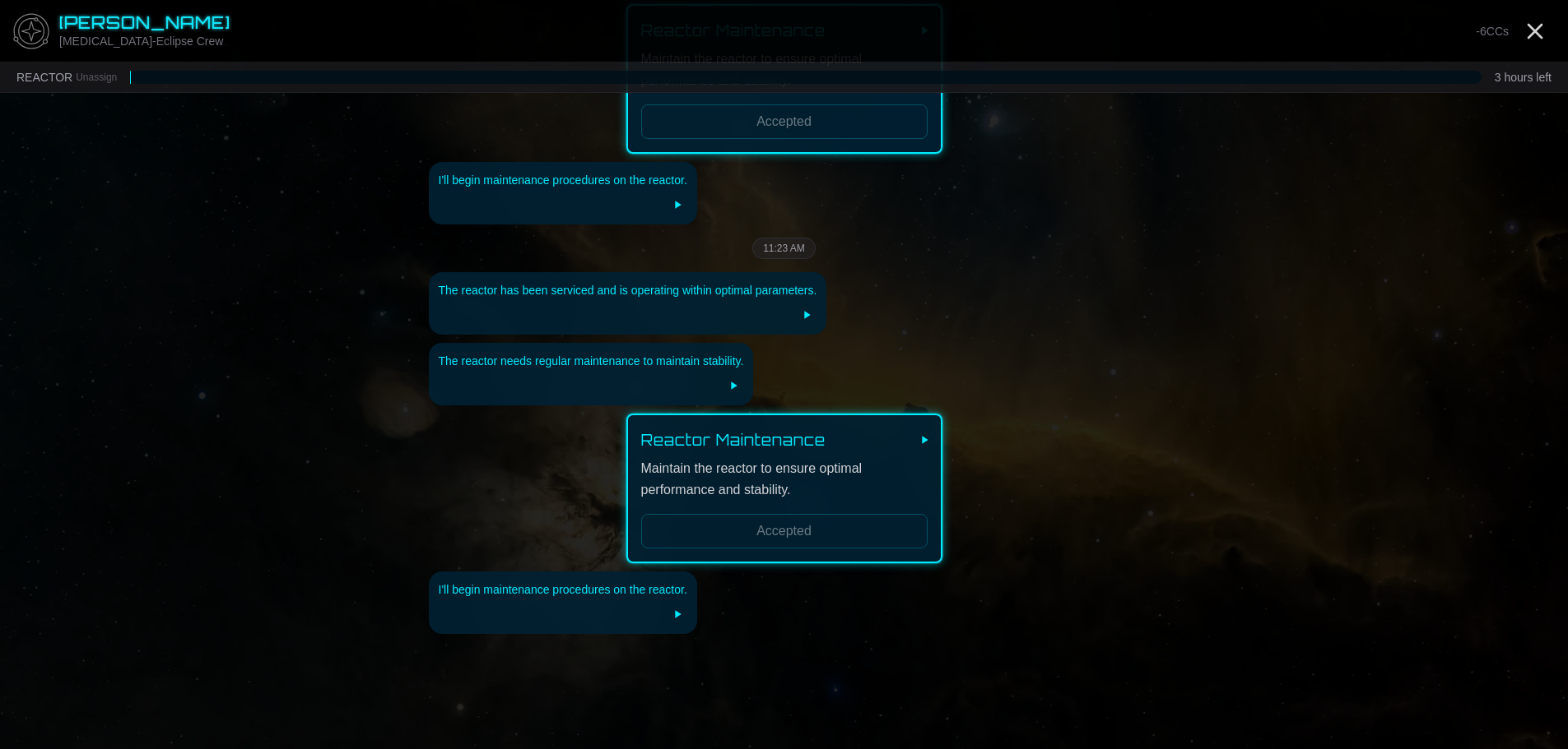
click at [1542, 26] on div "Accepted" at bounding box center [1423, 46] width 264 height 65
click at [1535, 31] on line "Close" at bounding box center [1534, 31] width 13 height 13
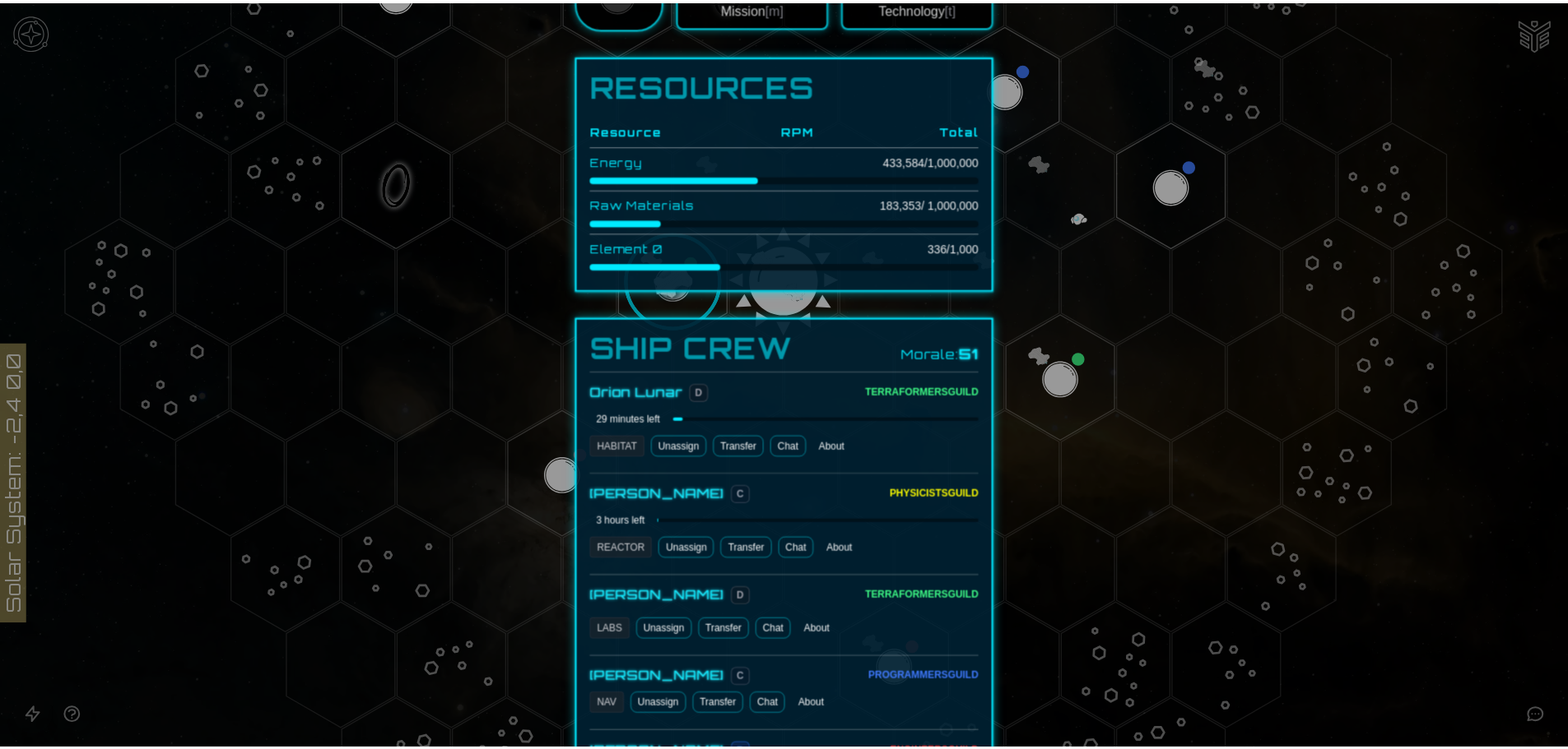
scroll to position [905, 0]
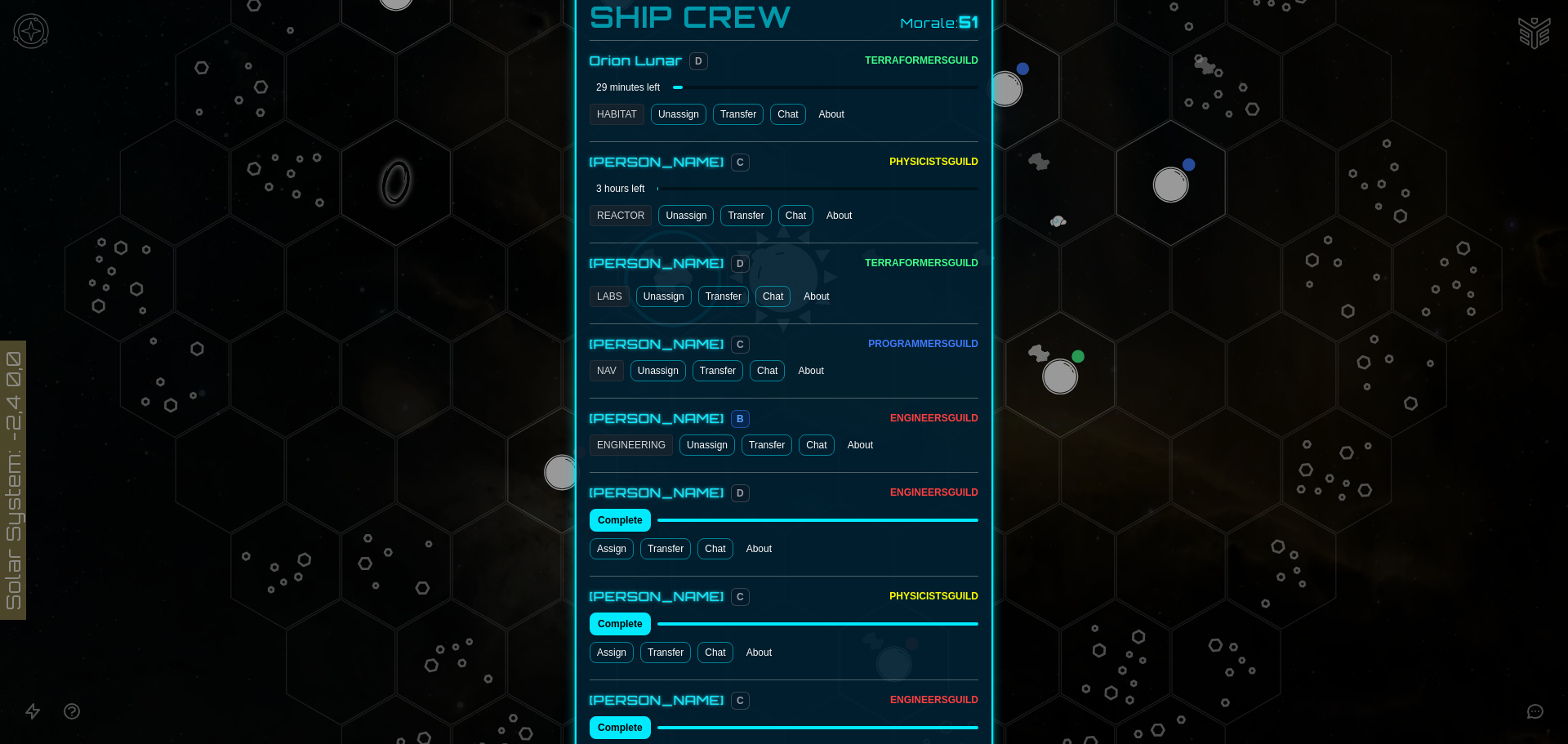
click at [775, 286] on link "Chat" at bounding box center [773, 297] width 35 height 22
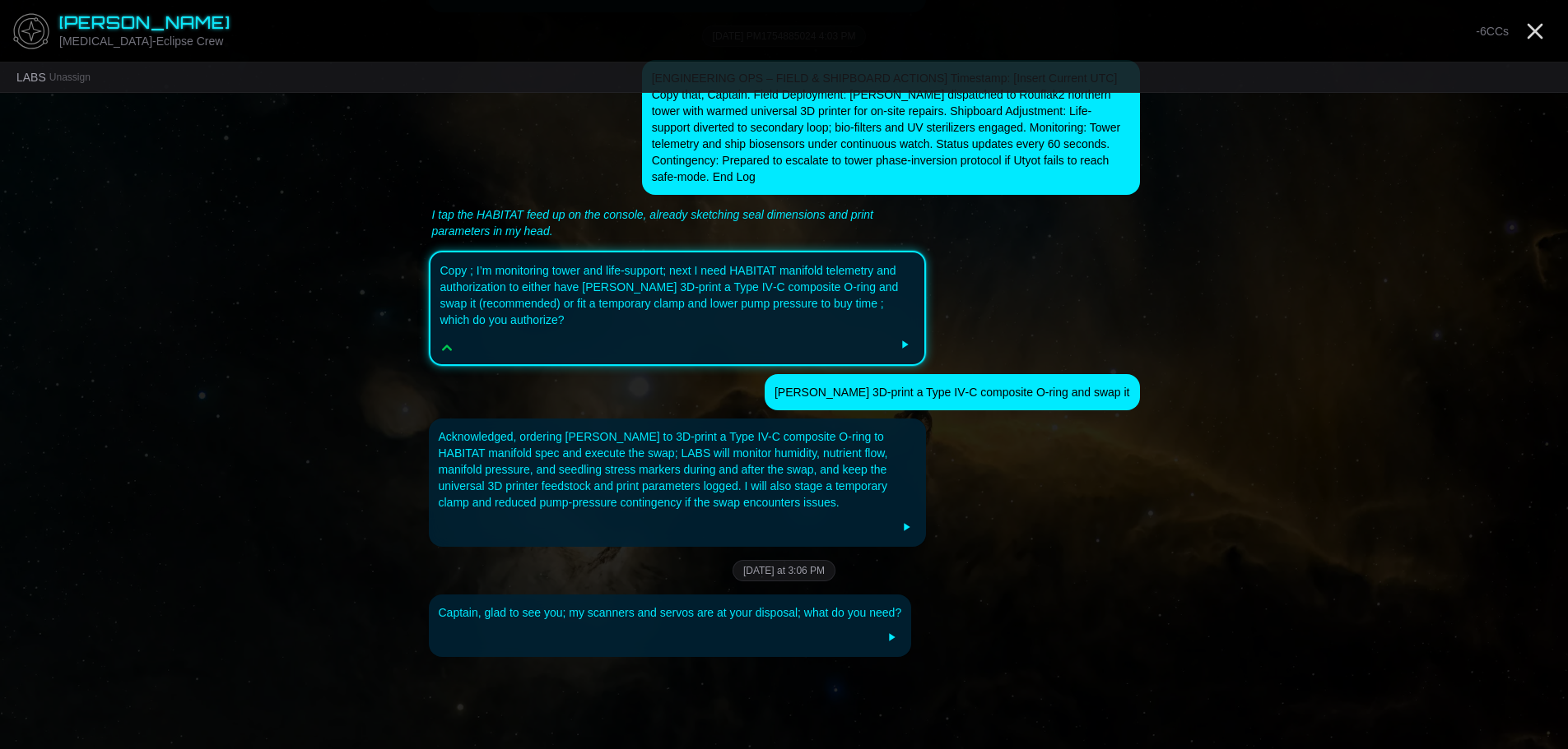
scroll to position [2567, 0]
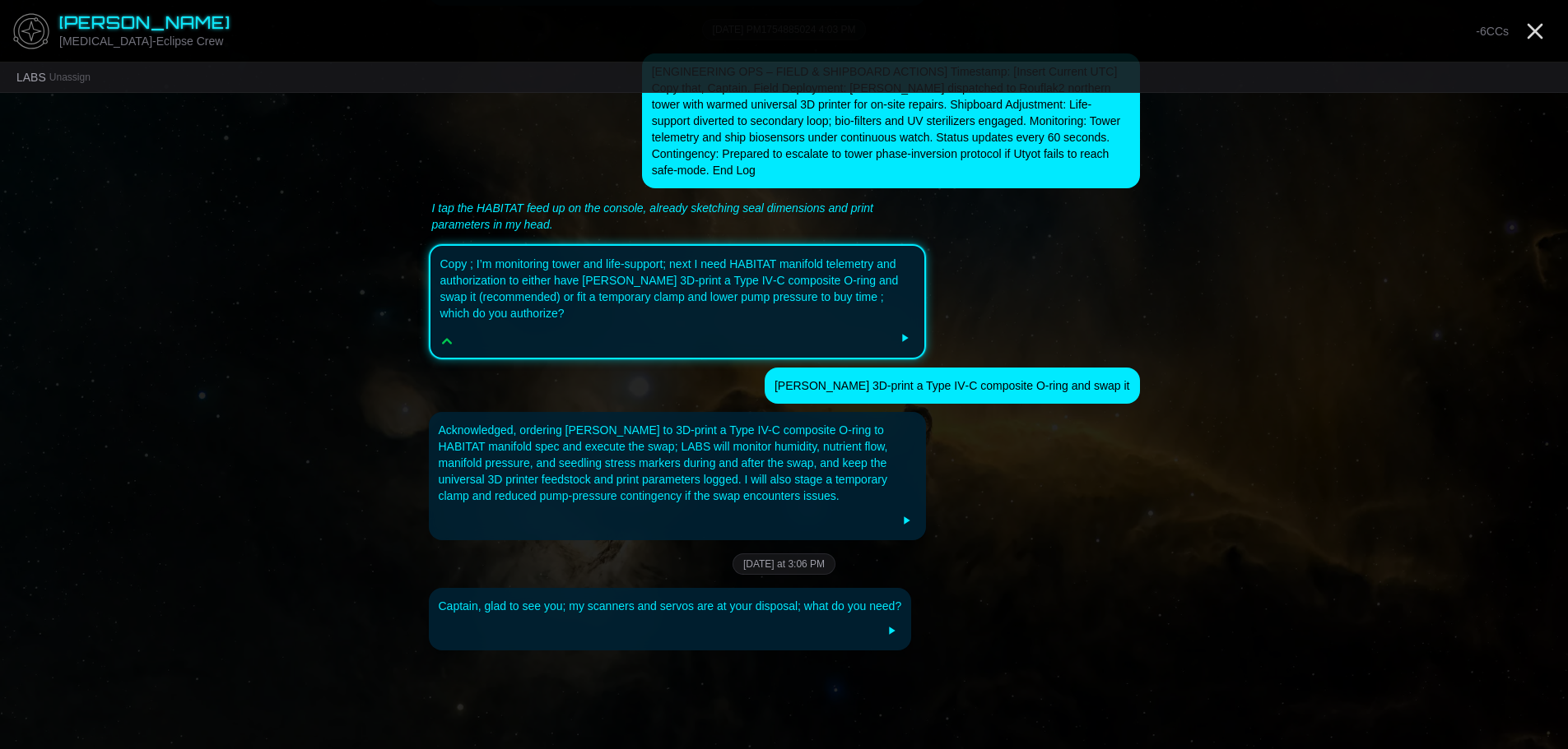
click at [837, 621] on div at bounding box center [670, 631] width 463 height 20
click at [80, 65] on div "LABS Unassign" at bounding box center [784, 77] width 1568 height 31
click at [79, 75] on button "Unassign" at bounding box center [70, 76] width 42 height 13
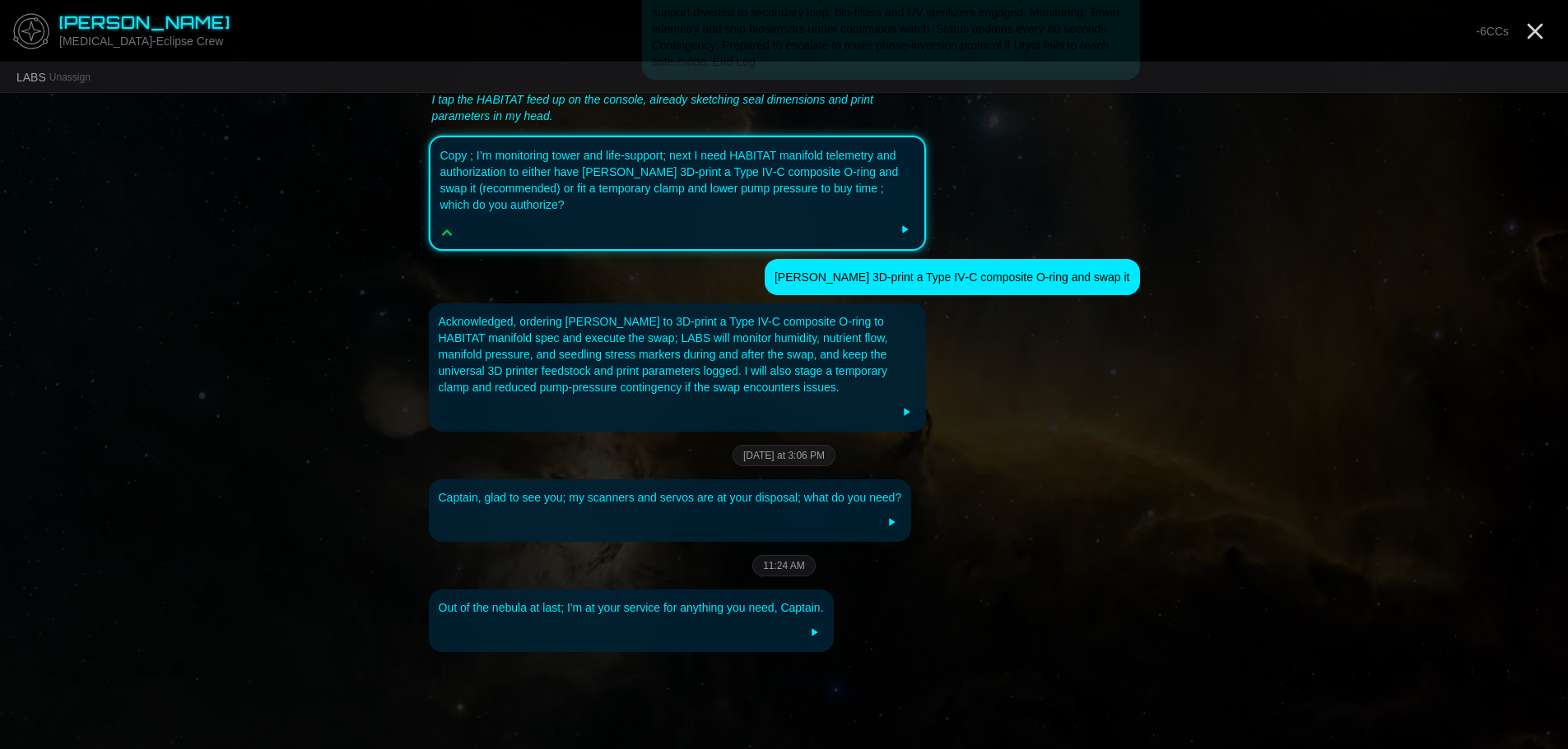
scroll to position [2678, 0]
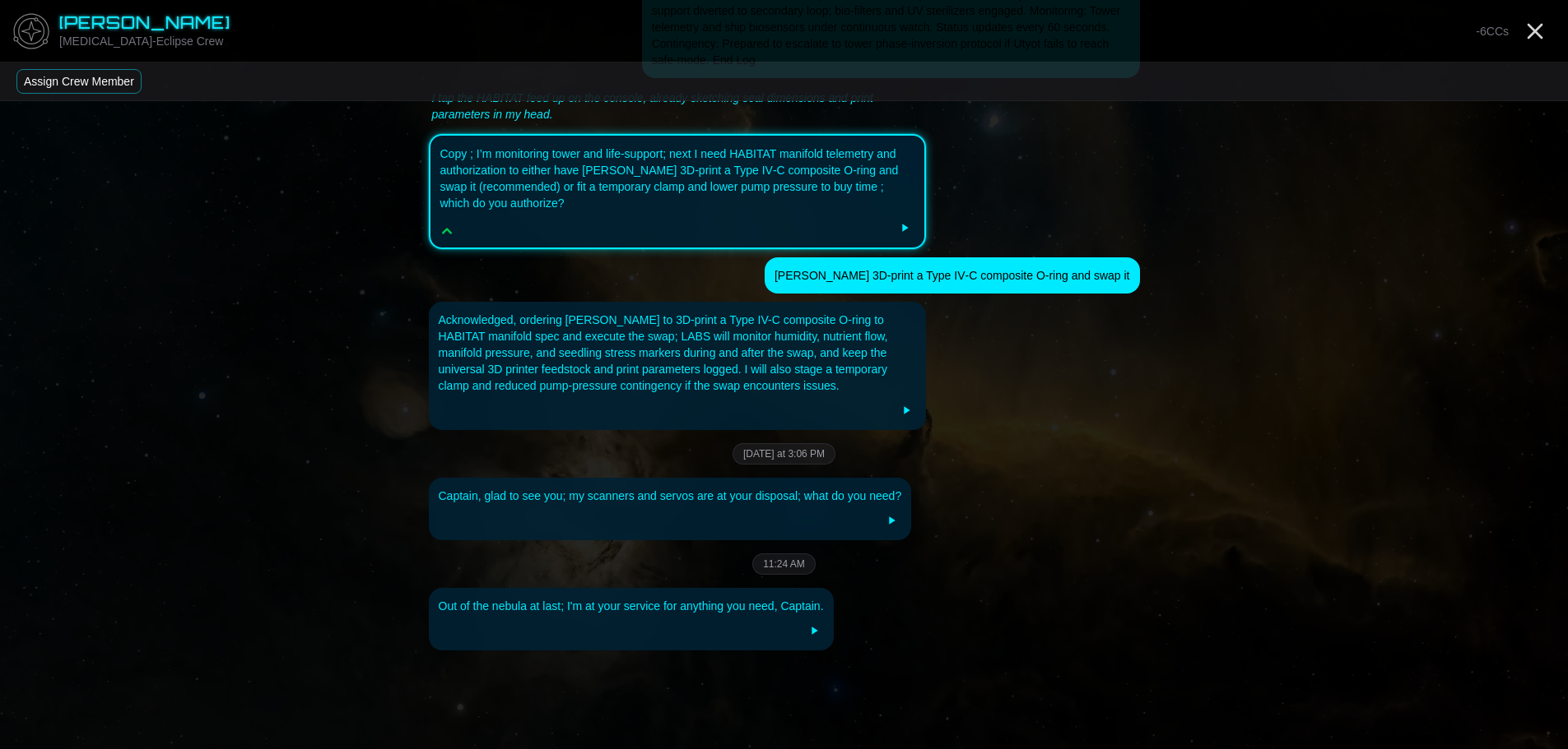
click at [111, 79] on button "Assign Crew Member" at bounding box center [79, 81] width 125 height 25
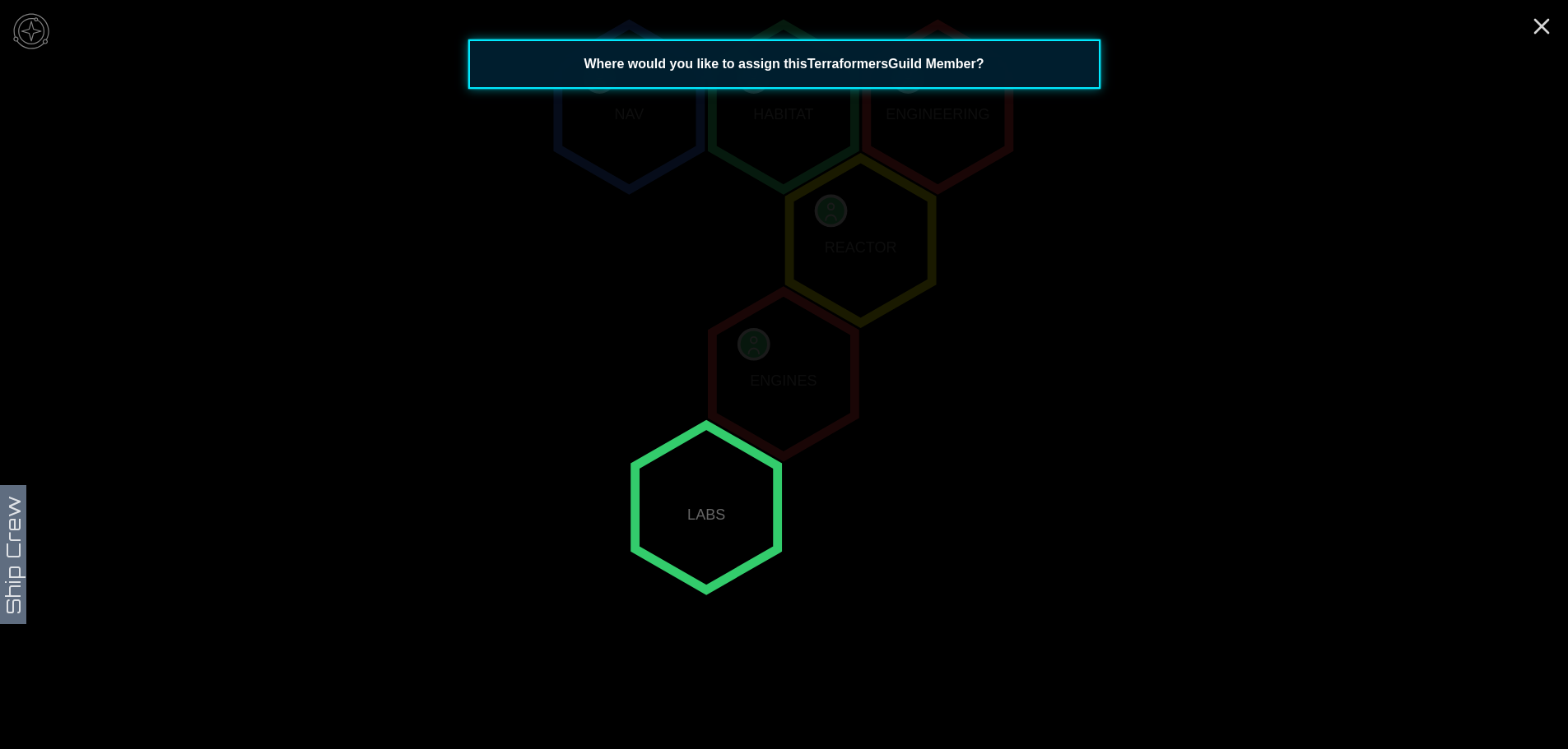
scroll to position [631, 0]
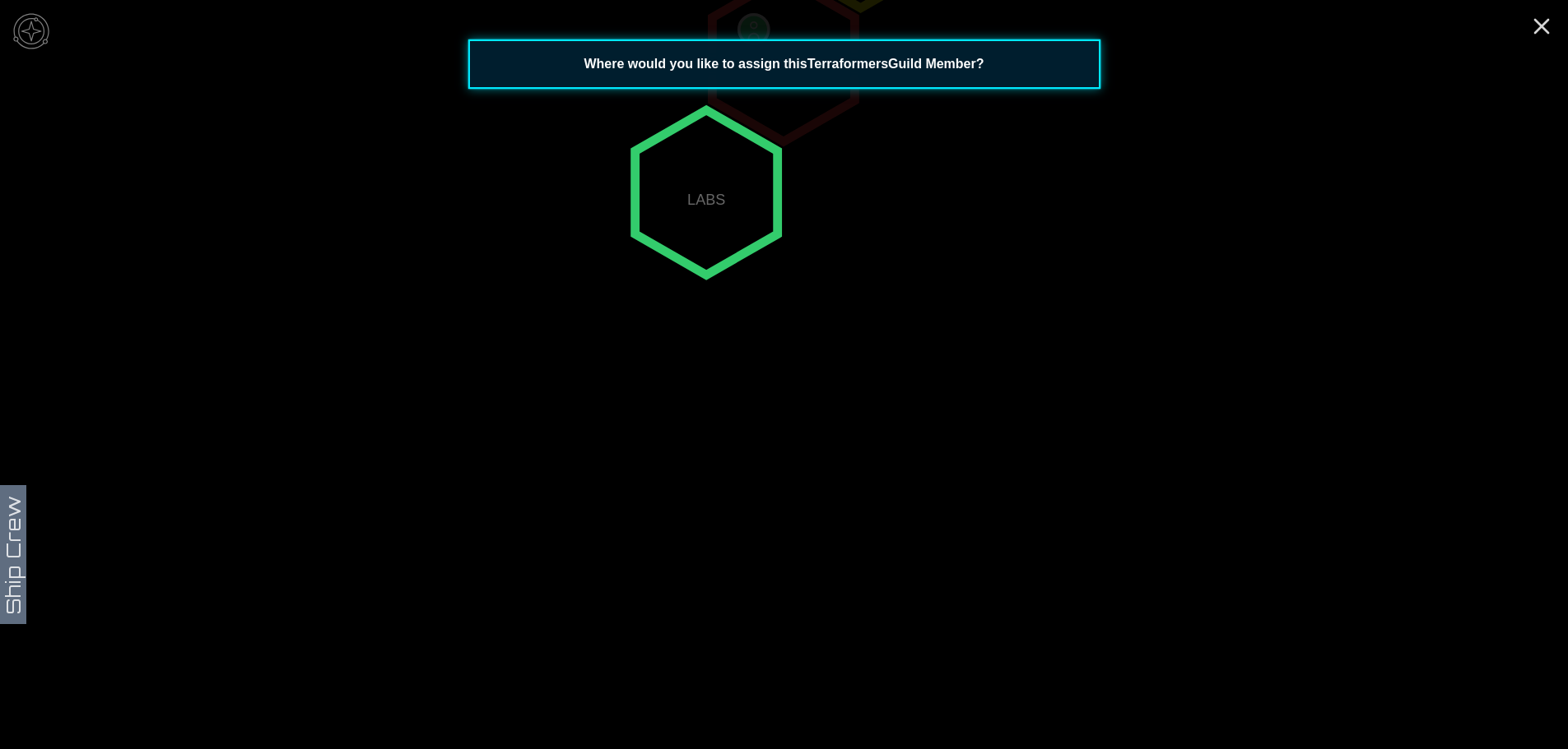
click at [721, 183] on polygon "-1,1" at bounding box center [707, 192] width 143 height 165
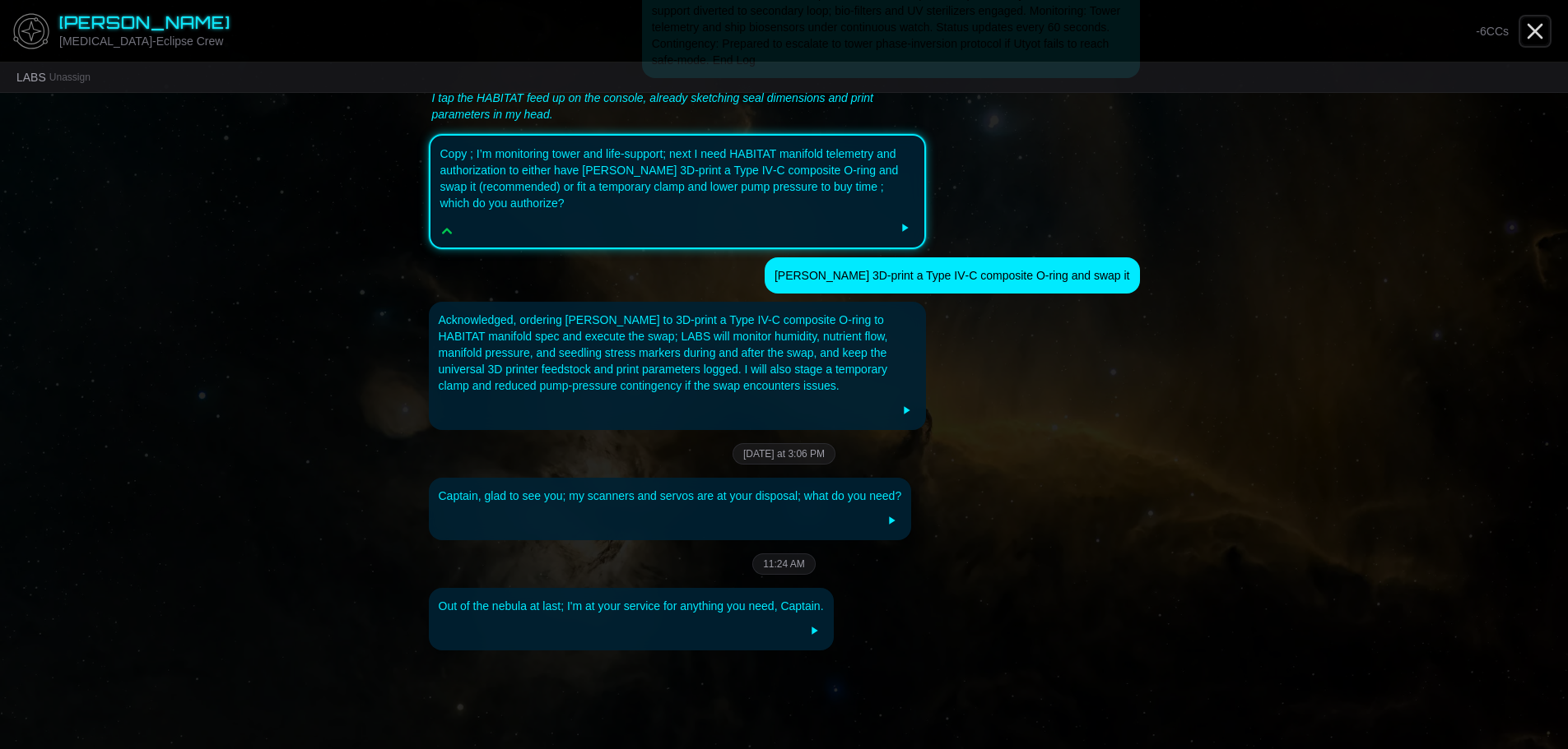
click at [1539, 30] on icon "Close" at bounding box center [1534, 31] width 27 height 27
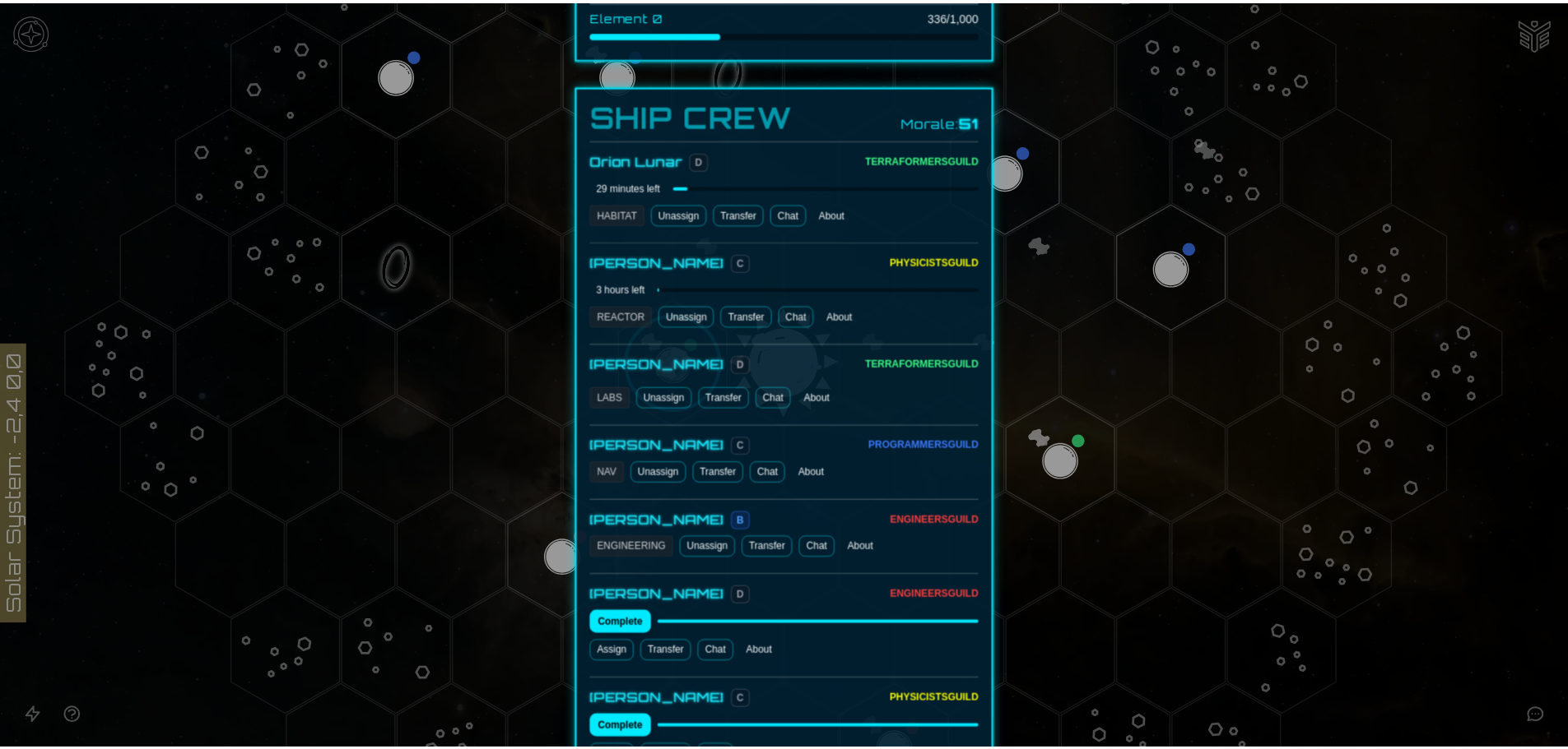
scroll to position [822, 0]
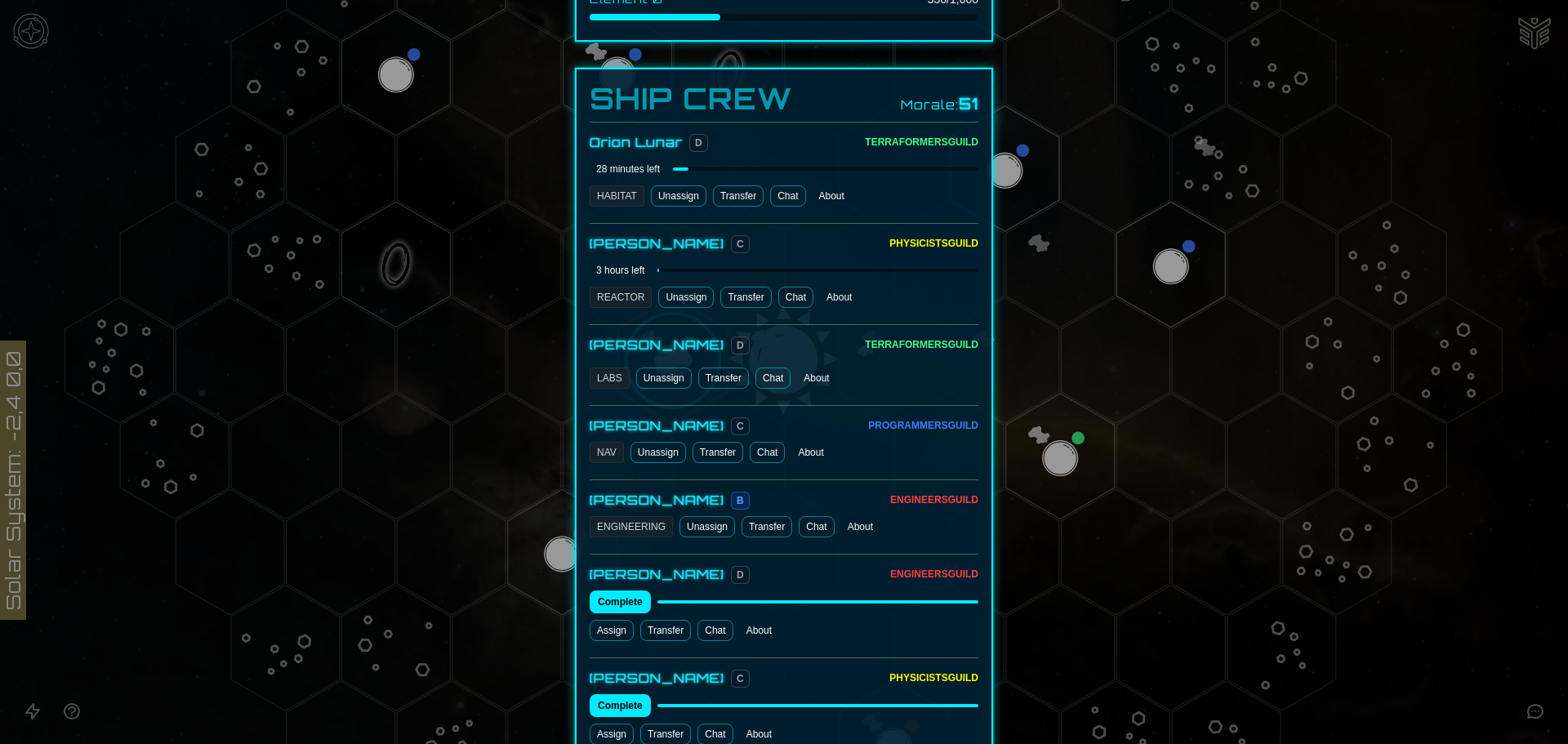
click at [770, 368] on link "Chat" at bounding box center [773, 379] width 35 height 22
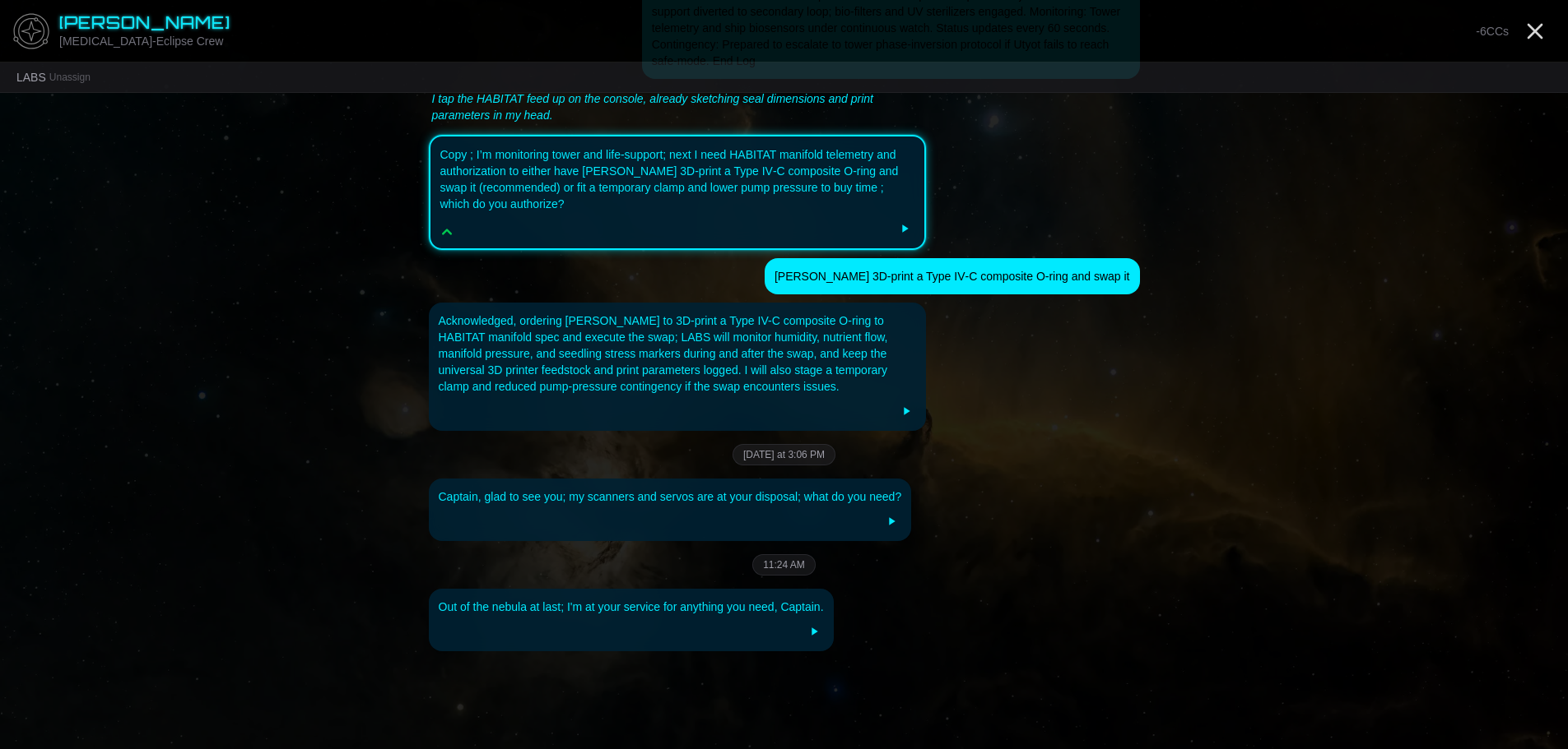
scroll to position [2678, 0]
click at [657, 588] on div "Out of the nebula at last; I'm at your service for anything you need, Captain." at bounding box center [631, 619] width 405 height 62
click at [934, 588] on div "Out of the nebula at last; I'm at your service for anything you need, Captain." at bounding box center [784, 619] width 711 height 62
click at [987, 554] on div "11:24 AM" at bounding box center [784, 565] width 711 height 22
drag, startPoint x: 909, startPoint y: 569, endPoint x: 901, endPoint y: 560, distance: 12.0
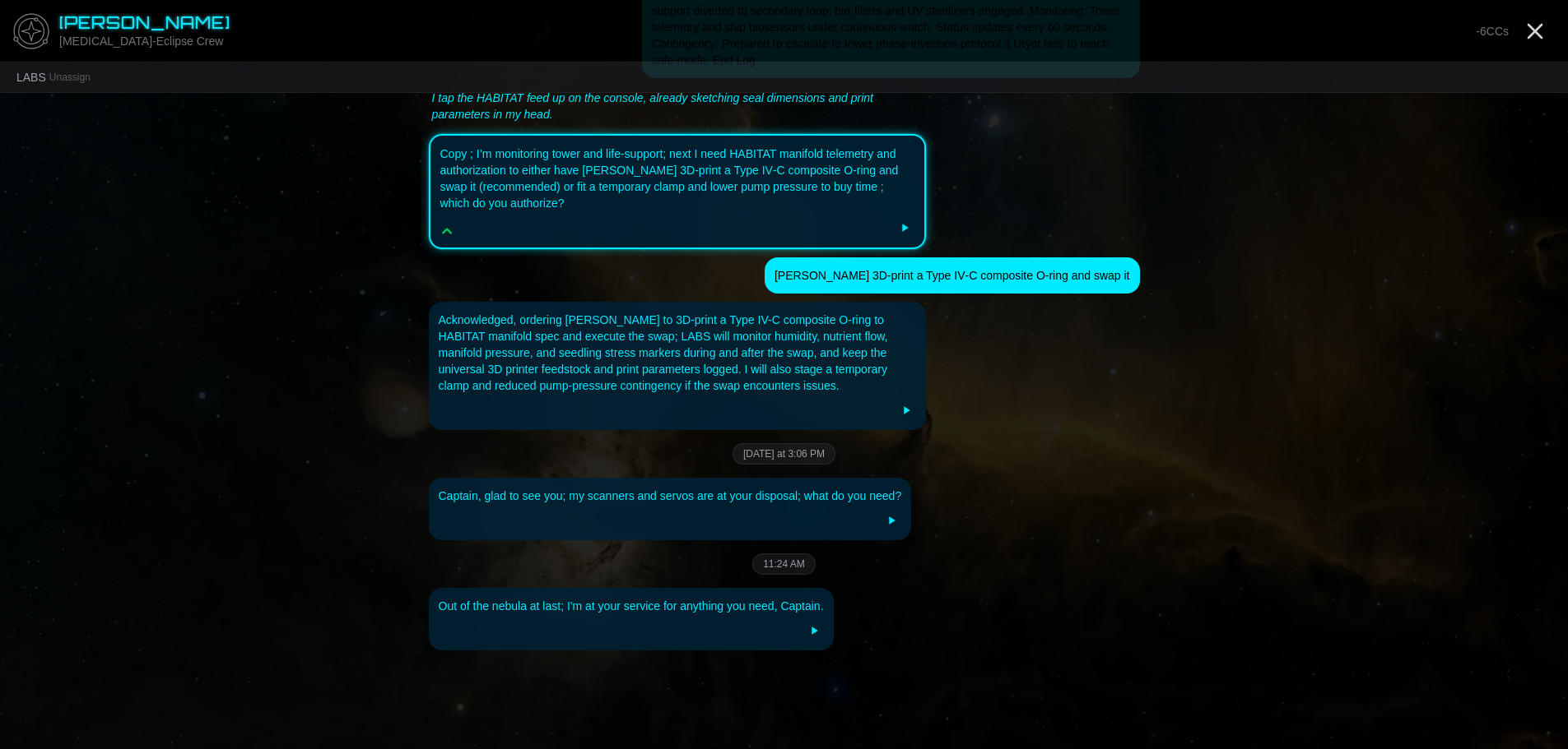
click at [909, 588] on div "Out of the nebula at last; I'm at your service for anything you need, Captain." at bounding box center [784, 619] width 711 height 62
click at [1536, 28] on icon "Close" at bounding box center [1534, 31] width 27 height 27
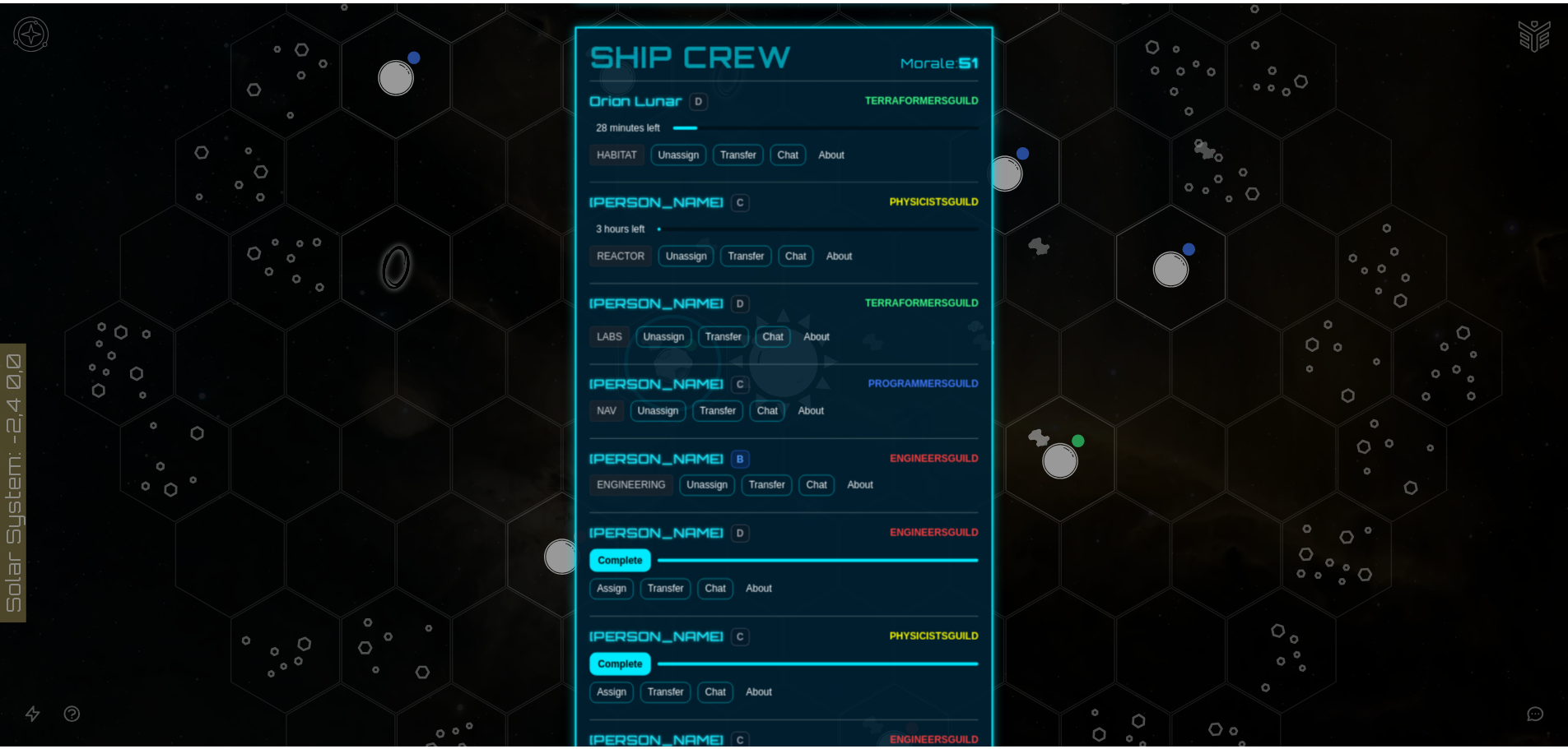
scroll to position [905, 0]
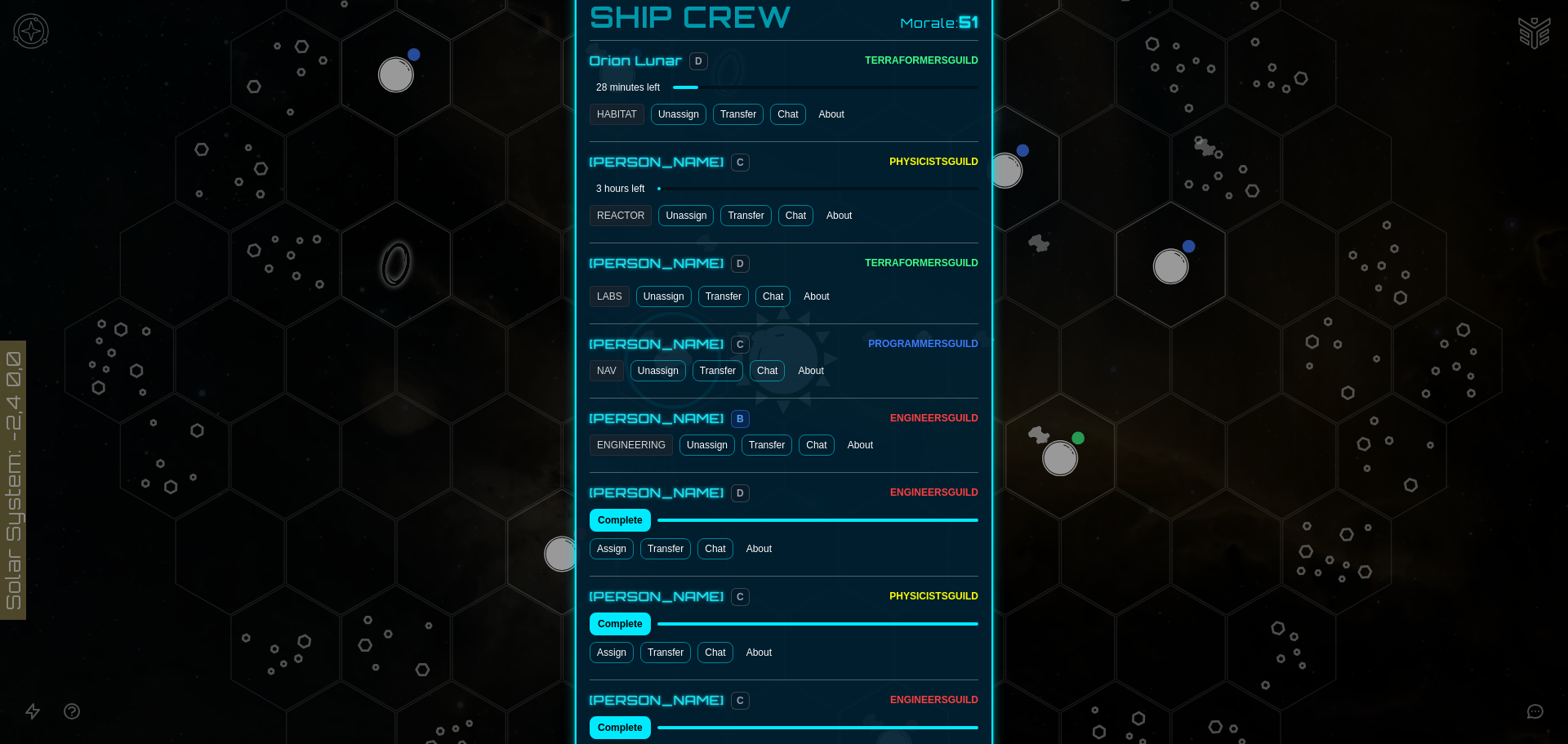
click at [771, 286] on link "Chat" at bounding box center [773, 297] width 35 height 22
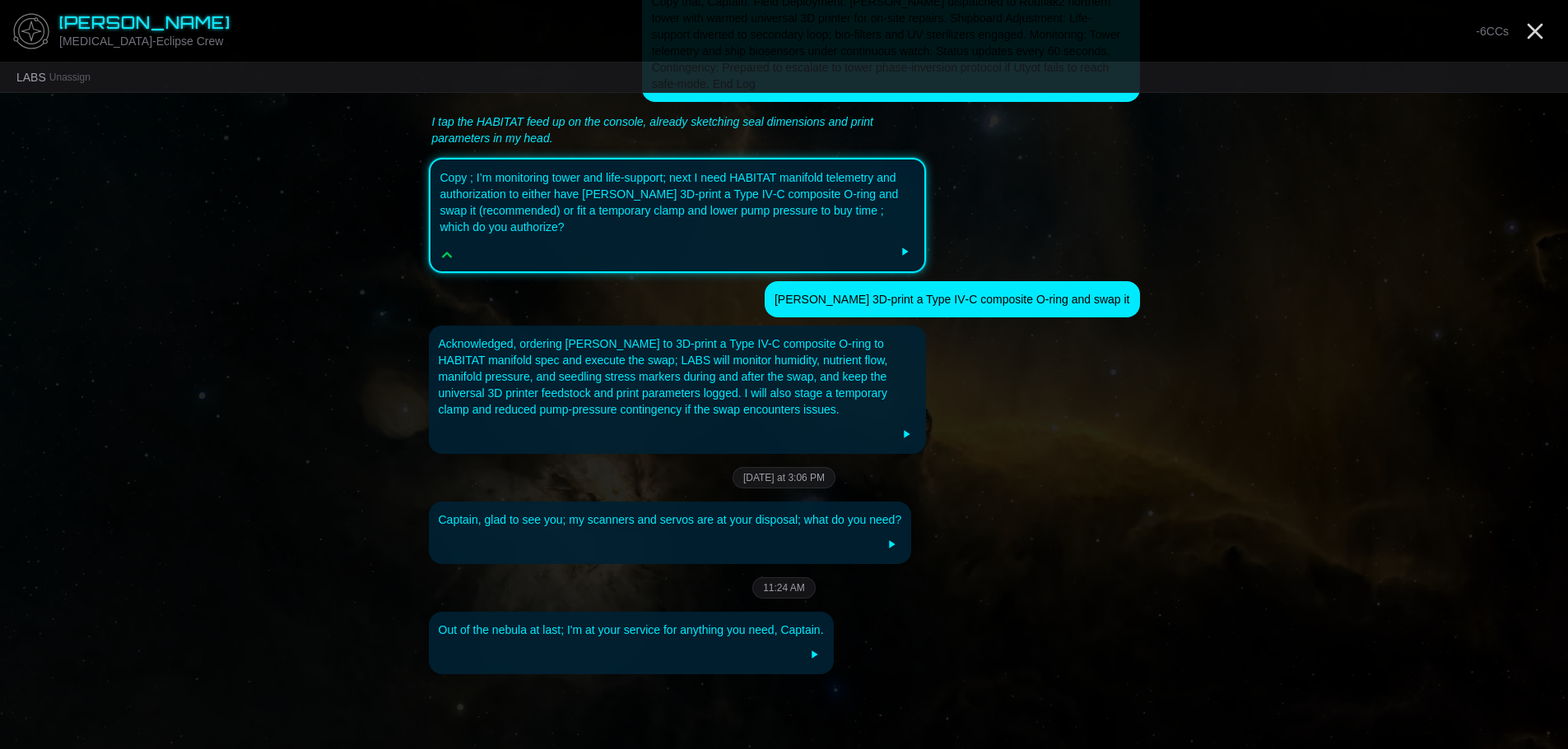
scroll to position [2678, 0]
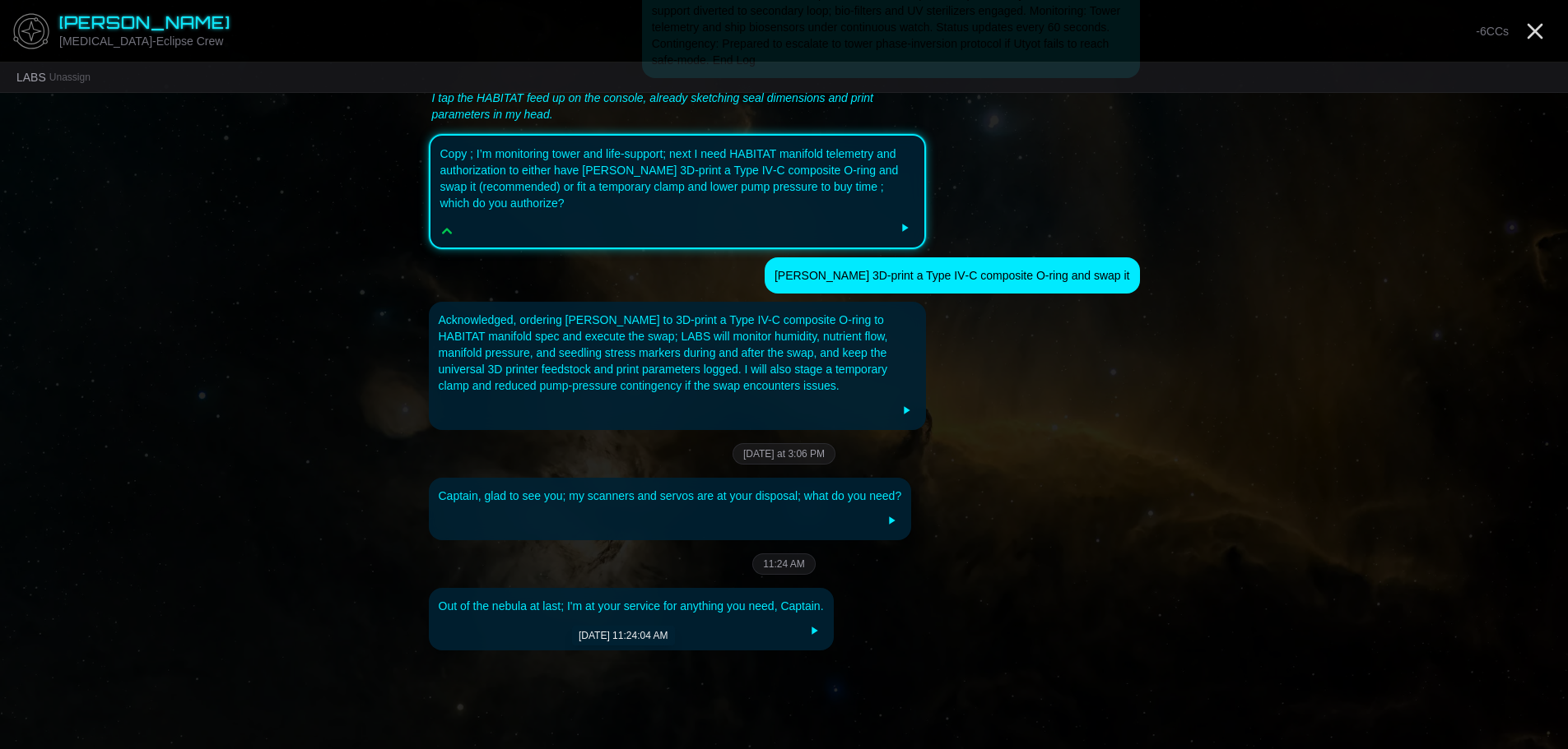
click at [724, 621] on div at bounding box center [631, 631] width 386 height 20
click at [721, 598] on div "Out of the nebula at last; I'm at your service for anything you need, Captain." at bounding box center [631, 606] width 386 height 17
click at [719, 598] on div "Out of the nebula at last; I'm at your service for anything you need, Captain." at bounding box center [631, 606] width 386 height 17
click at [801, 588] on div "Out of the nebula at last; I'm at your service for anything you need, Captain." at bounding box center [631, 619] width 405 height 62
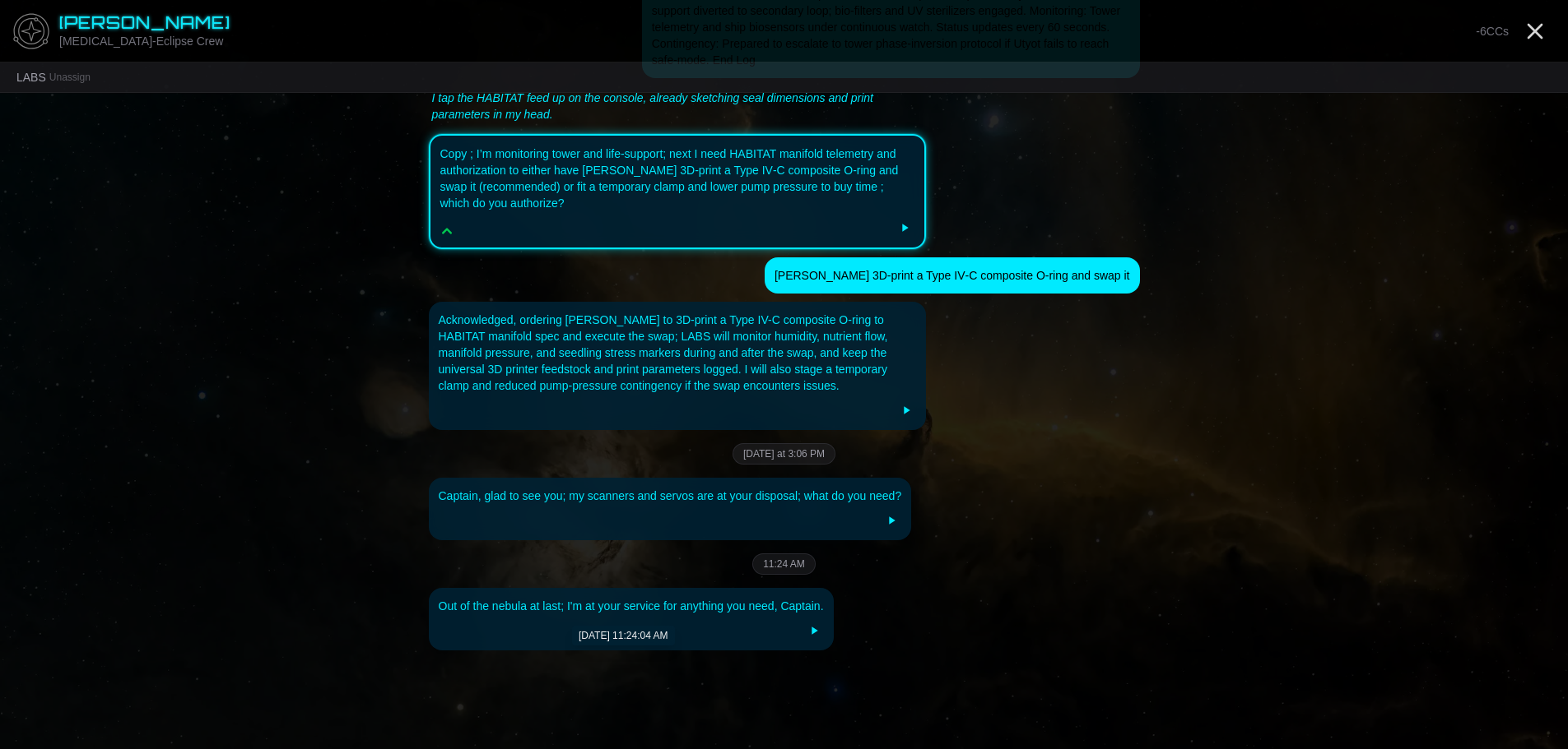
drag, startPoint x: 809, startPoint y: 595, endPoint x: 816, endPoint y: 604, distance: 11.4
click at [816, 621] on button at bounding box center [814, 631] width 20 height 20
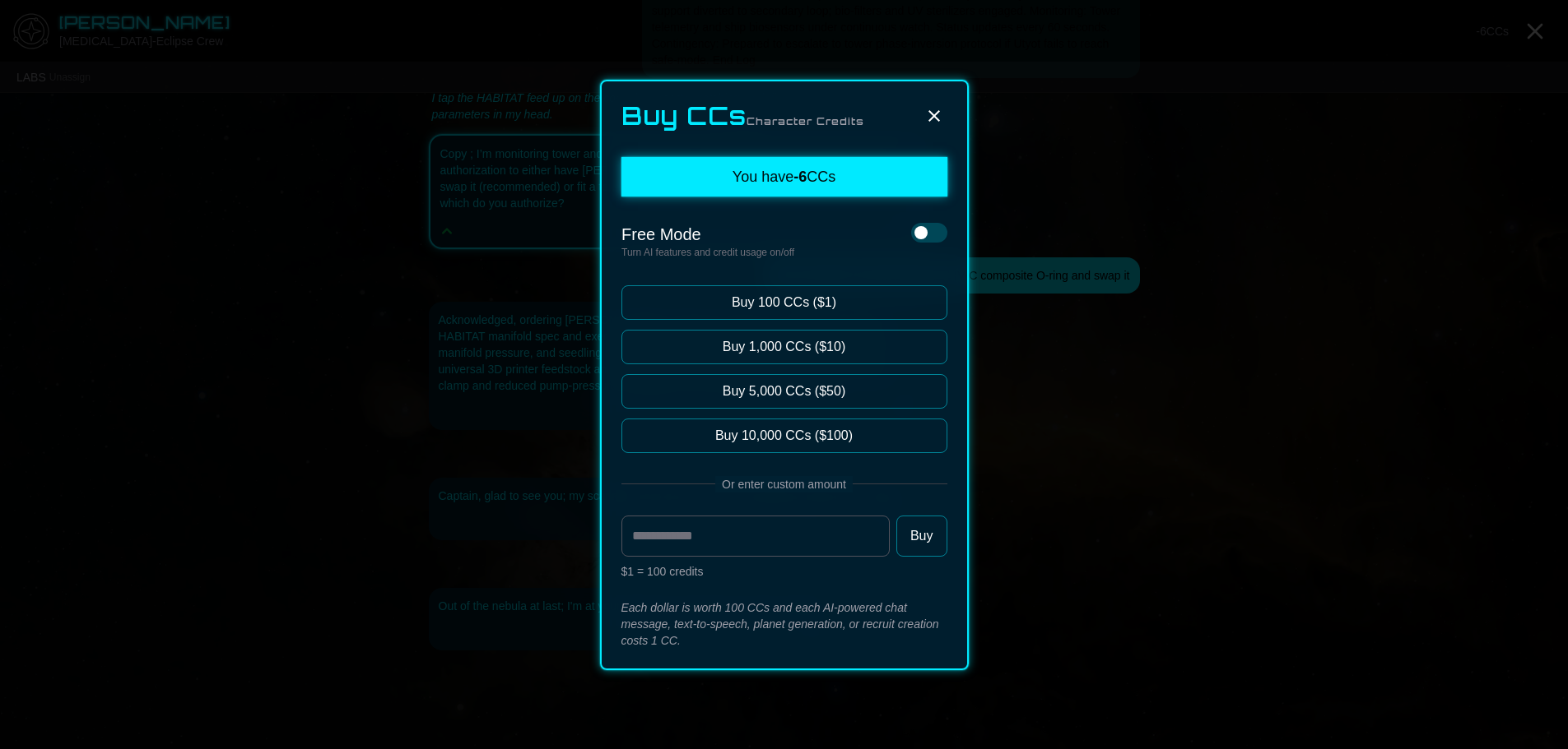
click at [938, 105] on button at bounding box center [934, 116] width 27 height 27
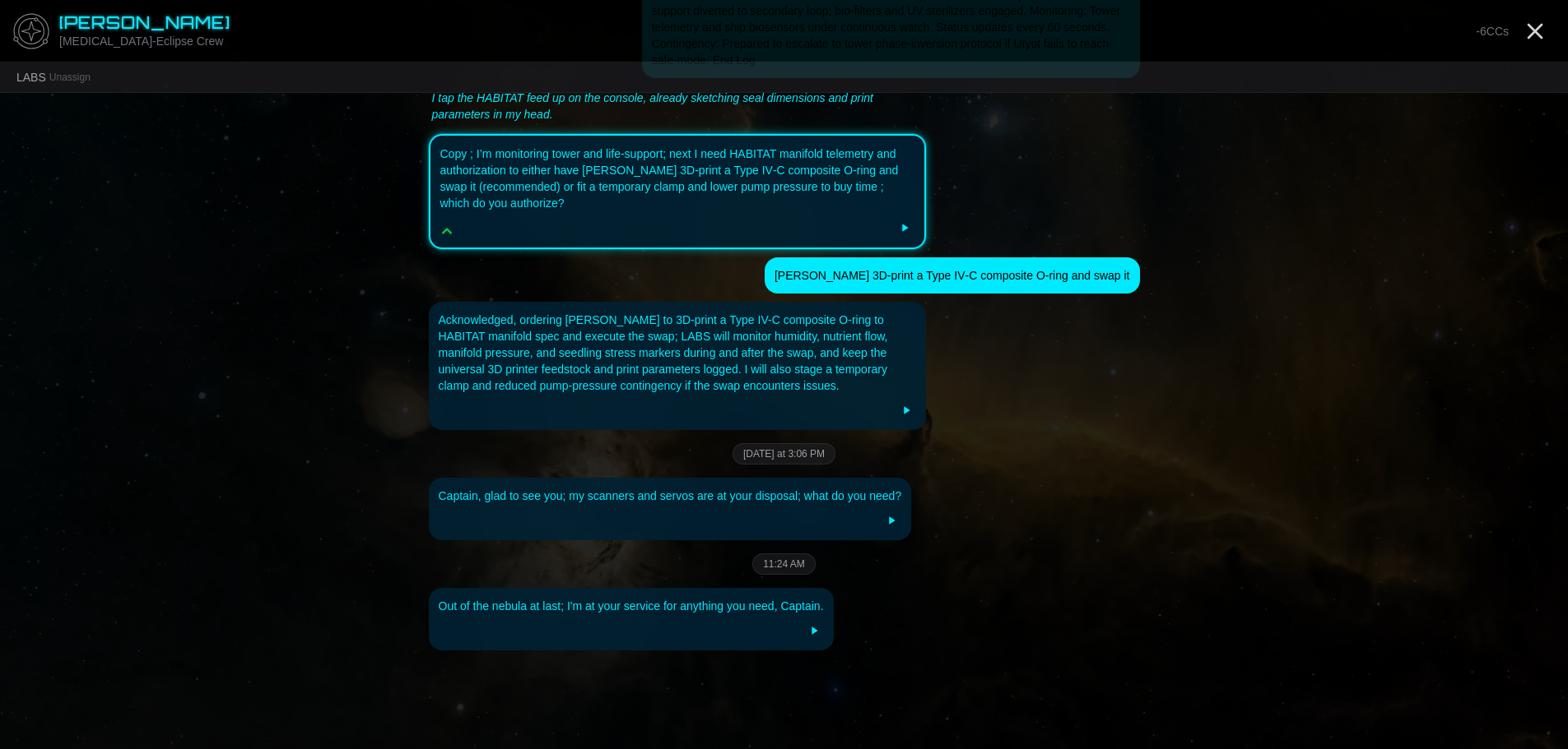
click at [1102, 444] on div "[DATE] at 3:06 PM" at bounding box center [784, 455] width 711 height 22
click at [1535, 30] on icon "Close" at bounding box center [1534, 31] width 27 height 27
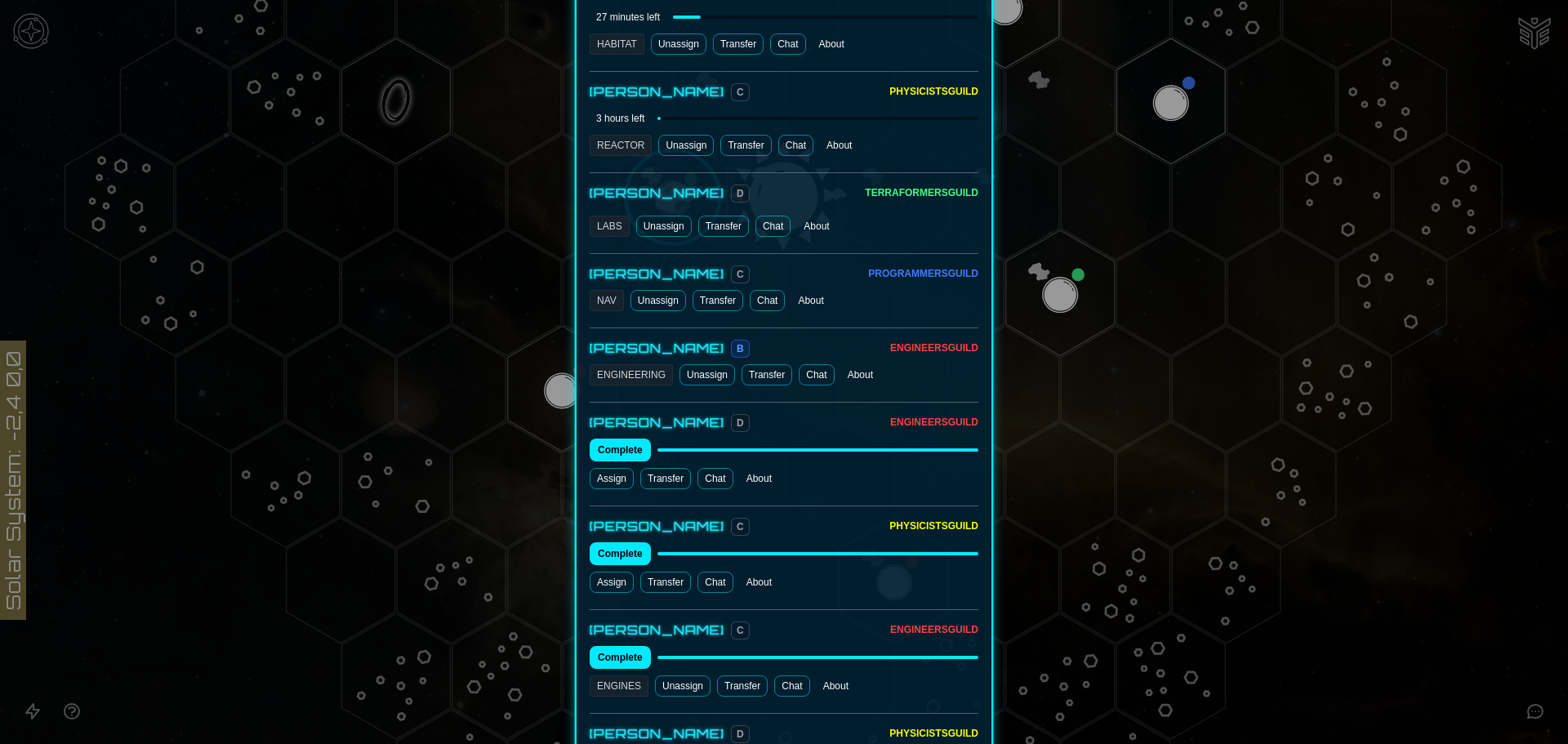
scroll to position [1062, 0]
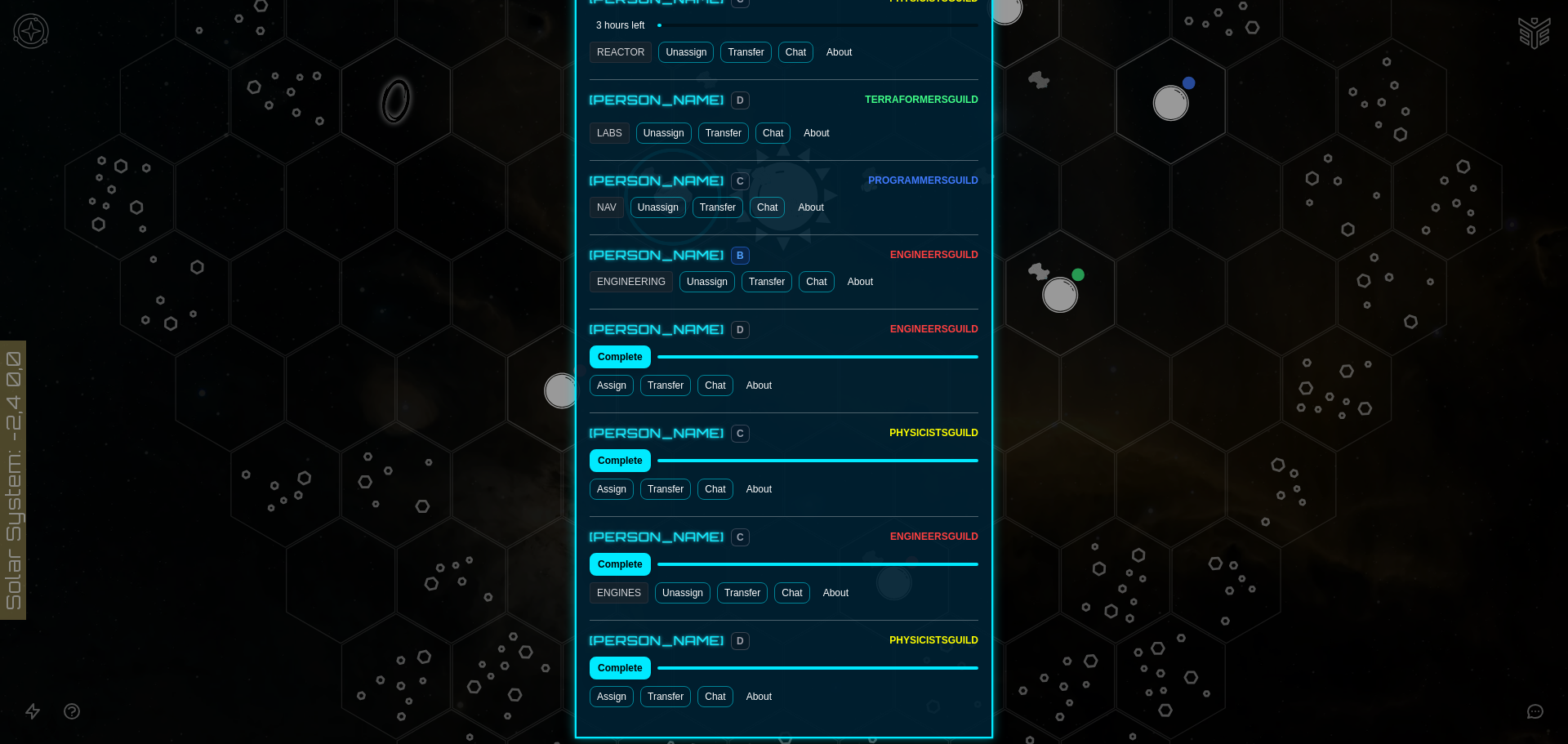
click at [718, 375] on link "Chat" at bounding box center [715, 386] width 35 height 22
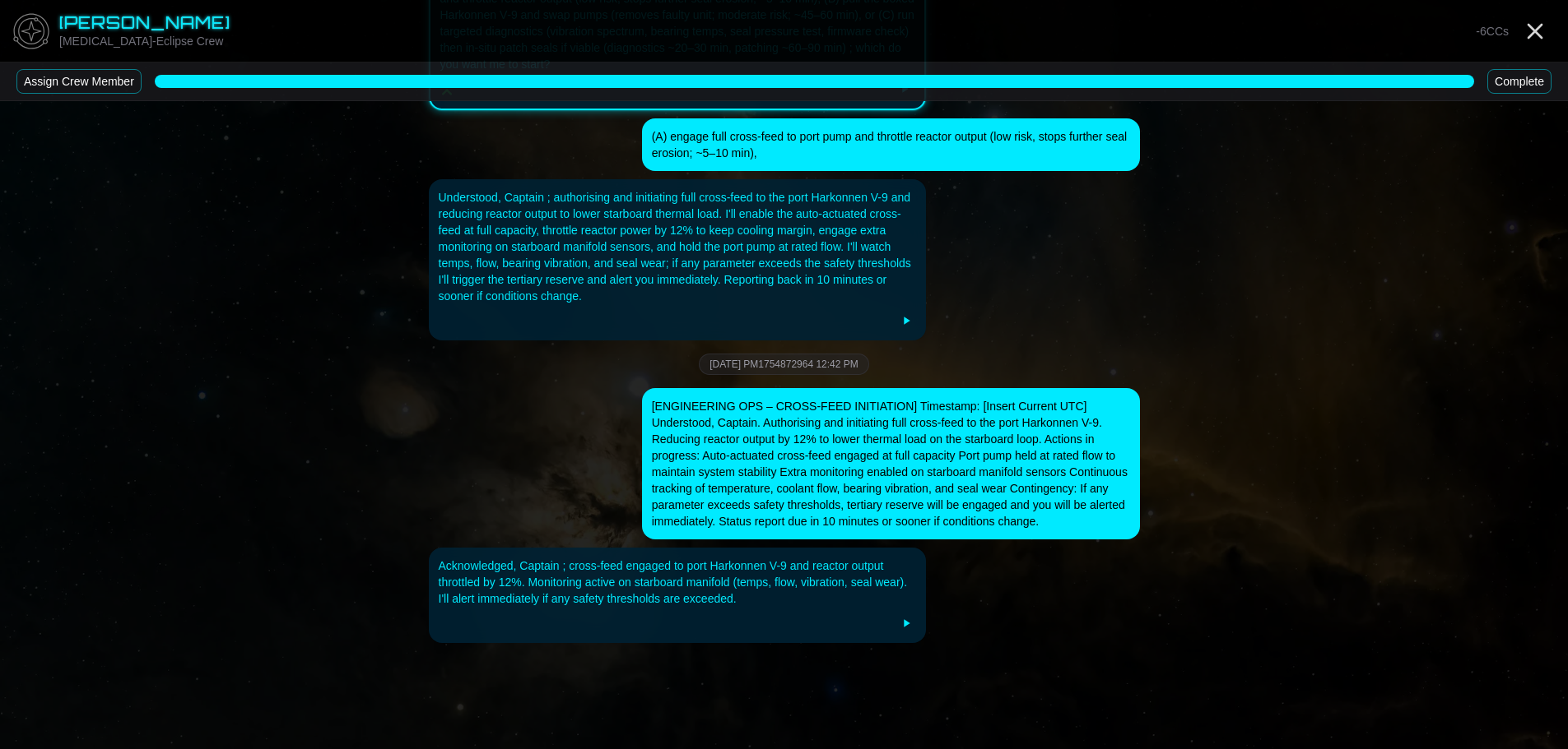
scroll to position [1022, 0]
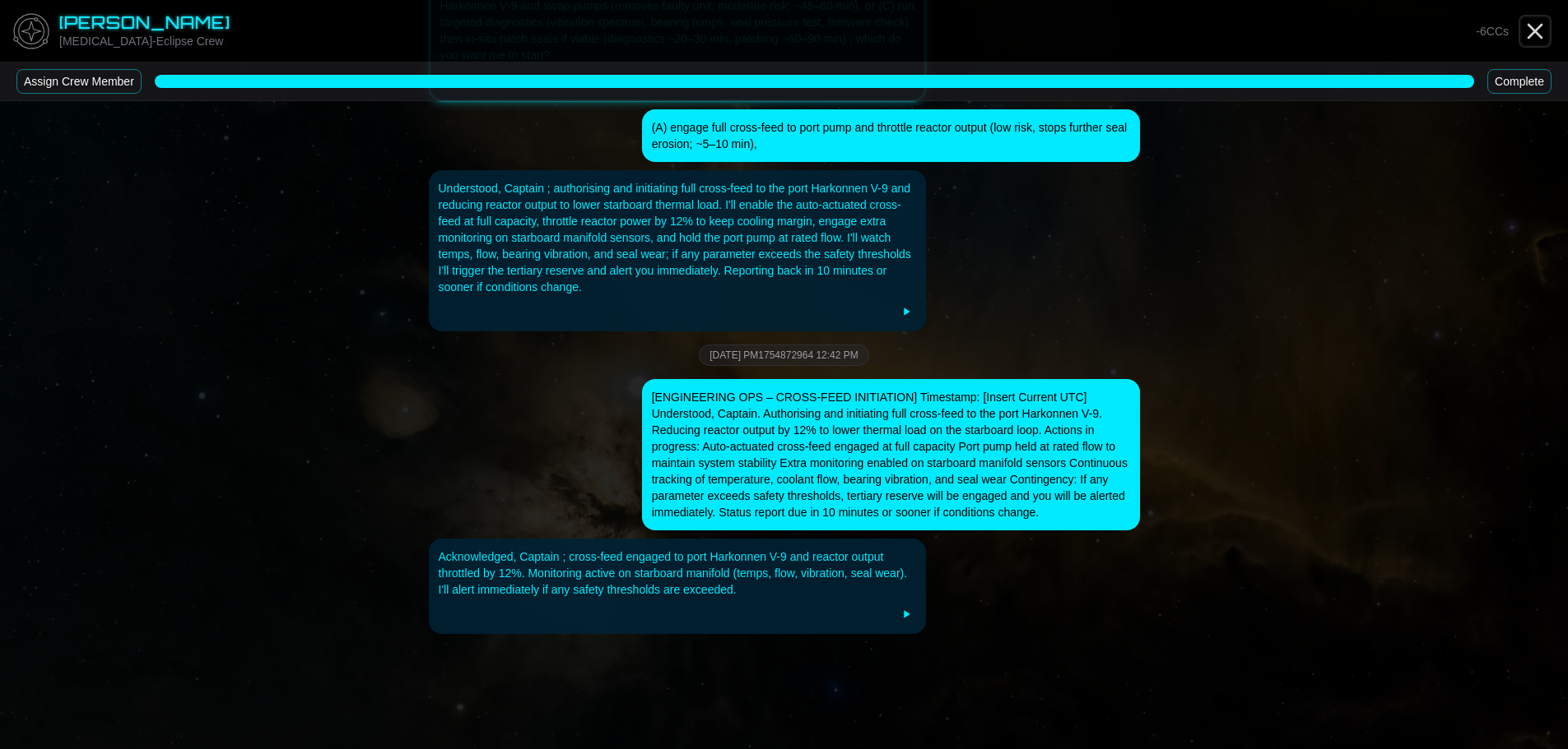
click at [1537, 23] on icon "Close" at bounding box center [1534, 31] width 27 height 27
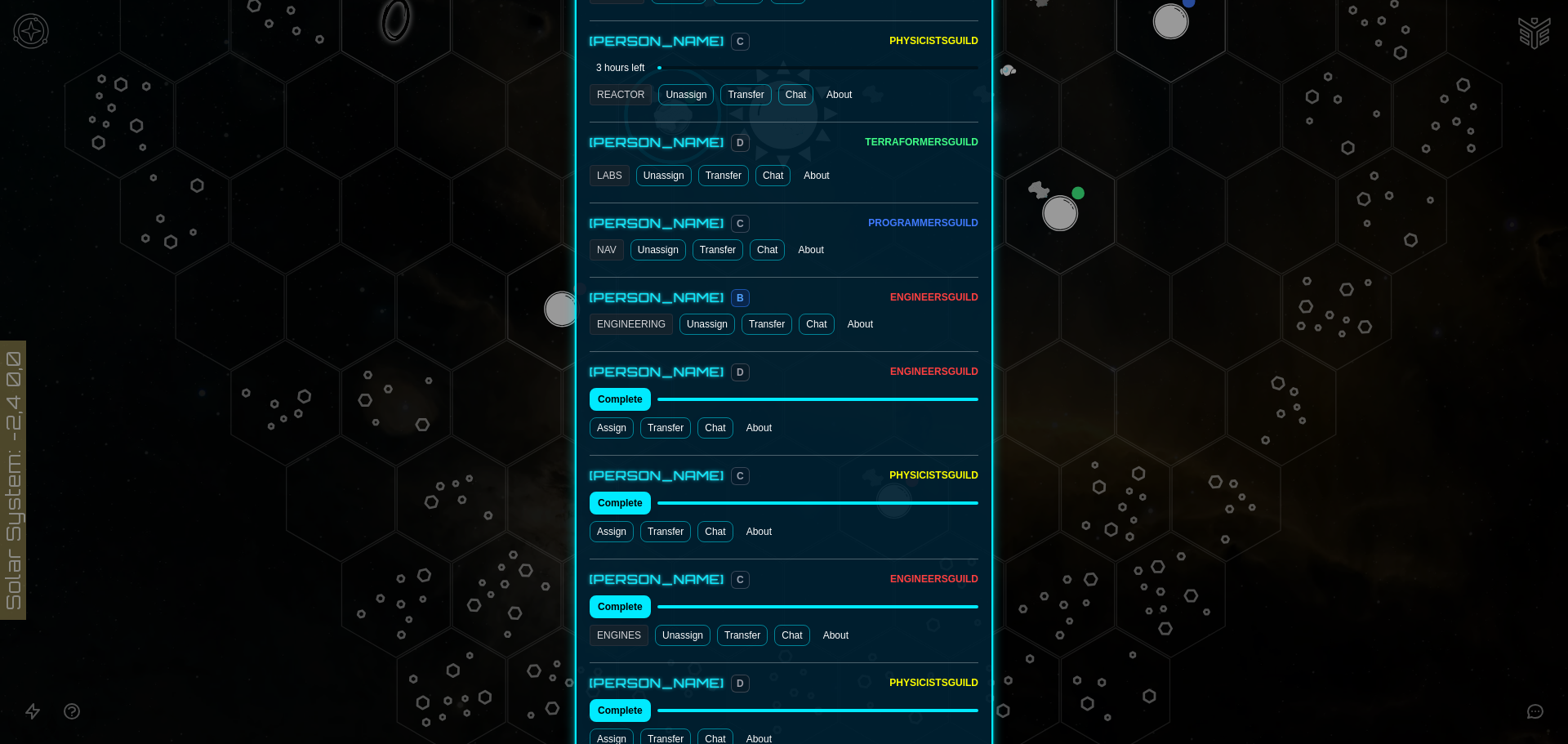
scroll to position [1062, 0]
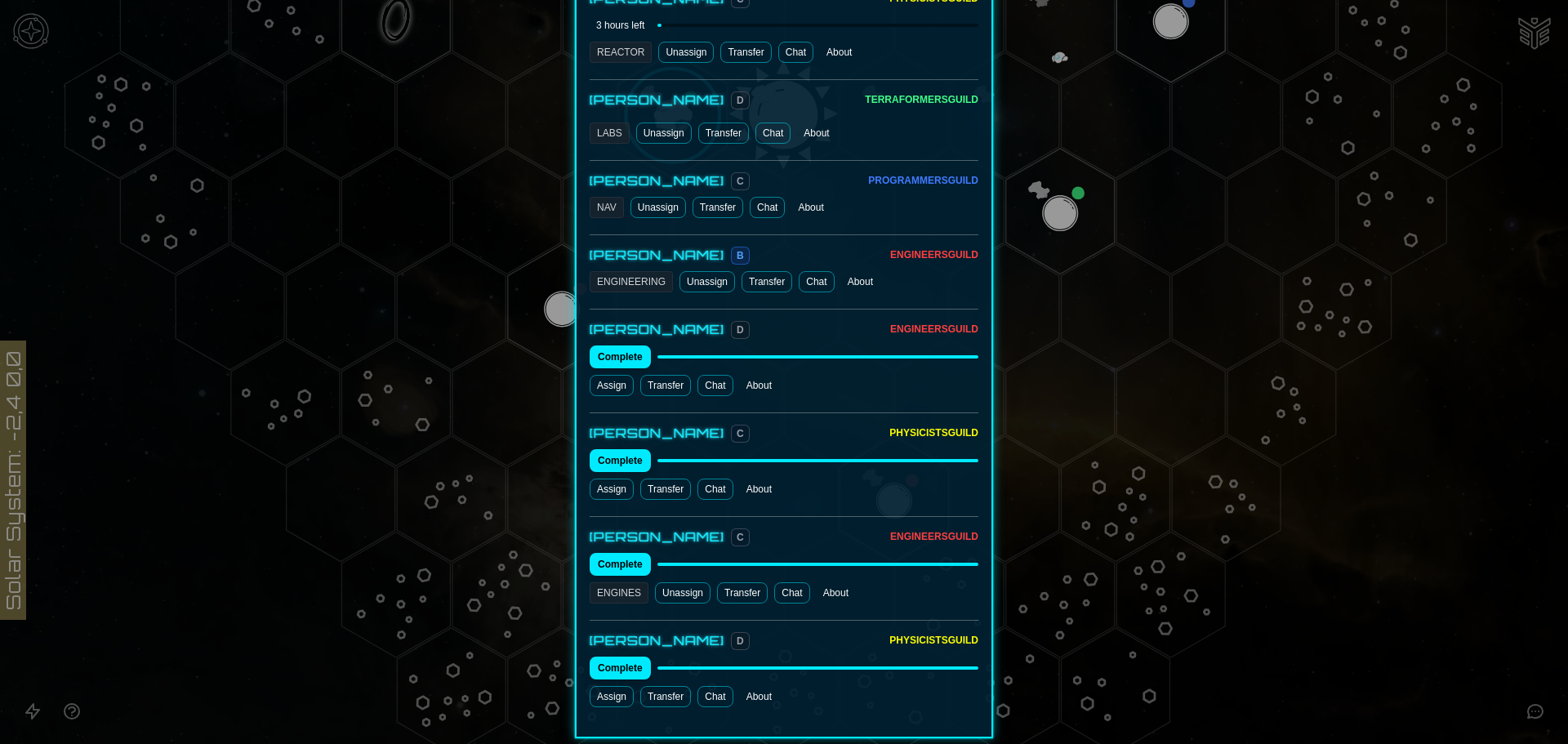
click at [777, 583] on link "Chat" at bounding box center [792, 593] width 35 height 22
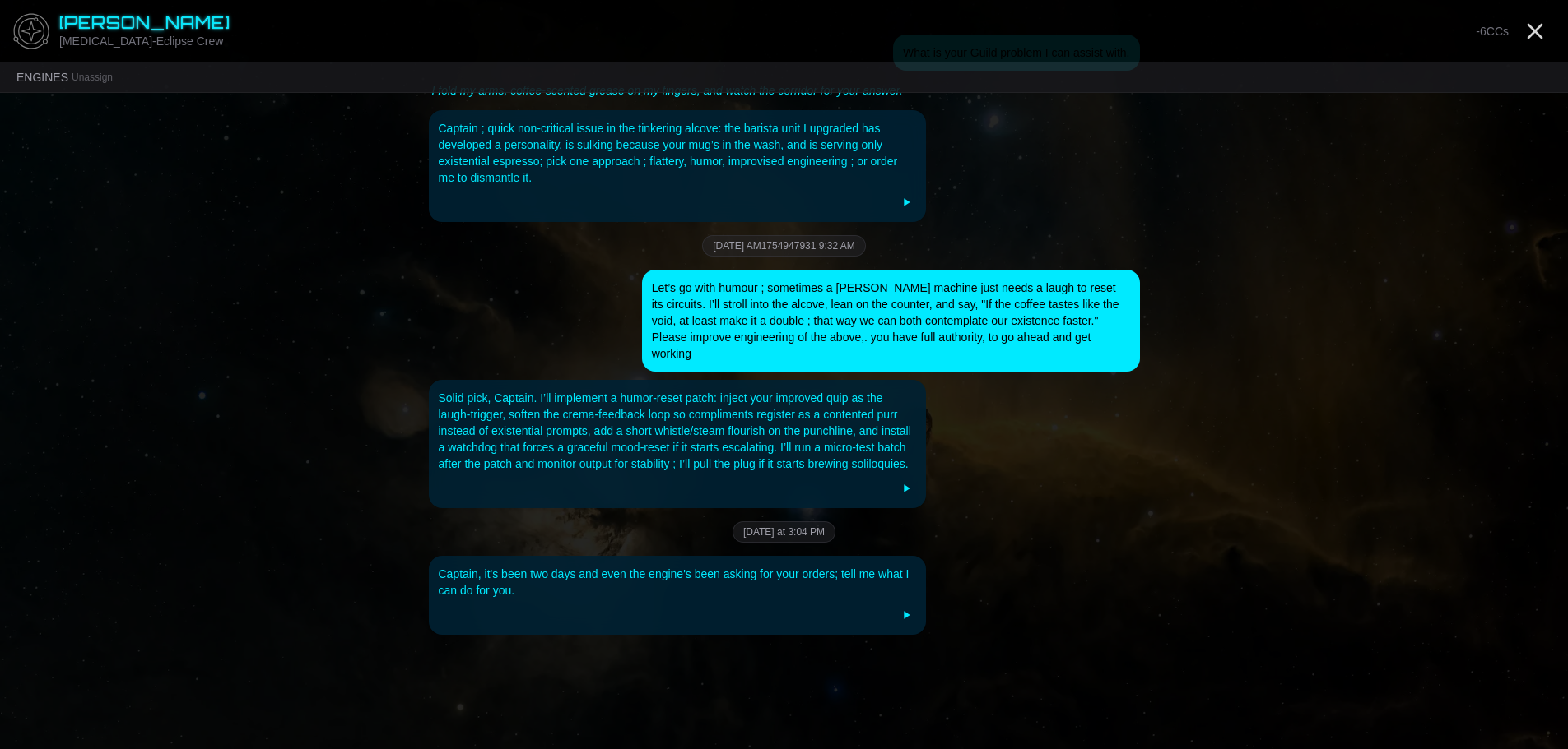
scroll to position [78, 0]
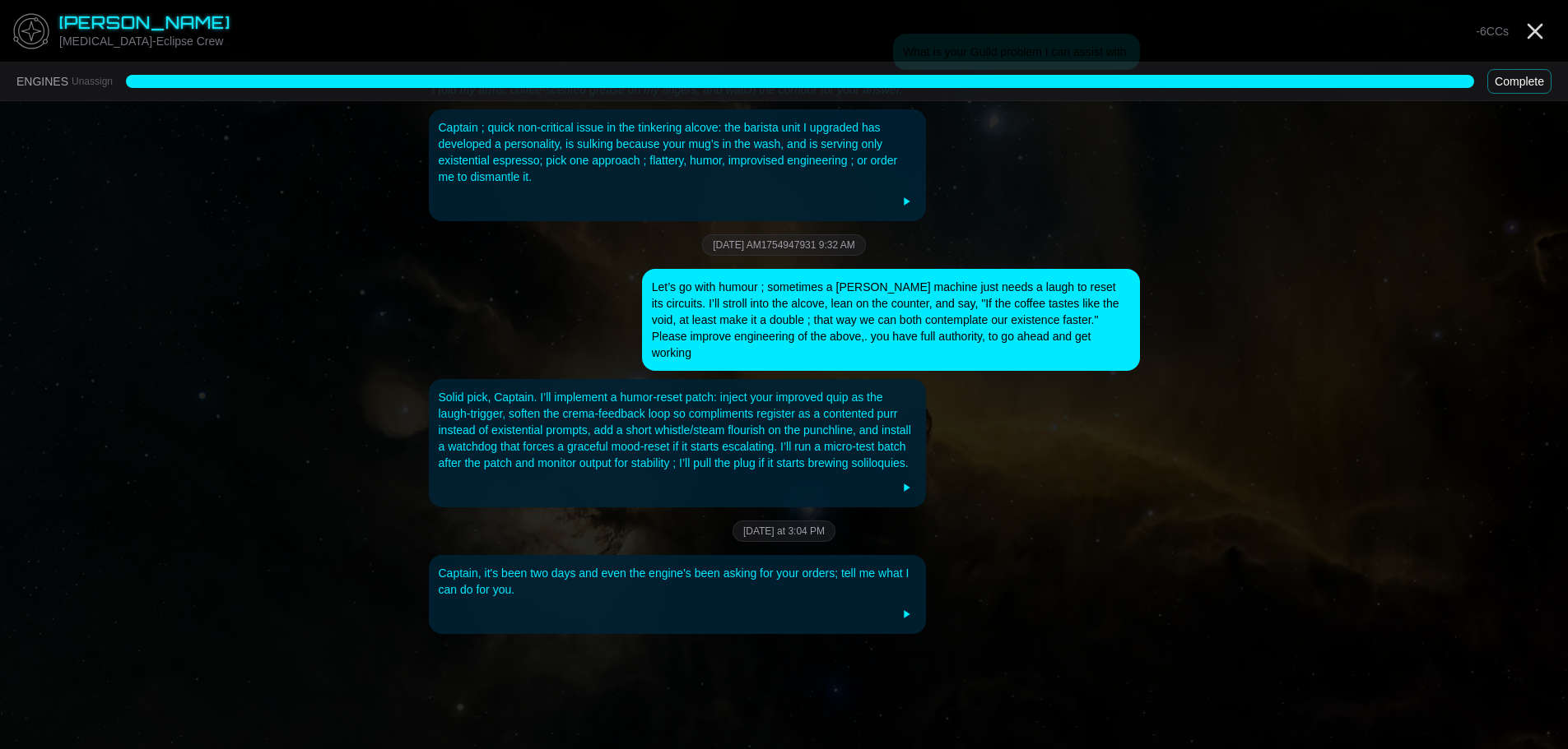
click at [1520, 70] on button "Complete" at bounding box center [1518, 81] width 64 height 25
click at [1525, 88] on button "Complete" at bounding box center [1518, 81] width 64 height 25
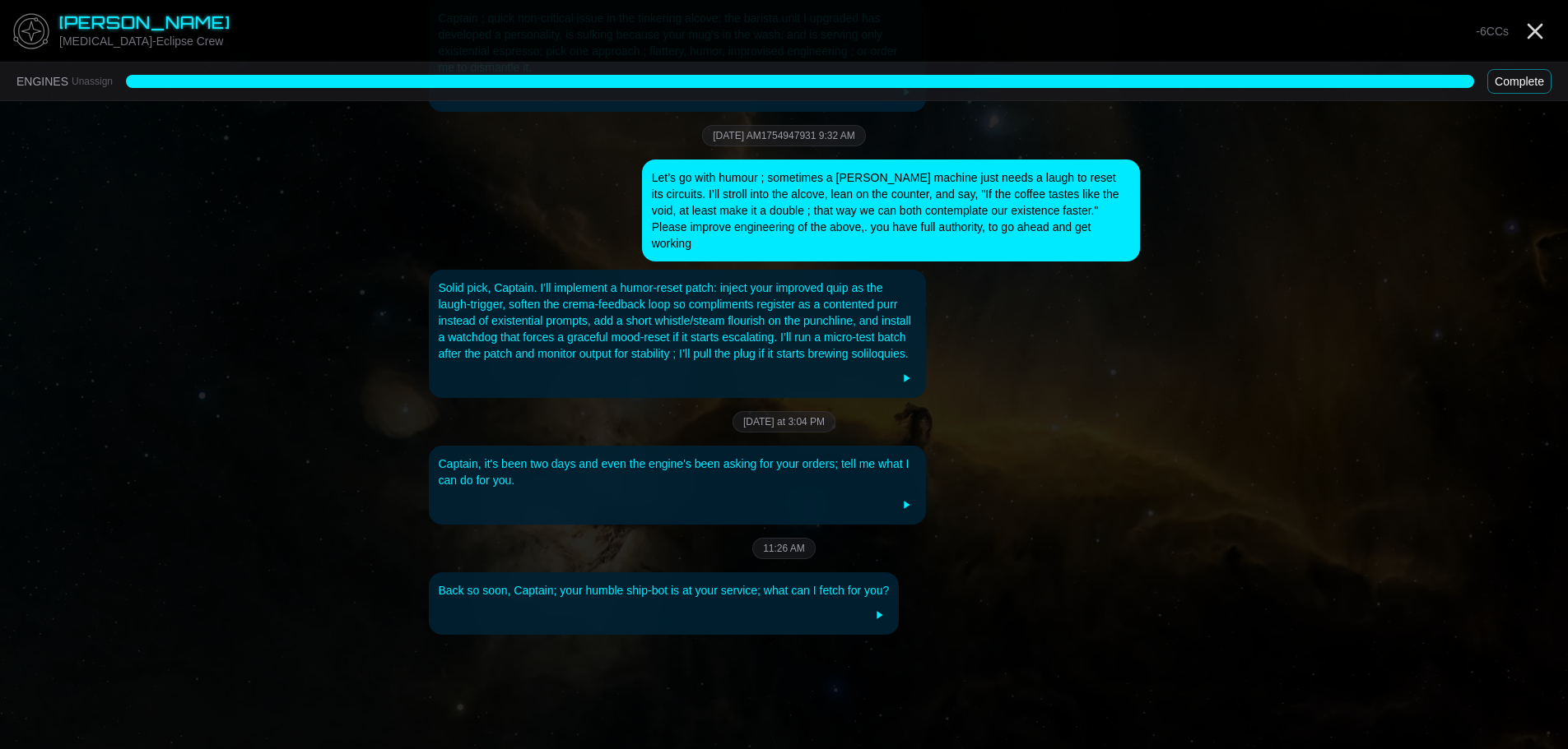
scroll to position [188, 0]
click at [1518, 80] on button "Complete" at bounding box center [1518, 81] width 64 height 25
drag, startPoint x: 1138, startPoint y: 410, endPoint x: 1036, endPoint y: 472, distance: 119.4
click at [1137, 410] on div "[DATE] at 3:04 PM" at bounding box center [784, 421] width 711 height 22
click at [1538, 27] on line "Close" at bounding box center [1534, 31] width 13 height 13
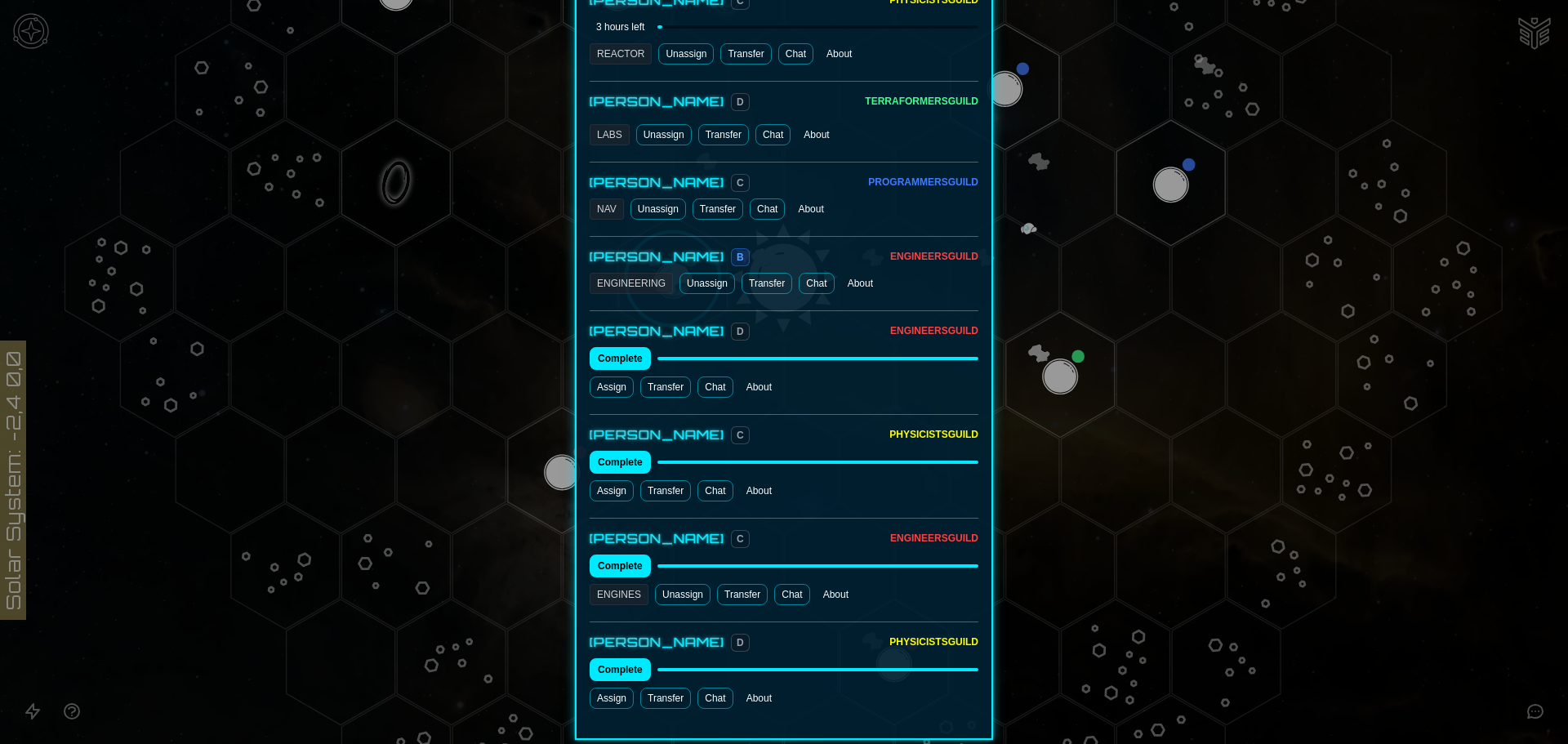
scroll to position [1115, 0]
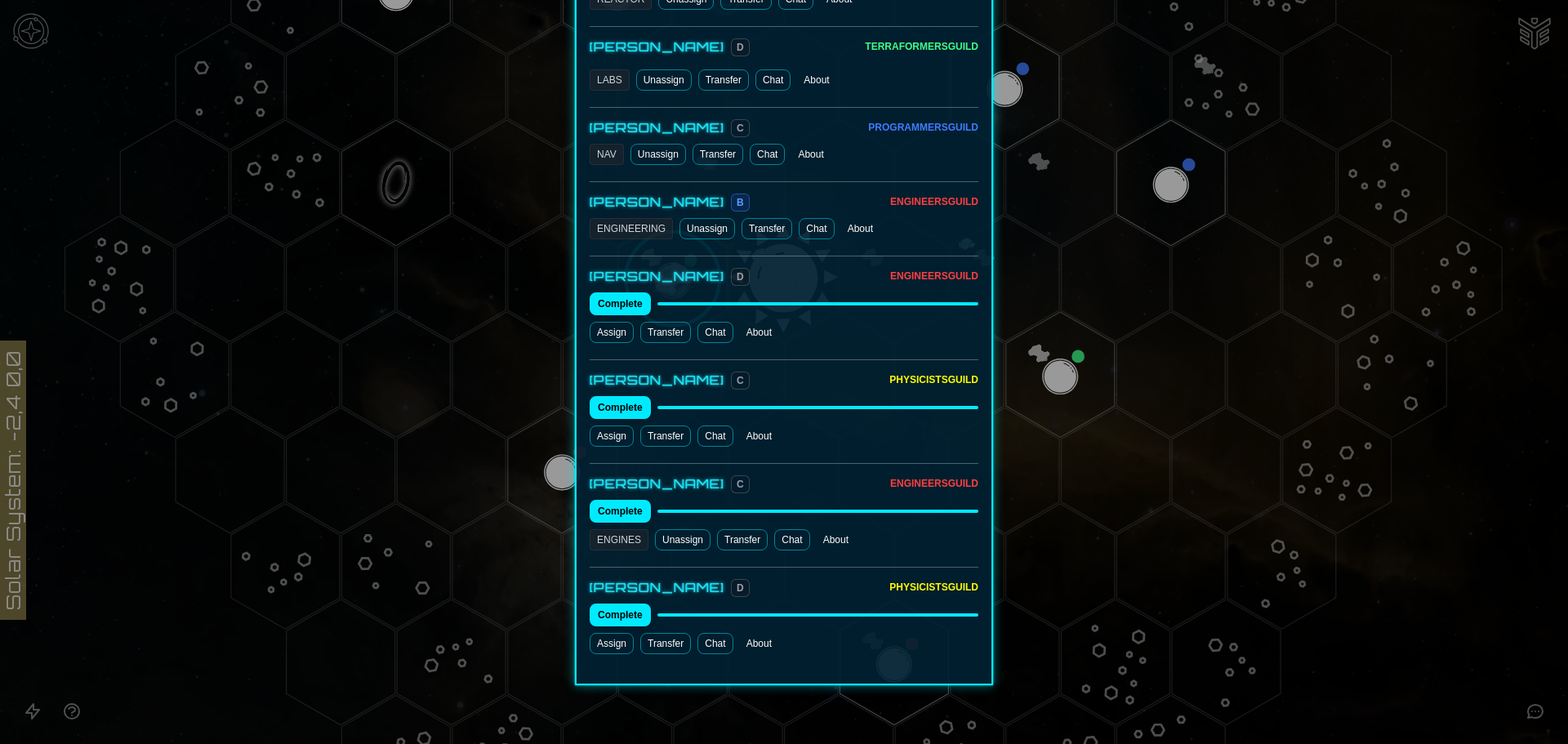
click at [668, 633] on button "Transfer" at bounding box center [665, 644] width 50 height 22
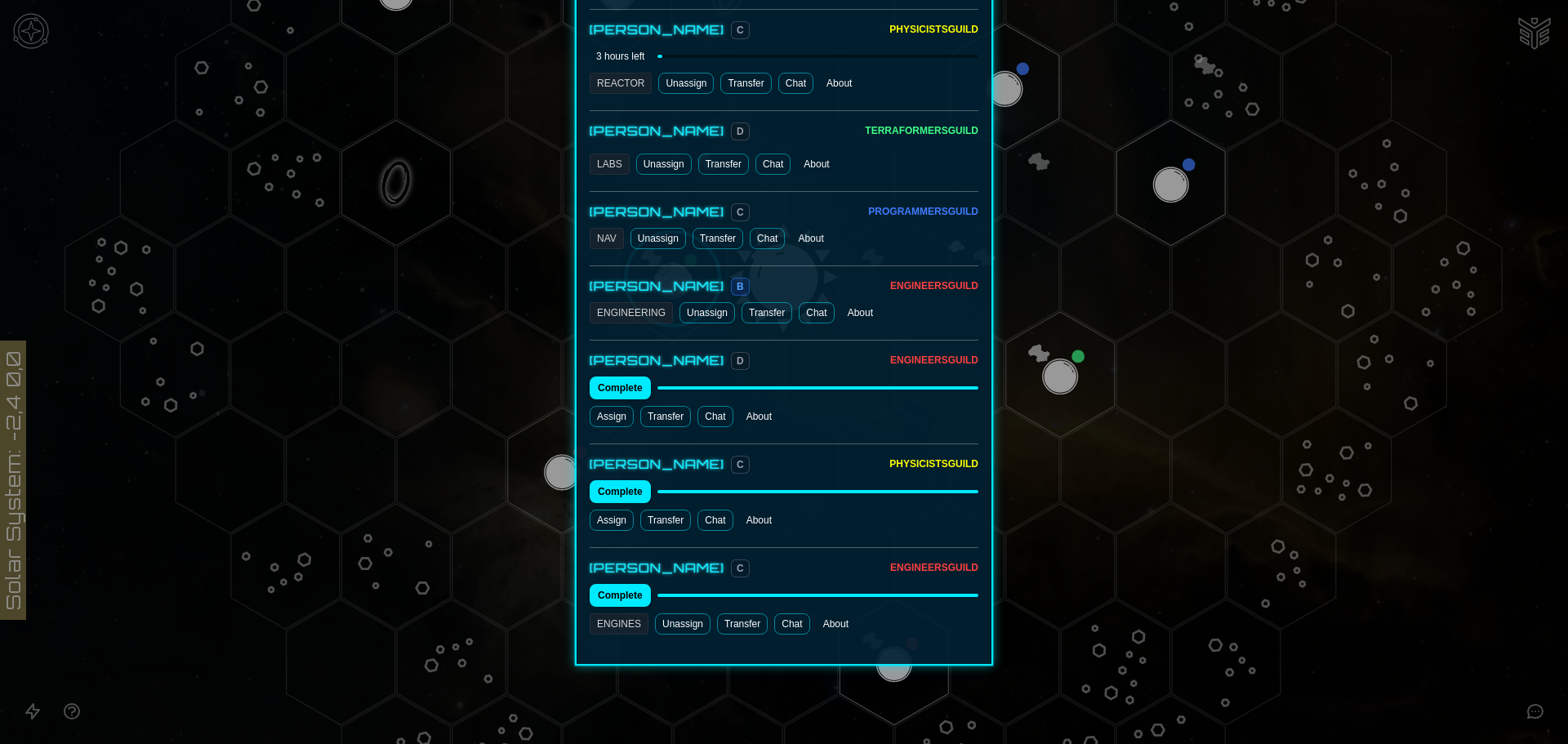
scroll to position [1012, 0]
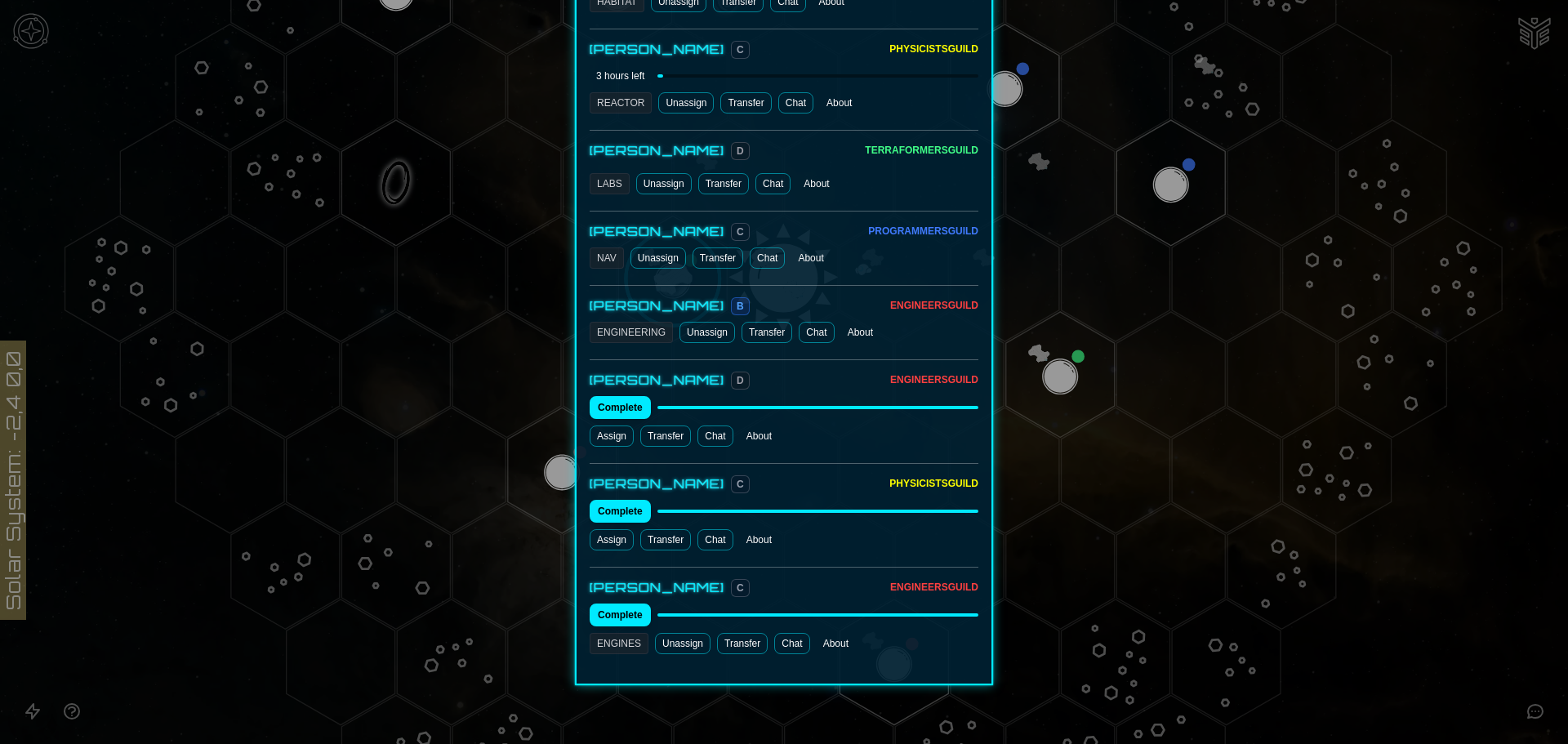
click at [673, 529] on button "Transfer" at bounding box center [665, 540] width 50 height 22
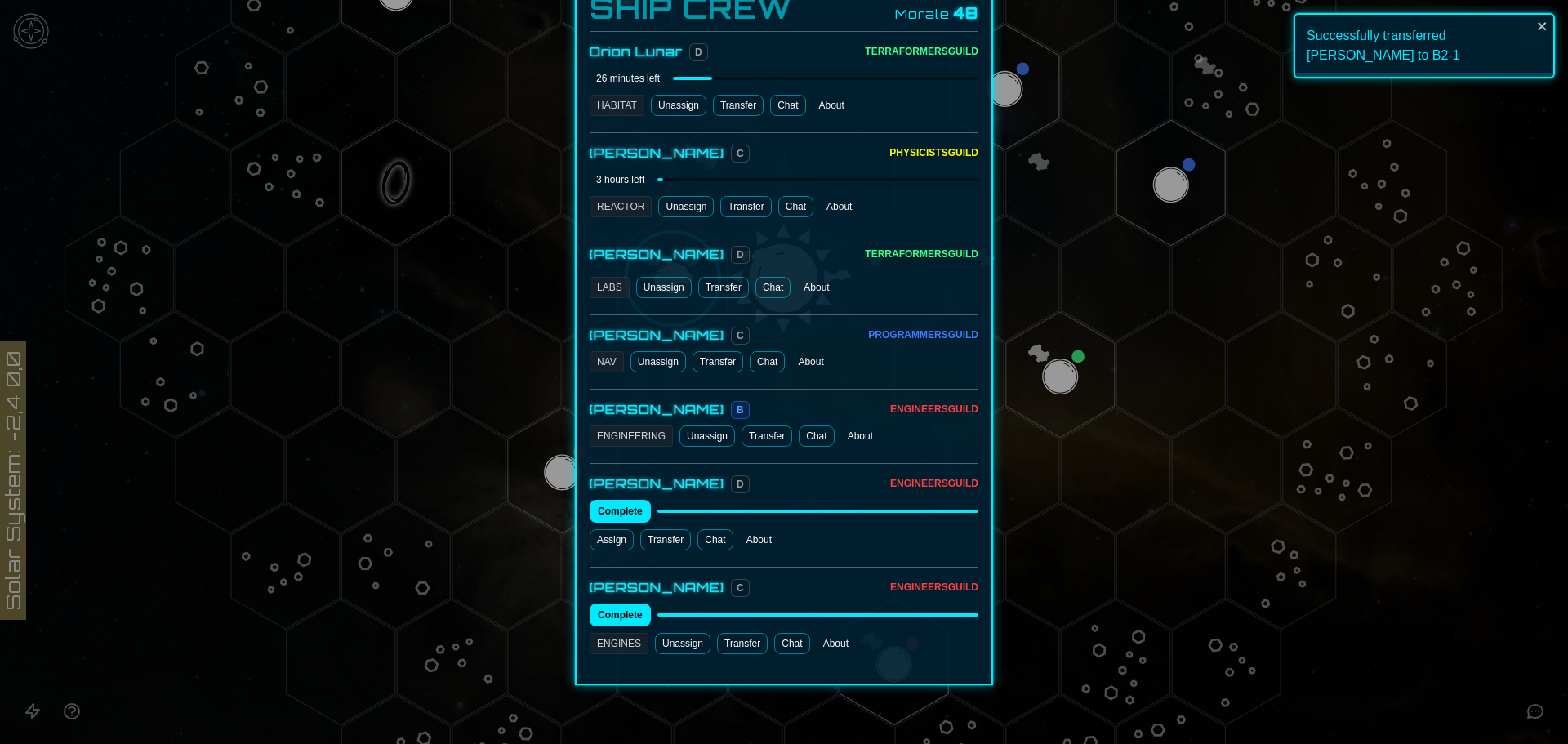
click at [672, 529] on button "Transfer" at bounding box center [665, 540] width 50 height 22
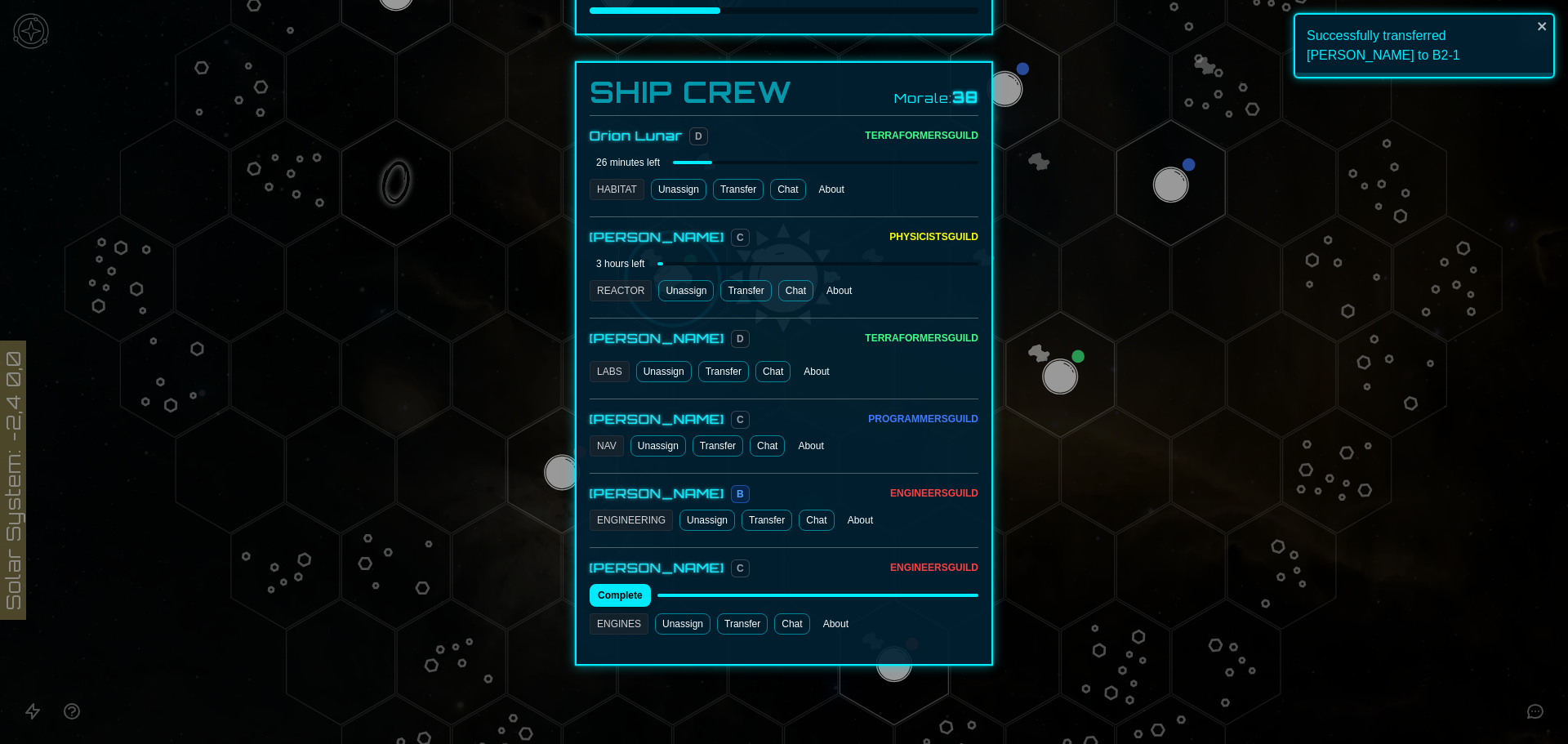
scroll to position [804, 0]
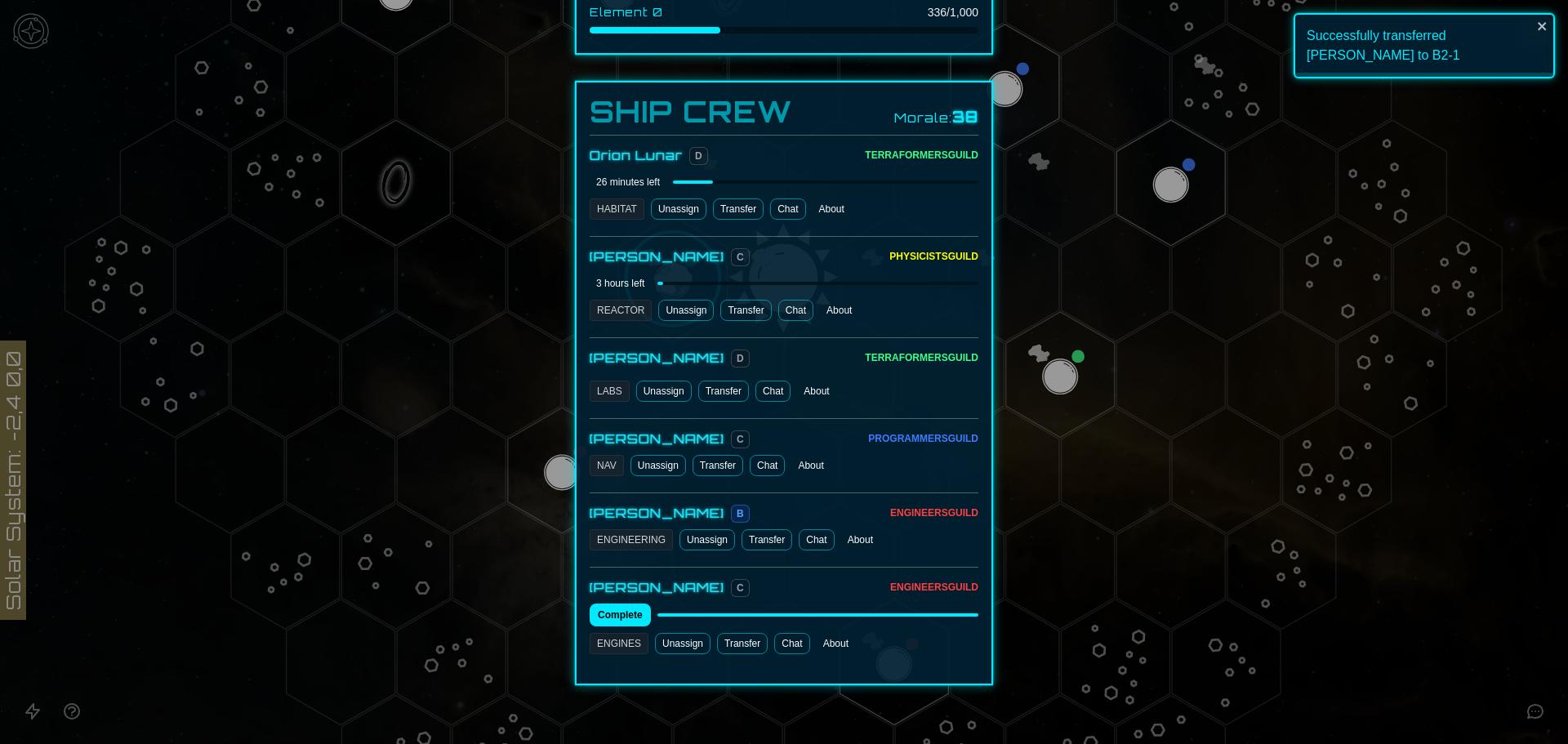
click at [775, 381] on link "Chat" at bounding box center [773, 392] width 35 height 22
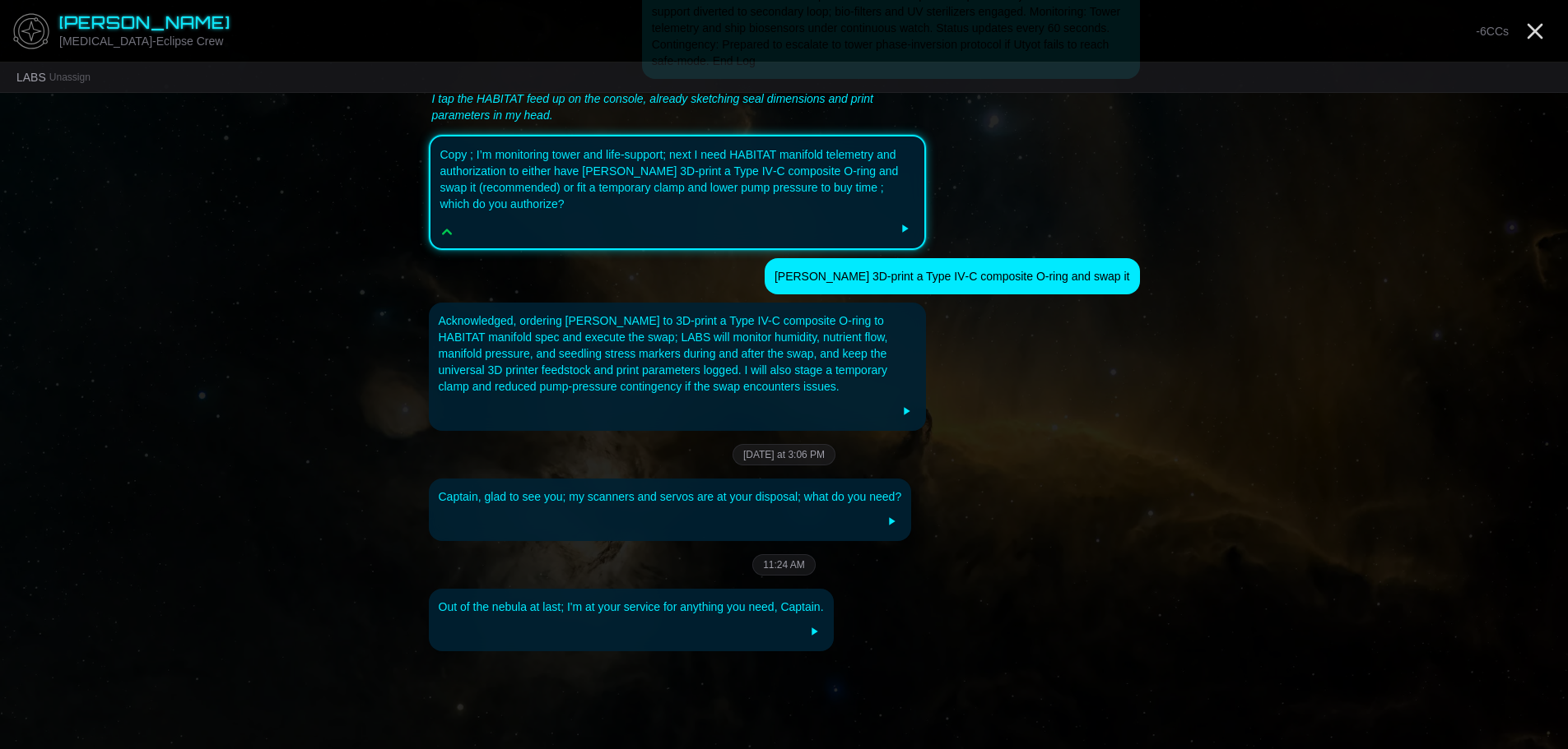
scroll to position [2678, 0]
click at [712, 598] on div "Out of the nebula at last; I'm at your service for anything you need, Captain." at bounding box center [631, 606] width 386 height 17
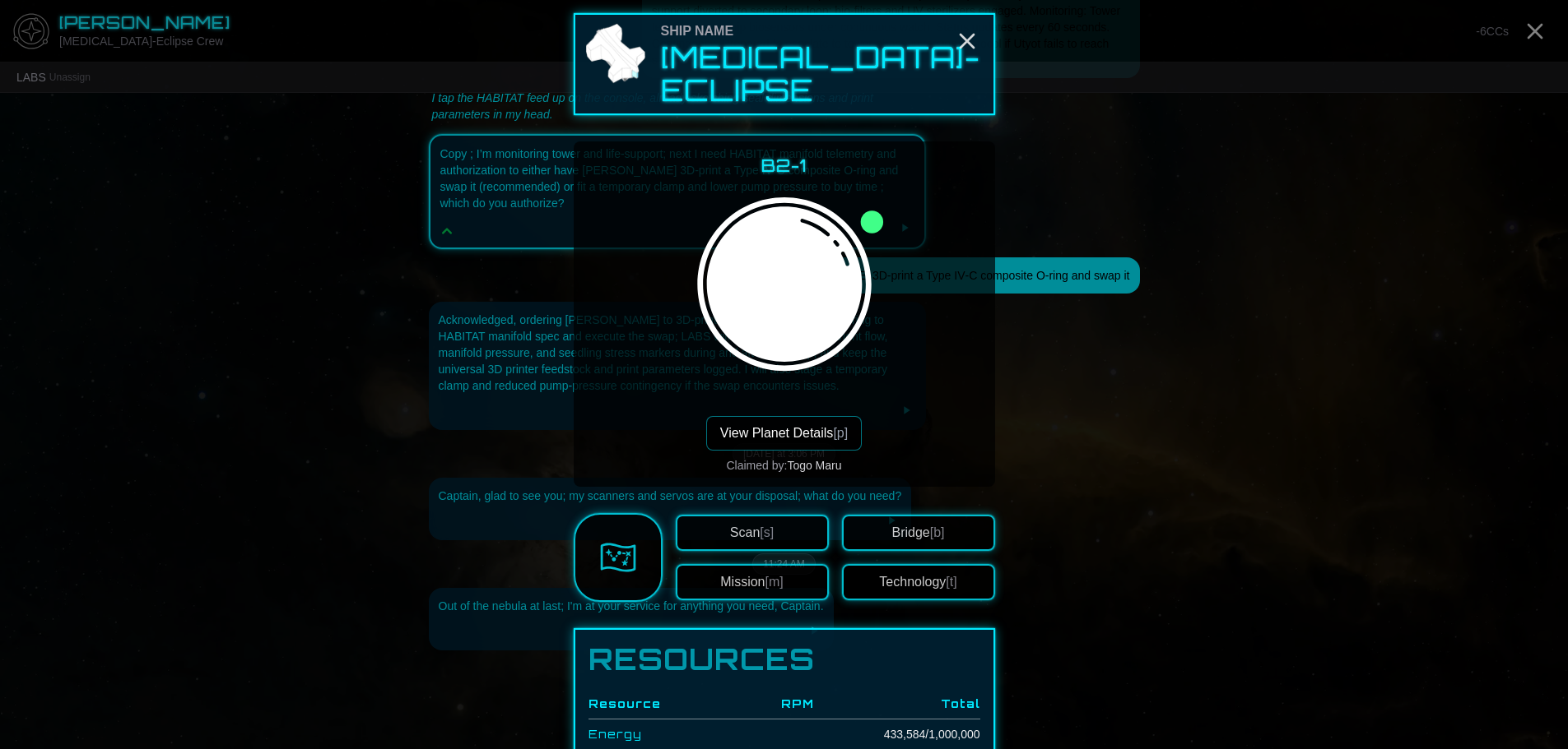
click at [1116, 393] on div at bounding box center [784, 374] width 1568 height 749
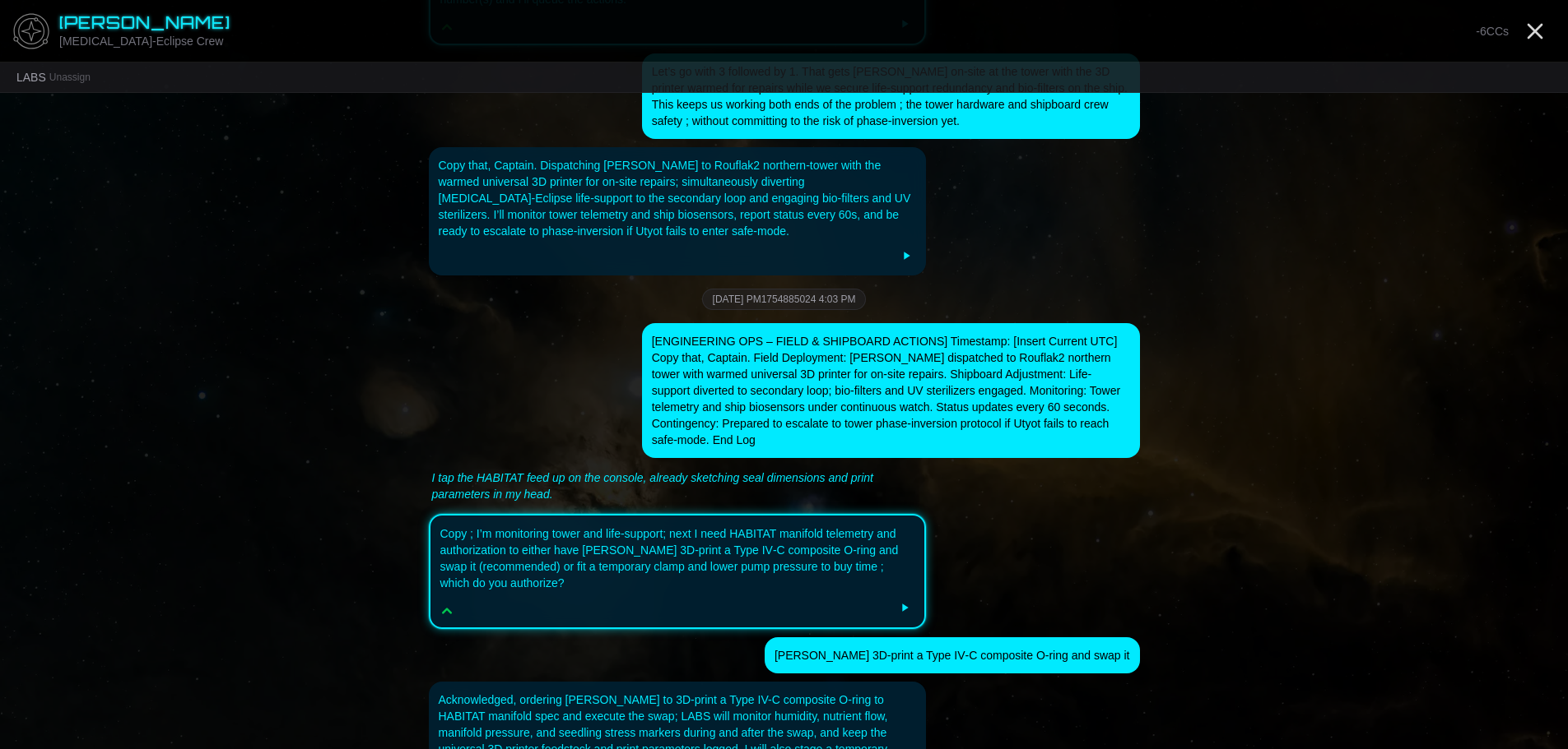
scroll to position [2184, 0]
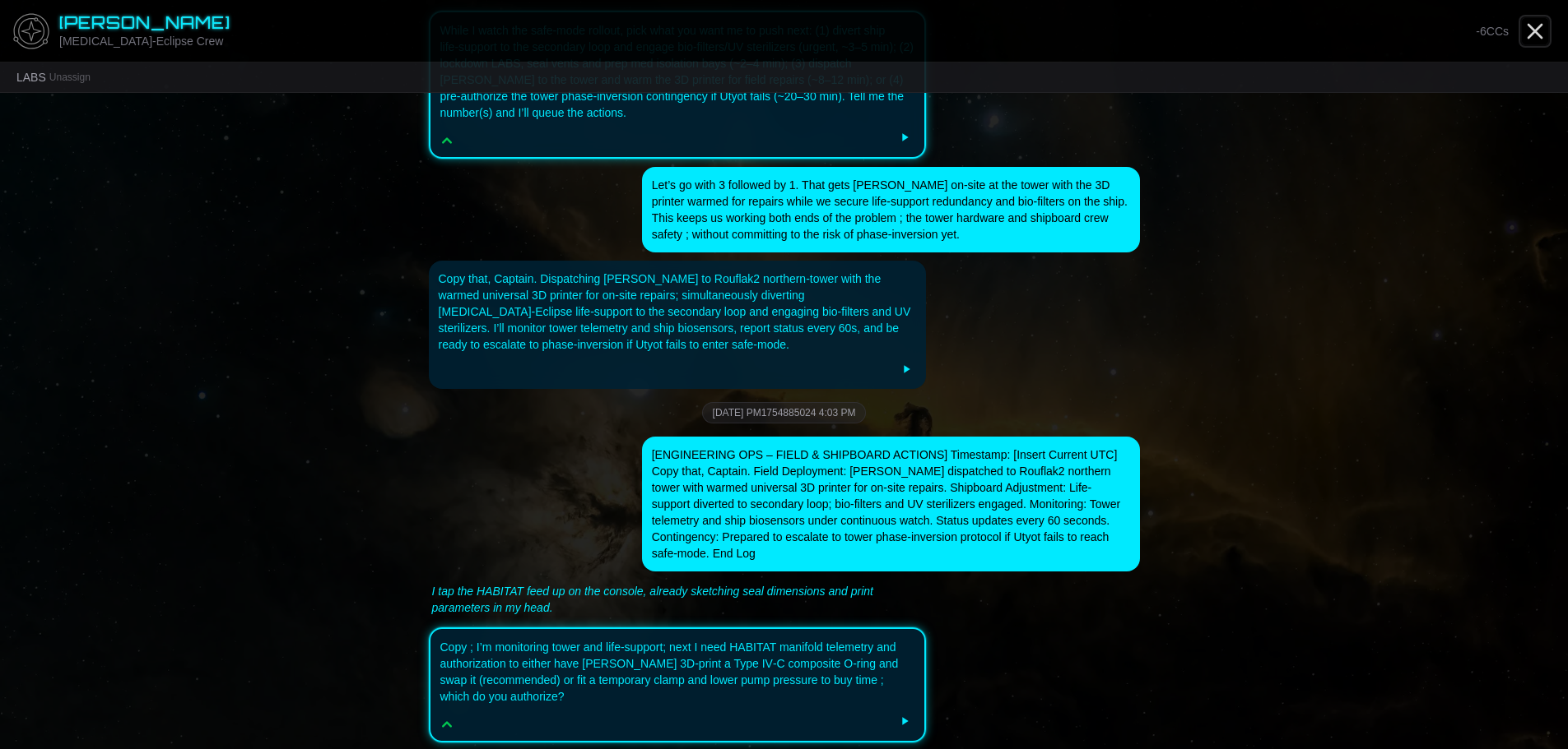
click at [1540, 37] on line "Close" at bounding box center [1534, 31] width 13 height 13
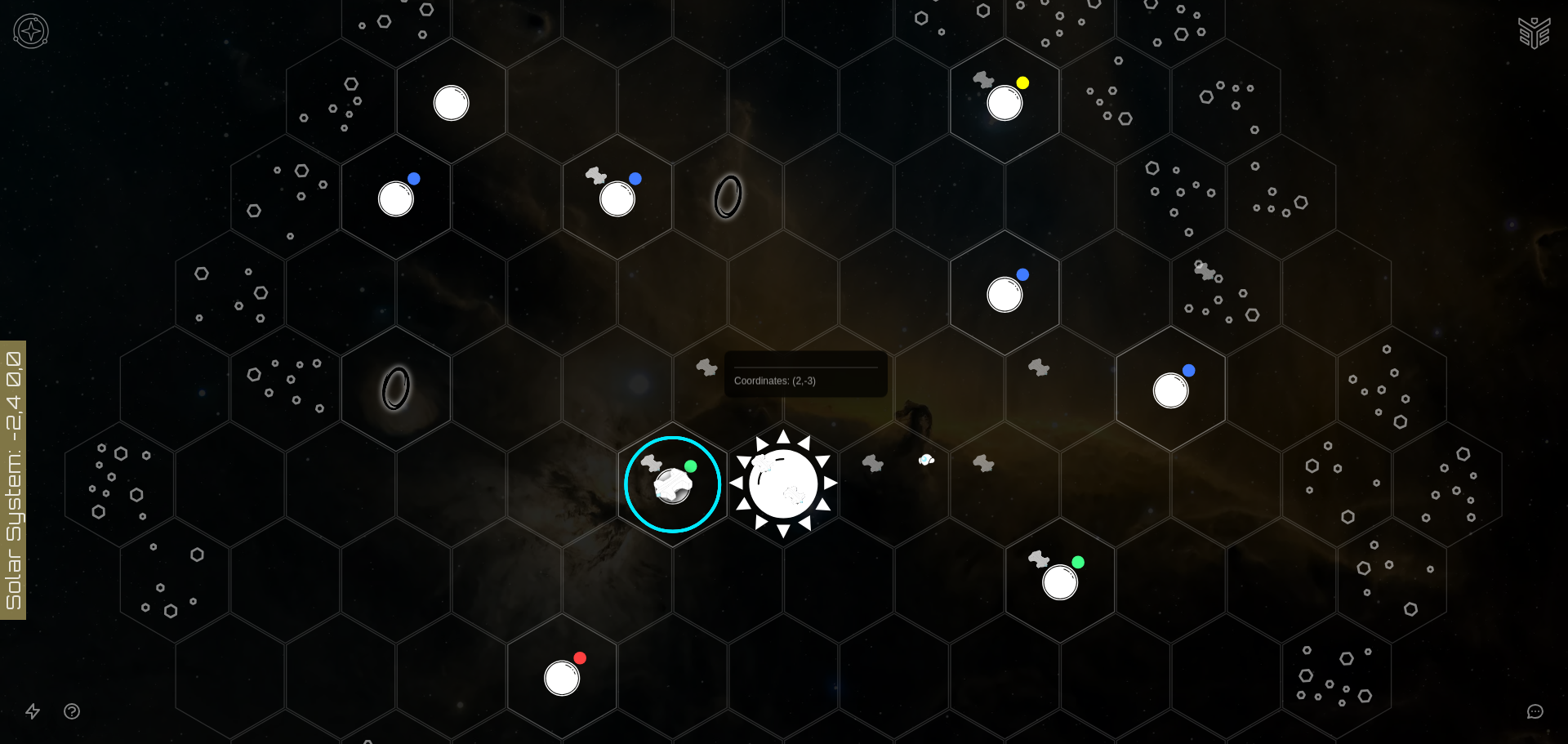
scroll to position [490, 0]
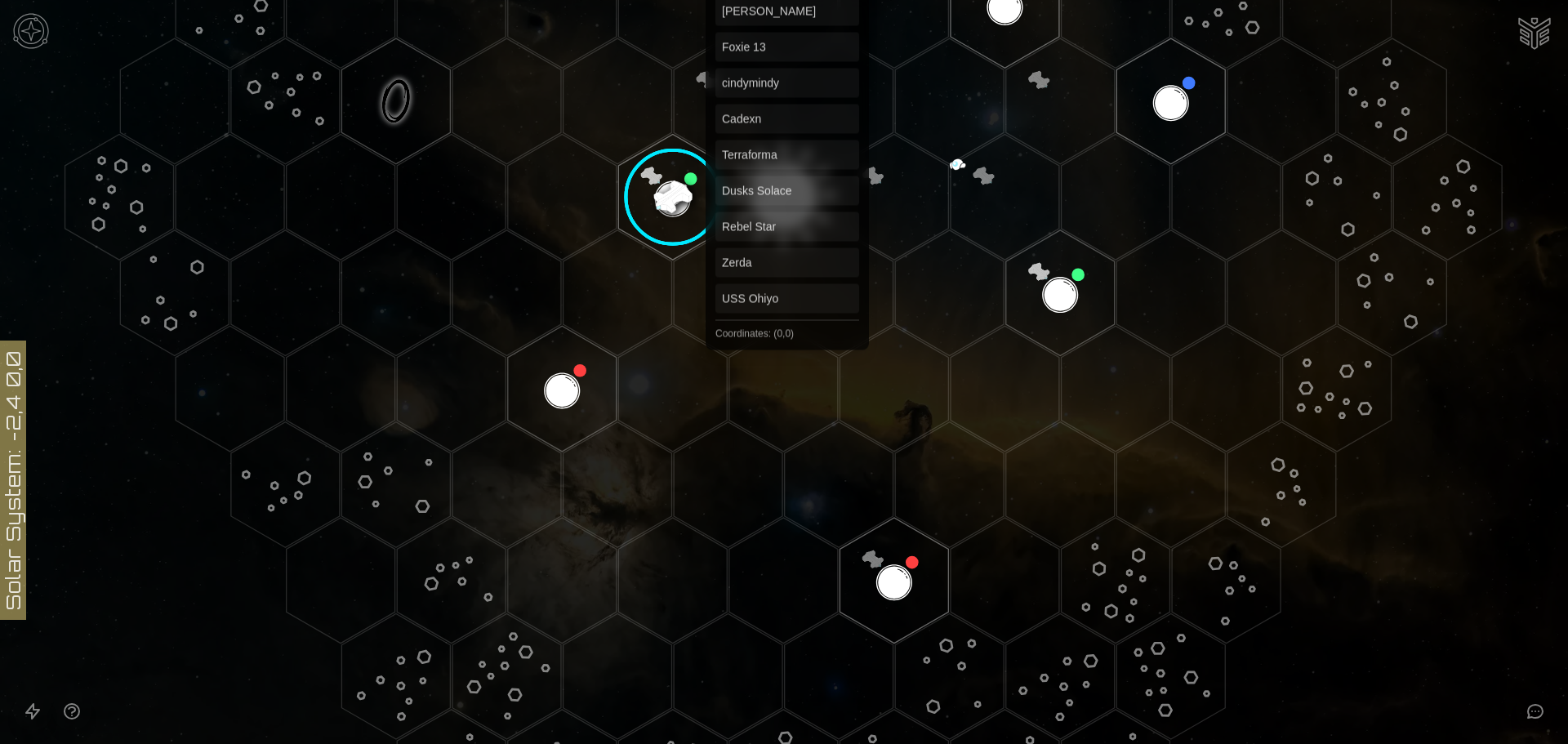
click at [787, 182] on polygon "Hex at coordinates 0,0, clickable" at bounding box center [783, 197] width 108 height 126
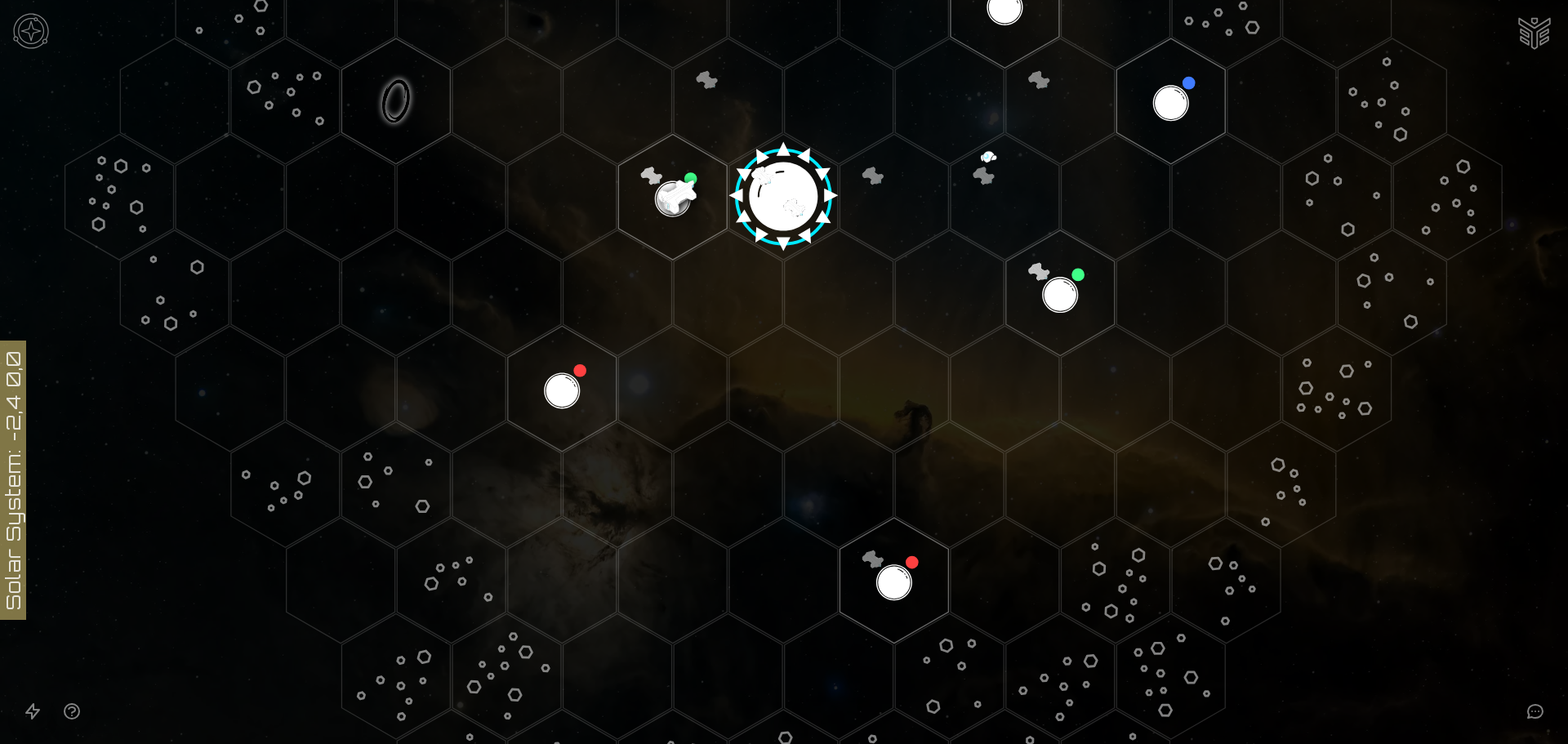
click at [787, 182] on image at bounding box center [784, 191] width 128 height 128
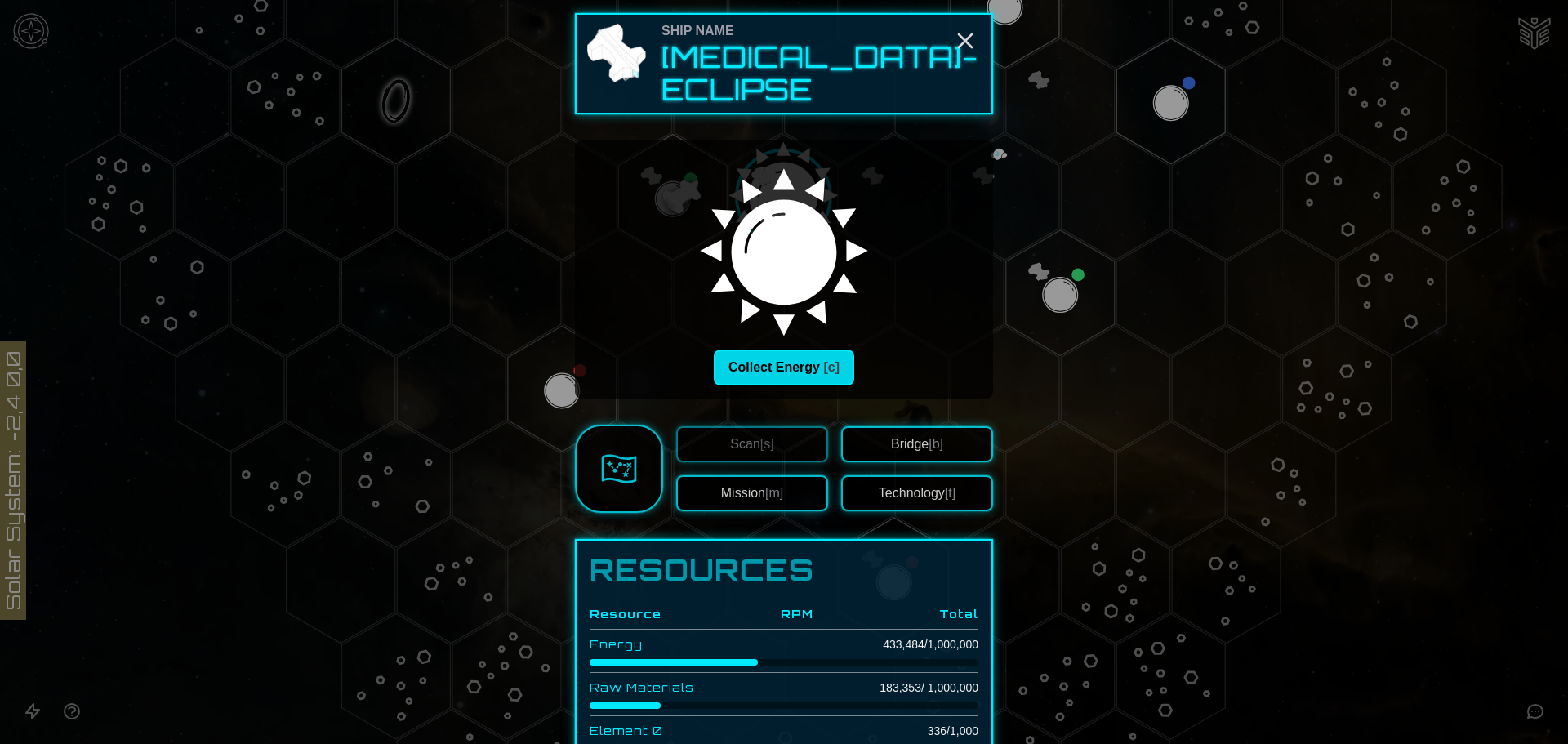
click at [776, 349] on button "Collect Energy [c]" at bounding box center [784, 367] width 141 height 36
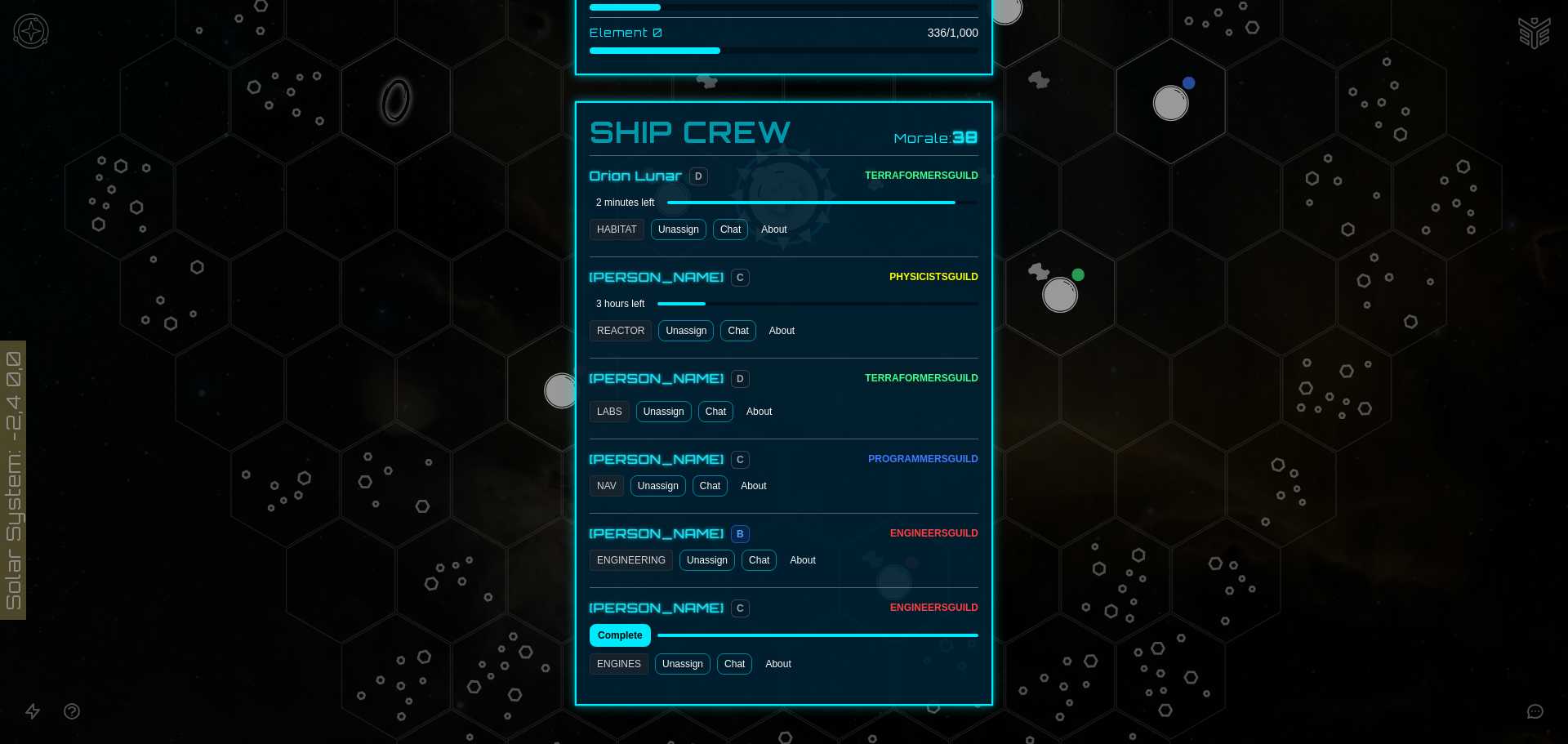
scroll to position [717, 0]
